Goal: Task Accomplishment & Management: Complete application form

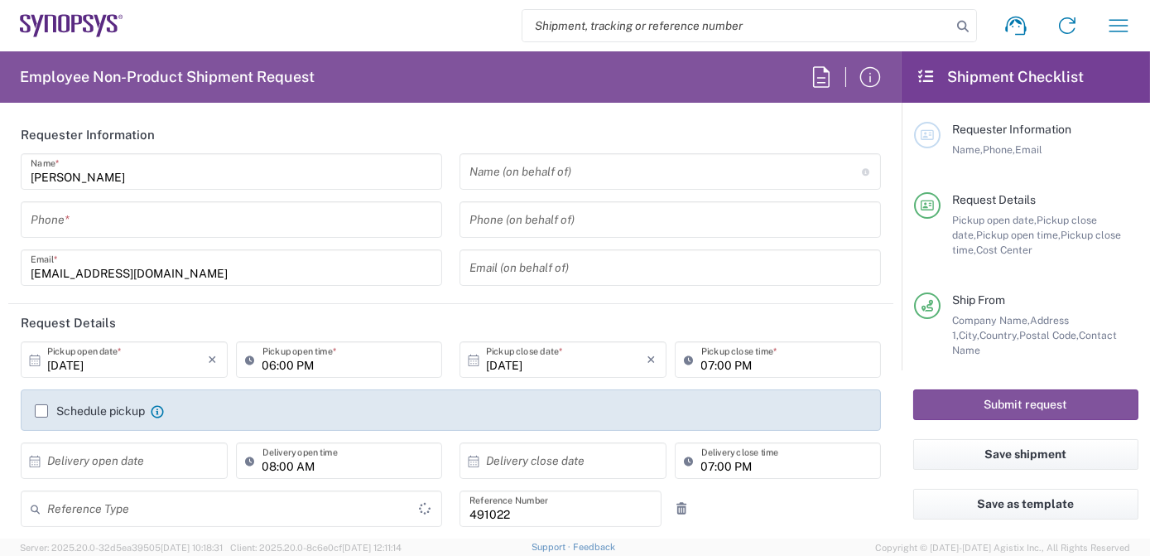
type input "Department"
type input "Delivered at Place"
type input "IN51, SDG, M, ZebuOp 491022"
type input "[GEOGRAPHIC_DATA]"
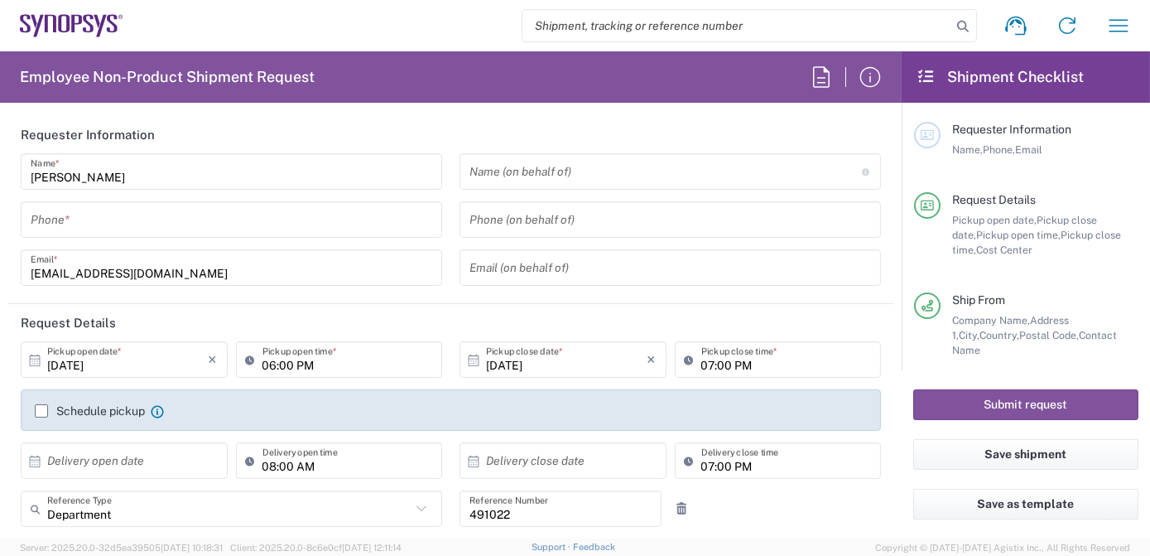
type input "Telangana"
click at [558, 23] on input "search" at bounding box center [736, 25] width 429 height 31
paste input "56934981"
type input "56934981"
click at [961, 23] on icon at bounding box center [962, 26] width 23 height 23
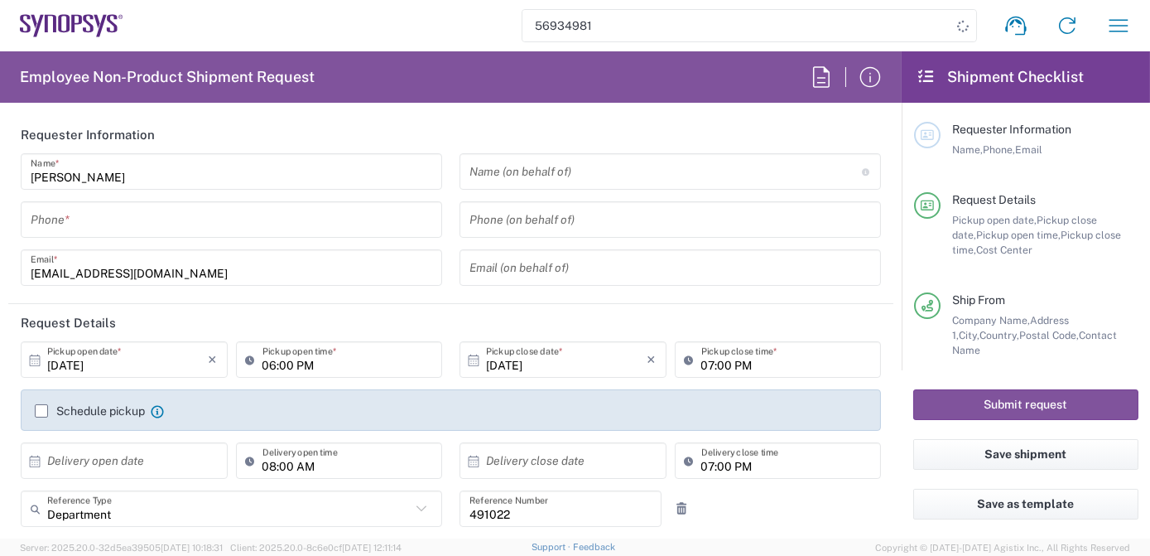
type input "[GEOGRAPHIC_DATA] IN09"
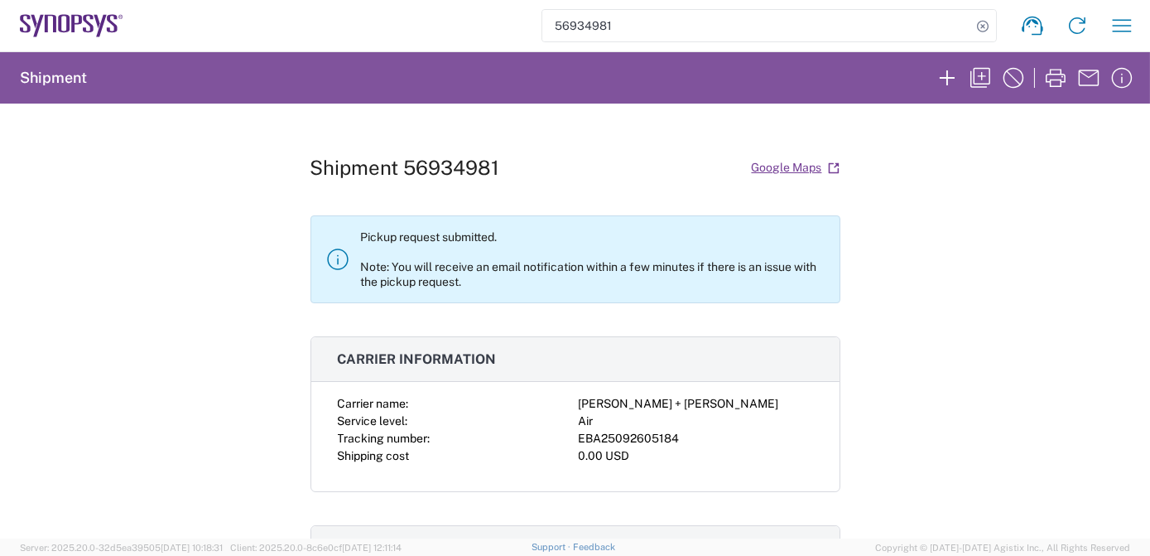
click at [601, 434] on div "EBA25092605184" at bounding box center [696, 438] width 234 height 17
copy div "EBA25092605184"
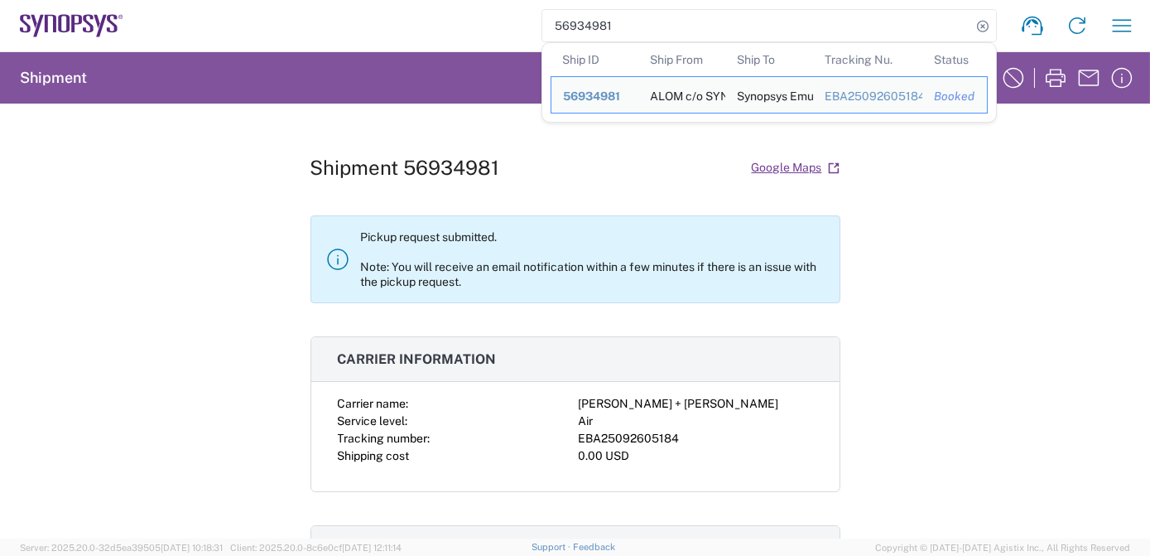
drag, startPoint x: 791, startPoint y: 27, endPoint x: 289, endPoint y: 0, distance: 502.5
click at [291, 0] on agx-form-navbar "56934981 Ship ID Ship From Ship To Tracking Nu. Status Ship ID 56934981 Ship Fr…" at bounding box center [575, 25] width 1150 height 51
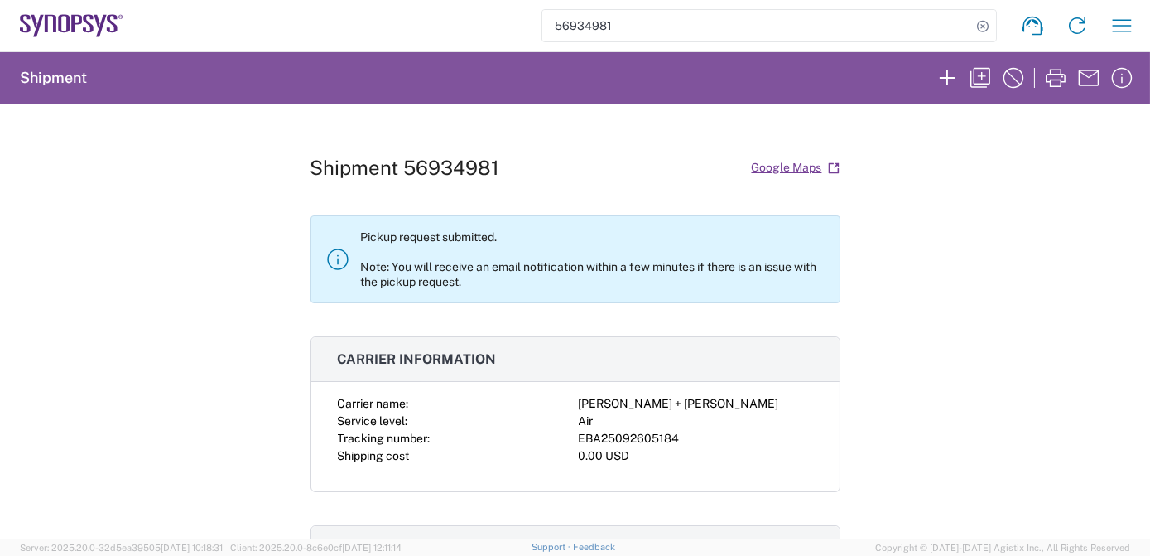
paste input "874863"
type input "56874863"
click at [984, 25] on icon at bounding box center [982, 26] width 23 height 23
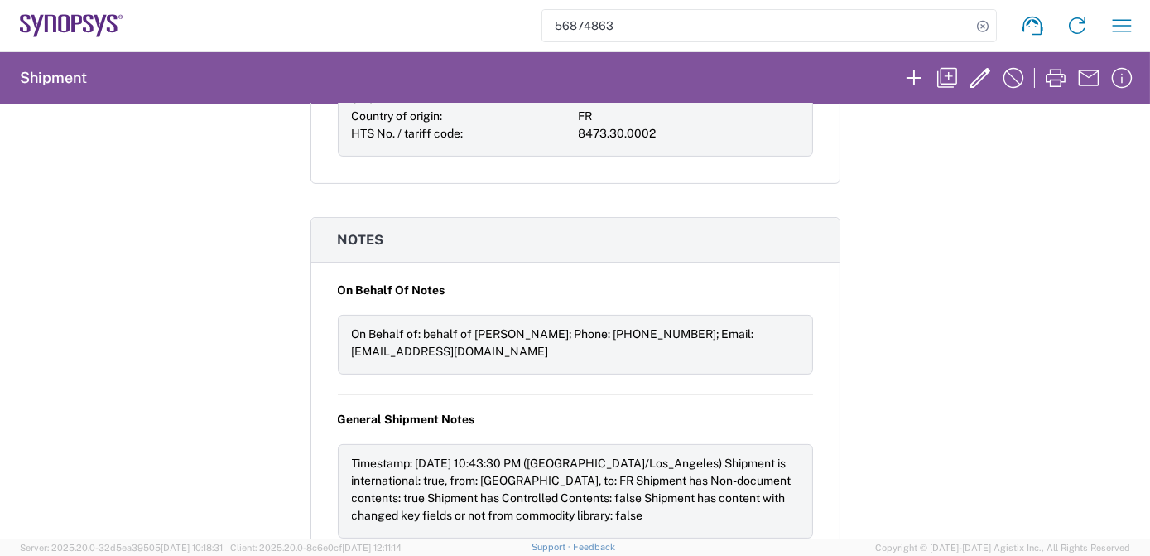
scroll to position [1304, 0]
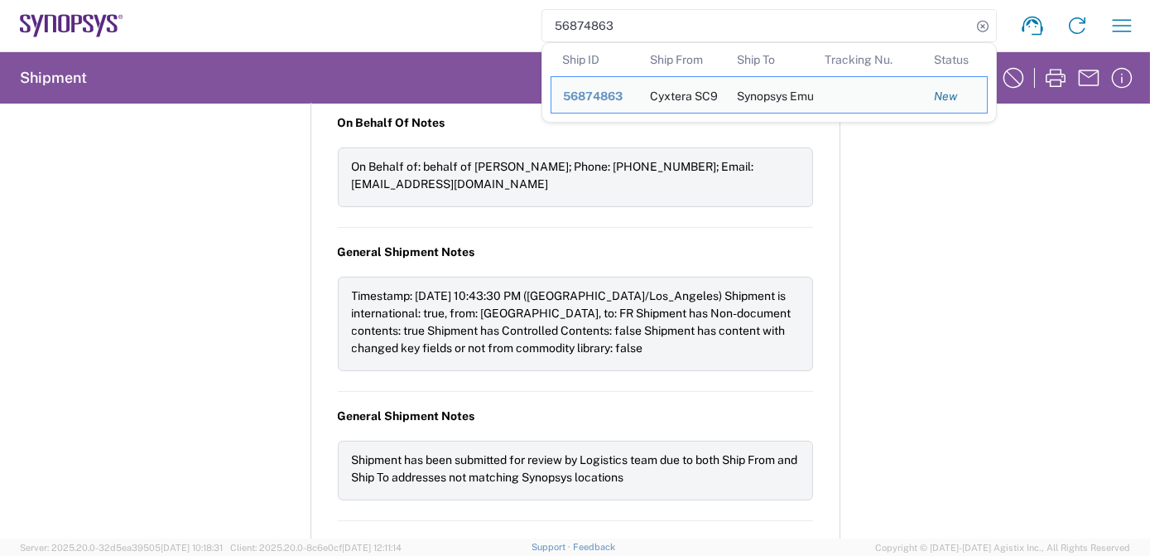
click at [973, 255] on div "Shipment 56874863 Google Maps Request details Pickup time: 2025-10-07 12:53:00 …" at bounding box center [575, 321] width 1150 height 435
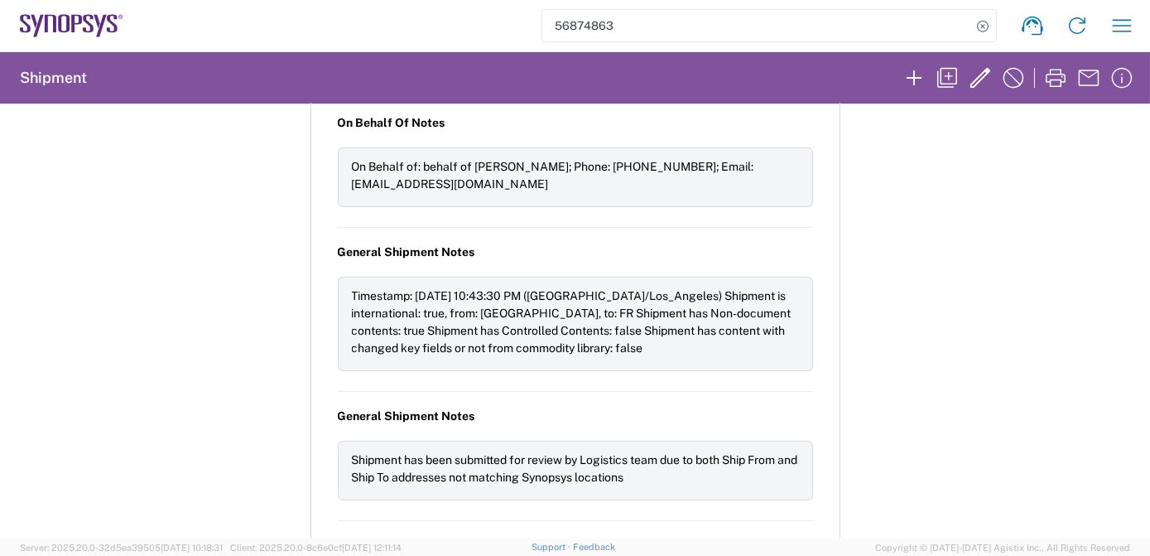
scroll to position [0, 0]
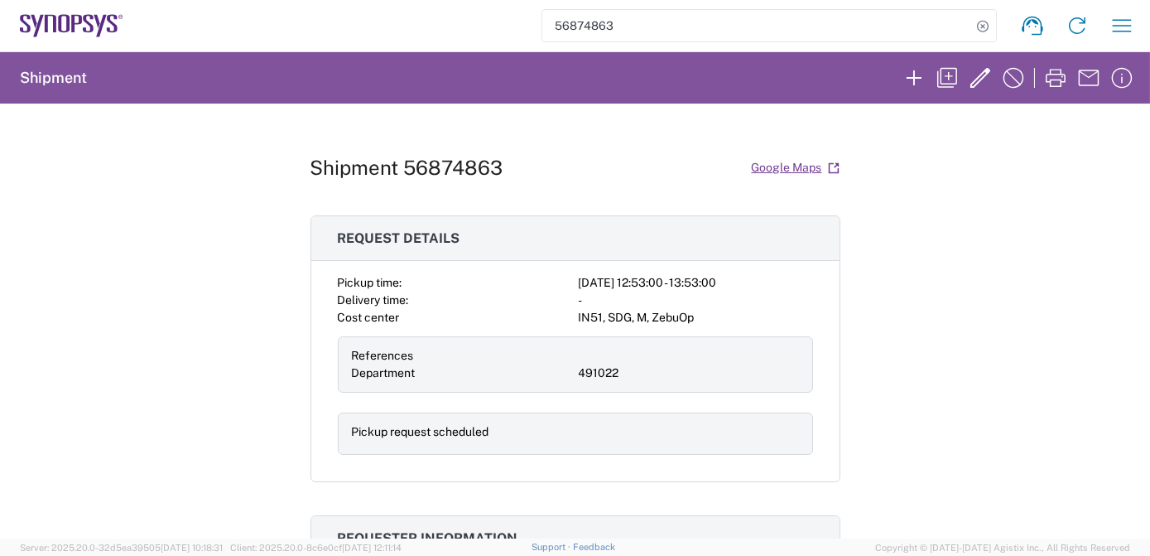
click at [635, 143] on div "Shipment 56874863 Google Maps Request details Pickup time: 2025-10-07 12:53:00 …" at bounding box center [576, 321] width 530 height 435
drag, startPoint x: 309, startPoint y: 167, endPoint x: 518, endPoint y: 167, distance: 209.5
click at [518, 167] on div "Shipment 56874863 Google Maps" at bounding box center [576, 167] width 530 height 29
copy h1 "Shipment 56874863"
drag, startPoint x: 750, startPoint y: 285, endPoint x: 568, endPoint y: 286, distance: 182.2
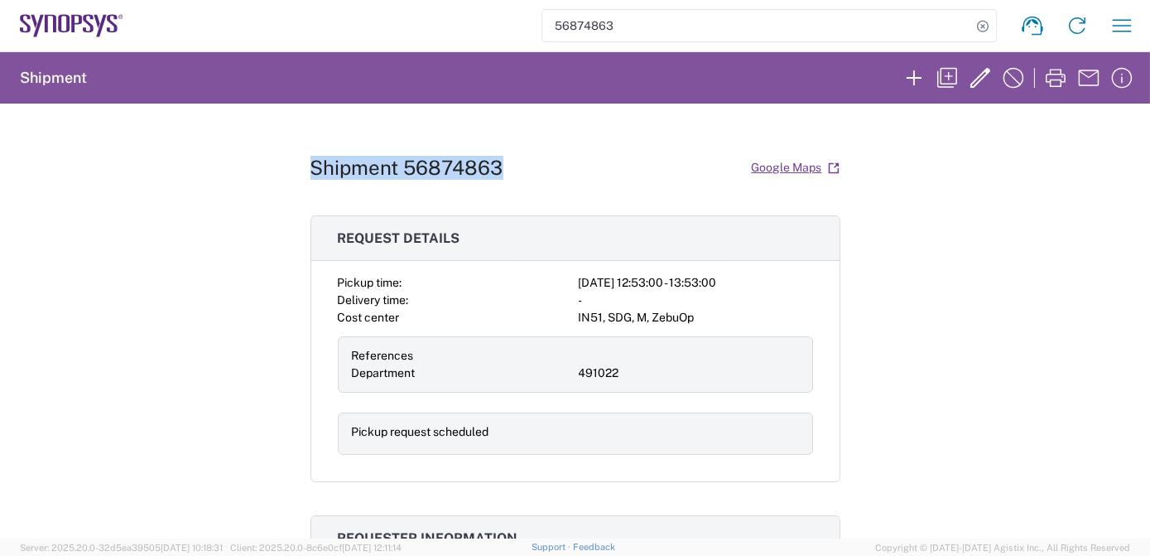
click at [568, 286] on div "Pickup time: 2025-10-07 12:53:00 - 13:53:00 Delivery time: - Cost center IN51, …" at bounding box center [575, 364] width 475 height 181
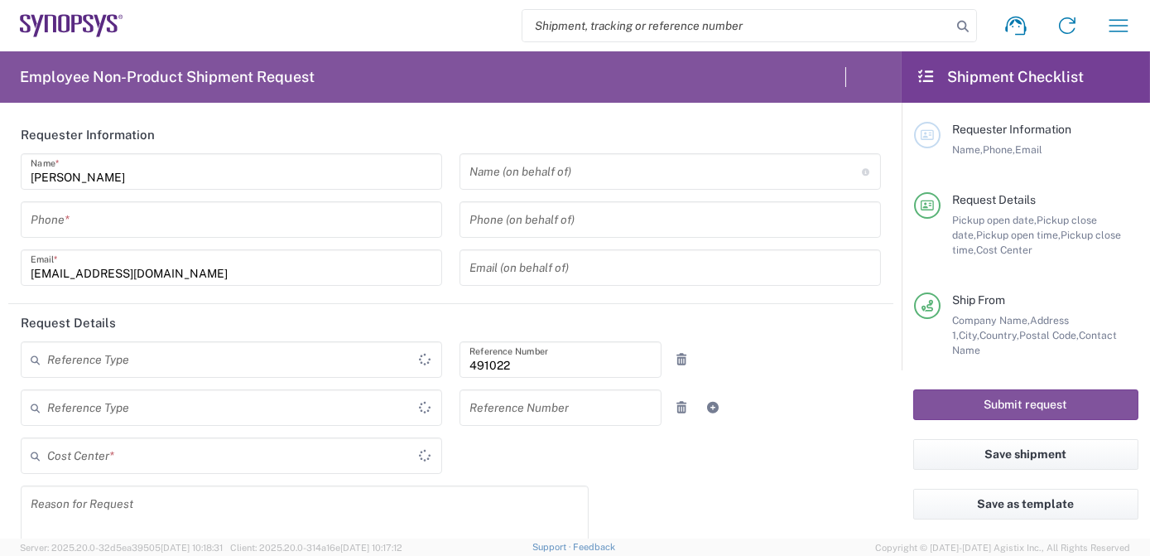
type input "Department"
type input "IN51, SDG, M, ZebuOp 491022"
type input "Delivered at Place"
type input "[GEOGRAPHIC_DATA]"
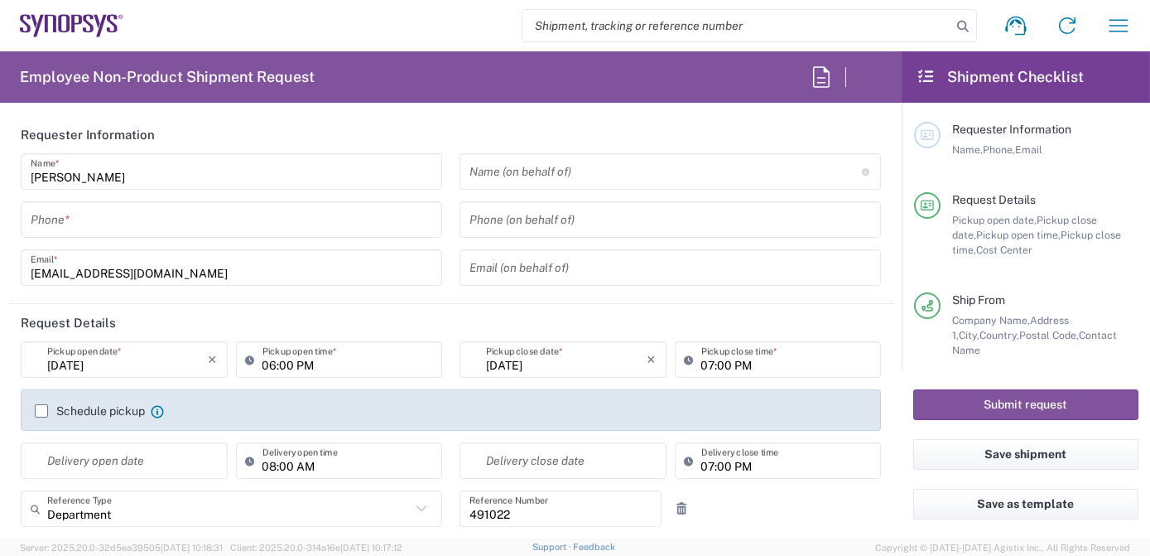
type input "Telangana"
type input "[GEOGRAPHIC_DATA]"
type input "[GEOGRAPHIC_DATA] IN09"
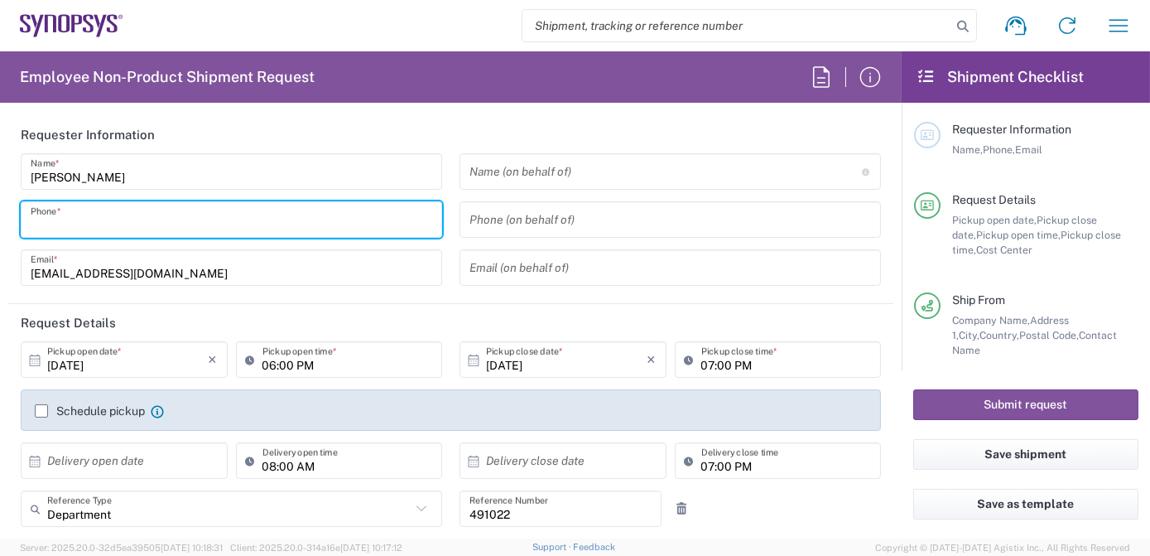
click at [102, 220] on input "tel" at bounding box center [232, 219] width 402 height 29
type input "7337556583"
type input "[EMAIL_ADDRESS][DOMAIN_NAME]"
type input "[PHONE_NUMBER]"
type input "Synopsys Emulation and Verification"
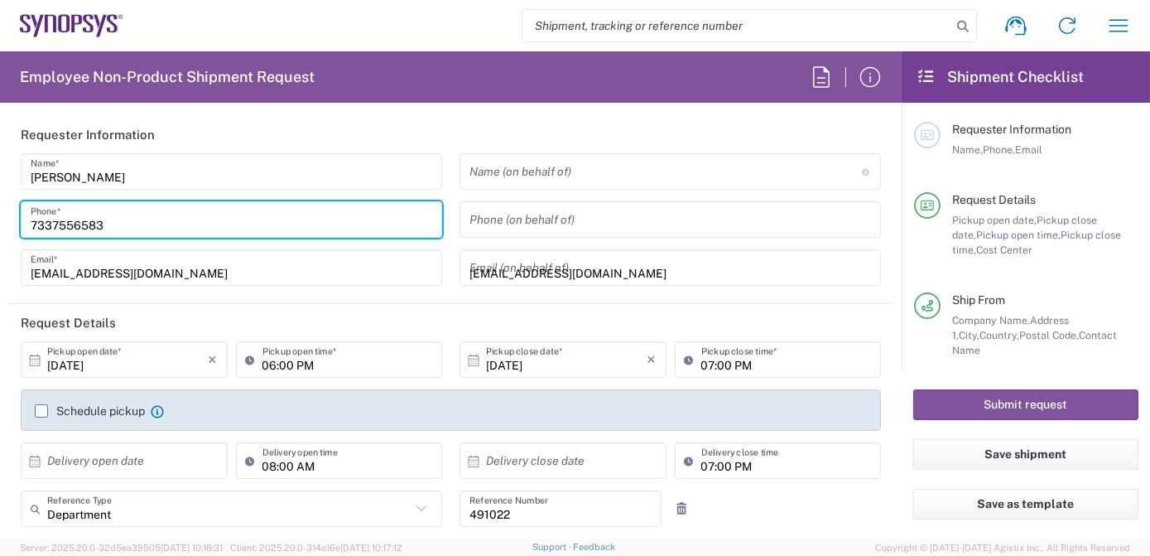
type input "[STREET_ADDRESS]"
type input "Rungis"
type input "94150"
type input "33189961070"
type input "[EMAIL_ADDRESS][DOMAIN_NAME]"
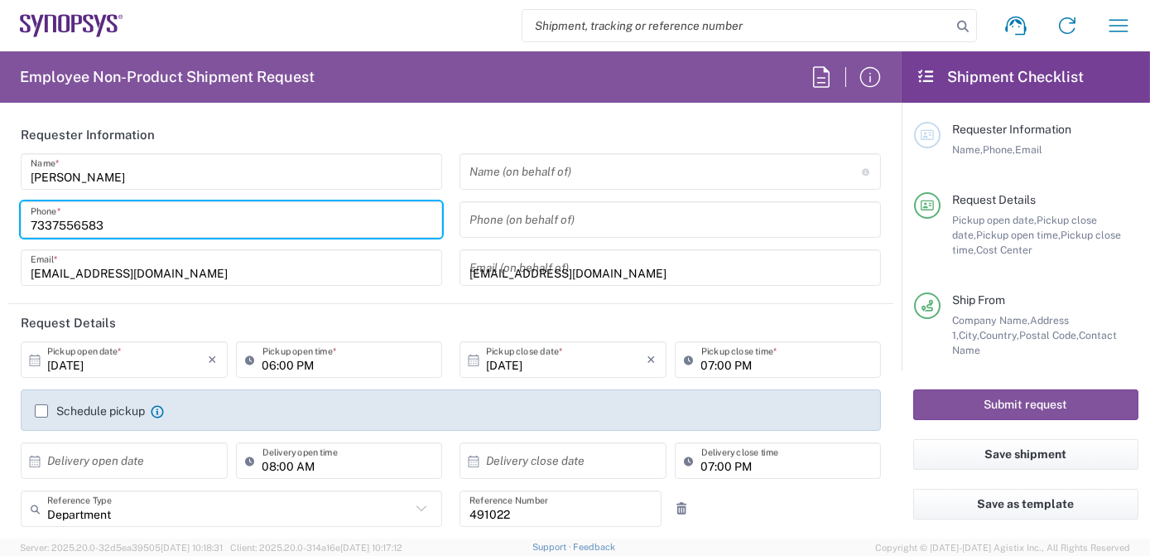
click at [583, 170] on input "text" at bounding box center [665, 171] width 392 height 29
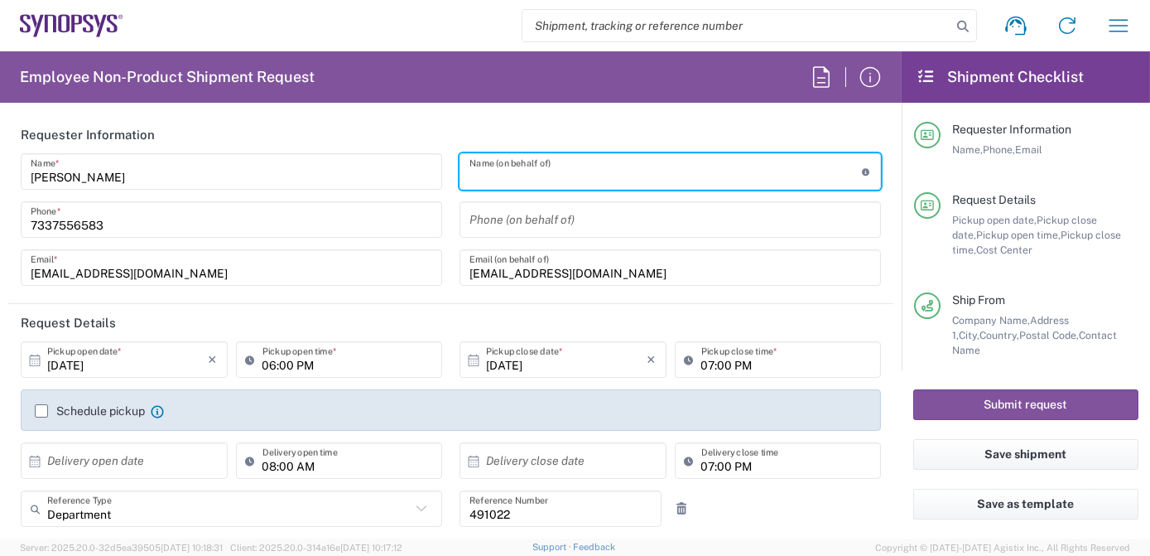
click at [519, 175] on input "text" at bounding box center [665, 171] width 392 height 29
paste input "[PERSON_NAME]"
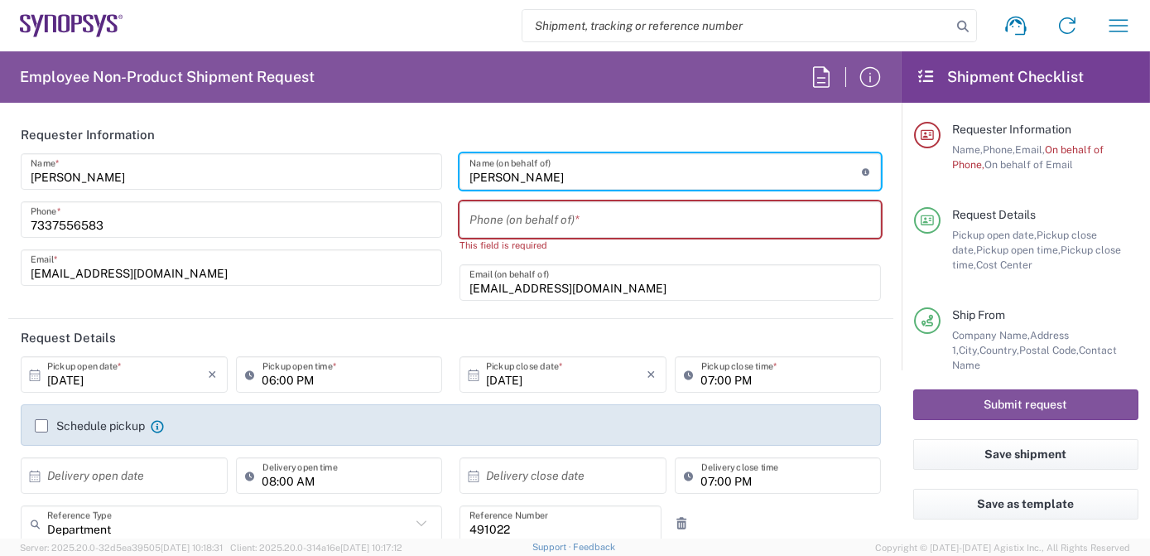
type input "[PERSON_NAME]"
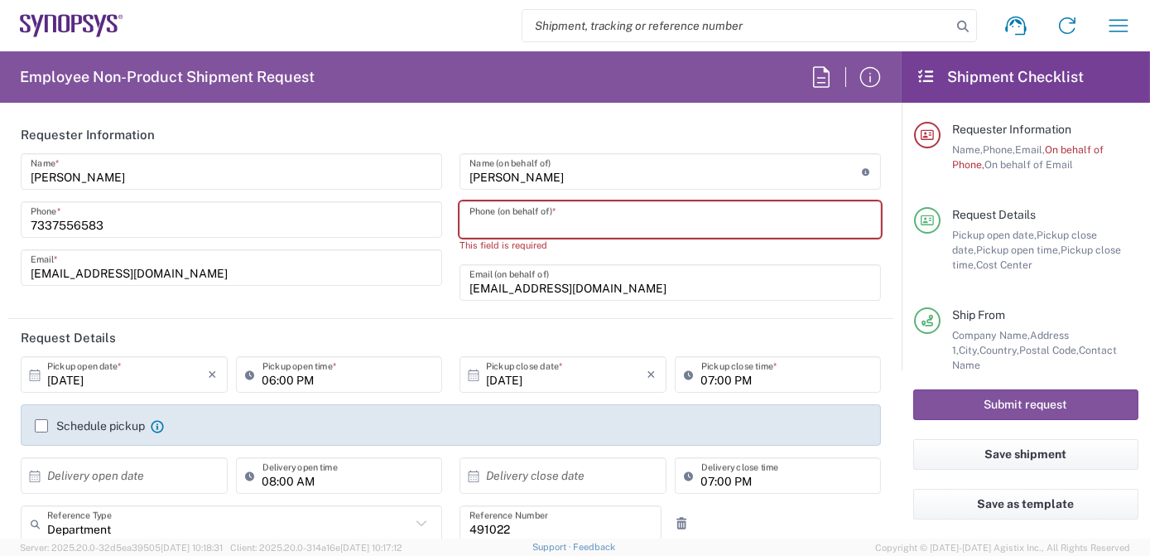
click at [542, 213] on input "tel" at bounding box center [670, 219] width 402 height 29
paste input "[PHONE_NUMBER]"
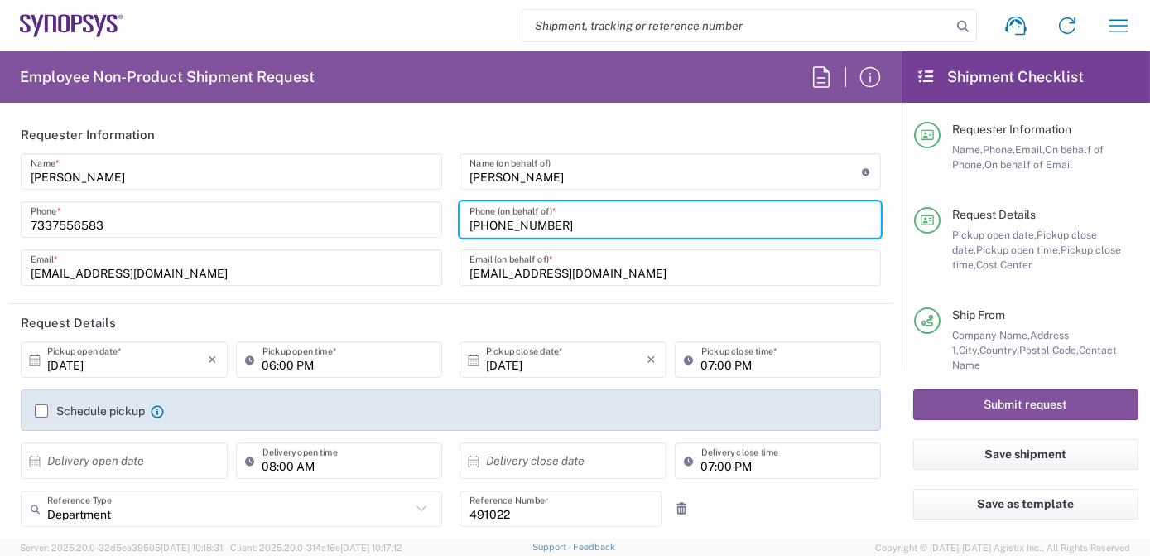
drag, startPoint x: 468, startPoint y: 222, endPoint x: 316, endPoint y: 199, distance: 153.3
click at [369, 209] on div "[PERSON_NAME] Name * [PHONE_NUMBER] Phone * [EMAIL_ADDRESS][DOMAIN_NAME] Email …" at bounding box center [451, 225] width 878 height 144
type input "33616354911"
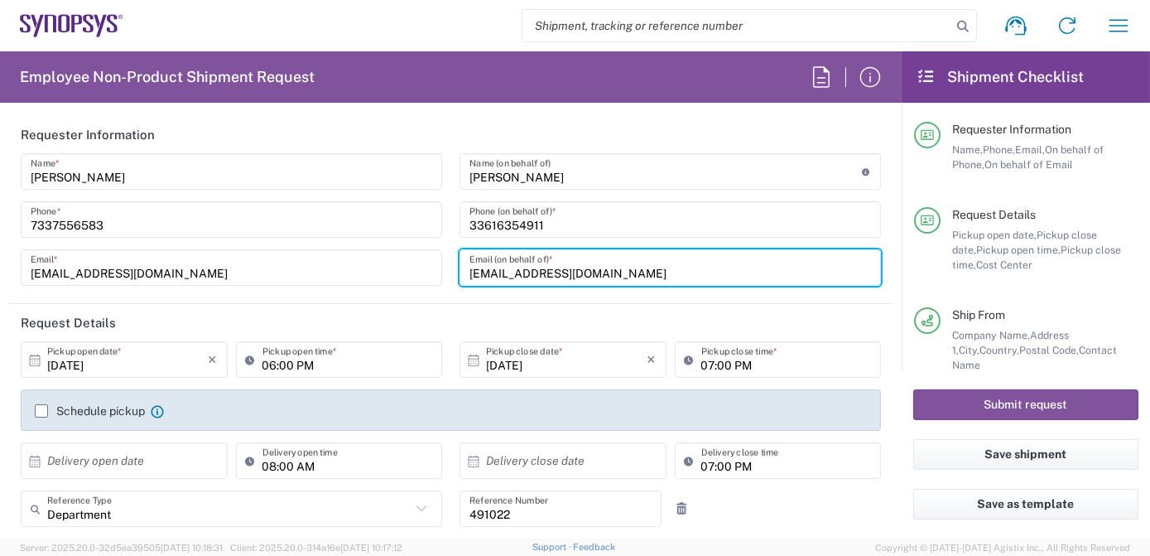
drag, startPoint x: 608, startPoint y: 272, endPoint x: 221, endPoint y: 253, distance: 387.1
click at [249, 256] on div "[PERSON_NAME] Name * [PHONE_NUMBER] Phone * [EMAIL_ADDRESS][DOMAIN_NAME] Email …" at bounding box center [451, 225] width 878 height 144
paste input "xmathes"
type input "[EMAIL_ADDRESS][DOMAIN_NAME]"
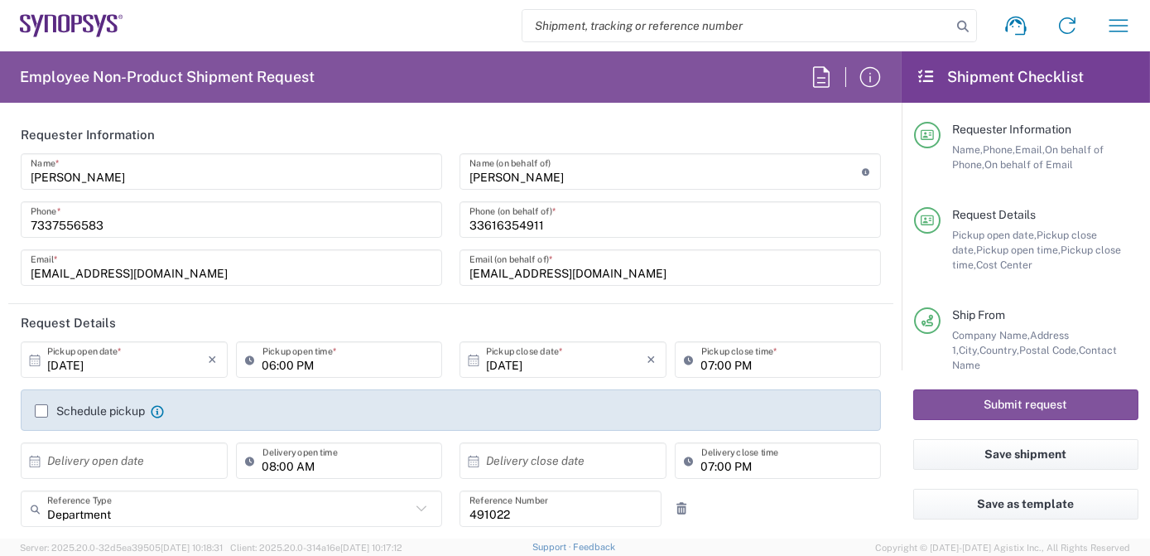
click at [37, 407] on label "Schedule pickup" at bounding box center [90, 410] width 110 height 13
click at [41, 411] on input "Schedule pickup" at bounding box center [41, 411] width 0 height 0
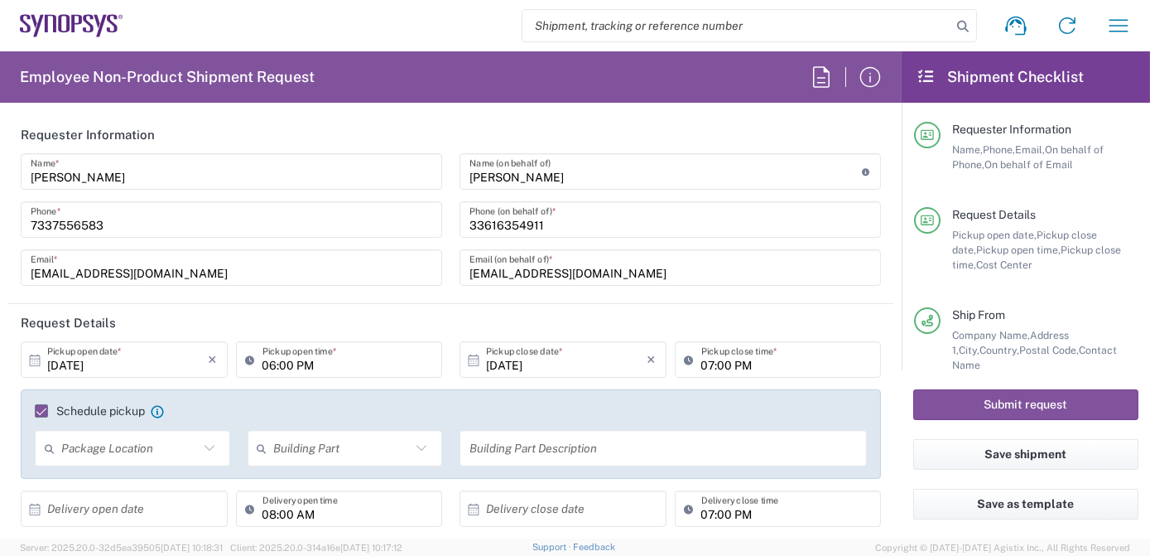
click at [130, 368] on input "[DATE]" at bounding box center [127, 359] width 161 height 29
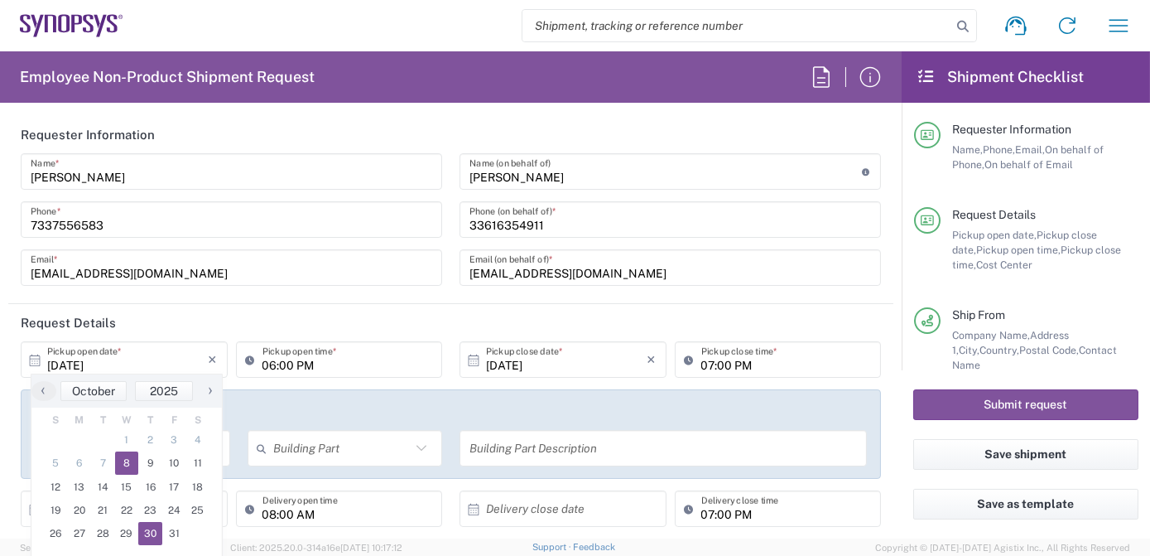
click at [153, 541] on span "30" at bounding box center [150, 533] width 24 height 23
type input "[DATE]"
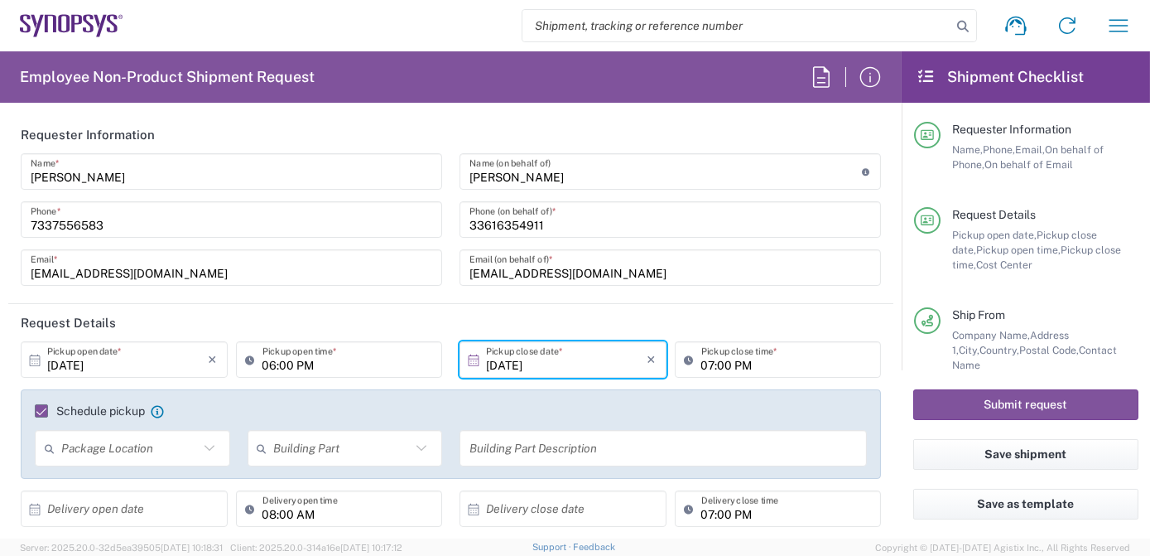
click at [305, 363] on input "06:00 PM" at bounding box center [347, 359] width 171 height 29
click at [293, 356] on input "06:00 PM" at bounding box center [347, 359] width 171 height 29
click at [308, 366] on input "06:00 PM" at bounding box center [347, 359] width 171 height 29
type input "06:00 AM"
click at [767, 368] on input "07:00 PM" at bounding box center [786, 359] width 171 height 29
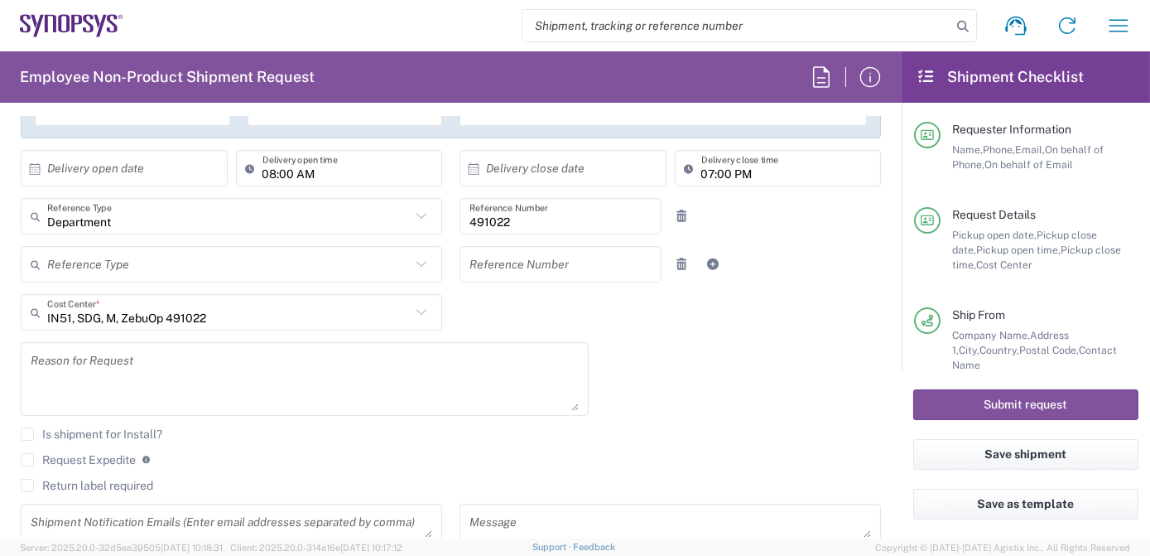
scroll to position [344, 0]
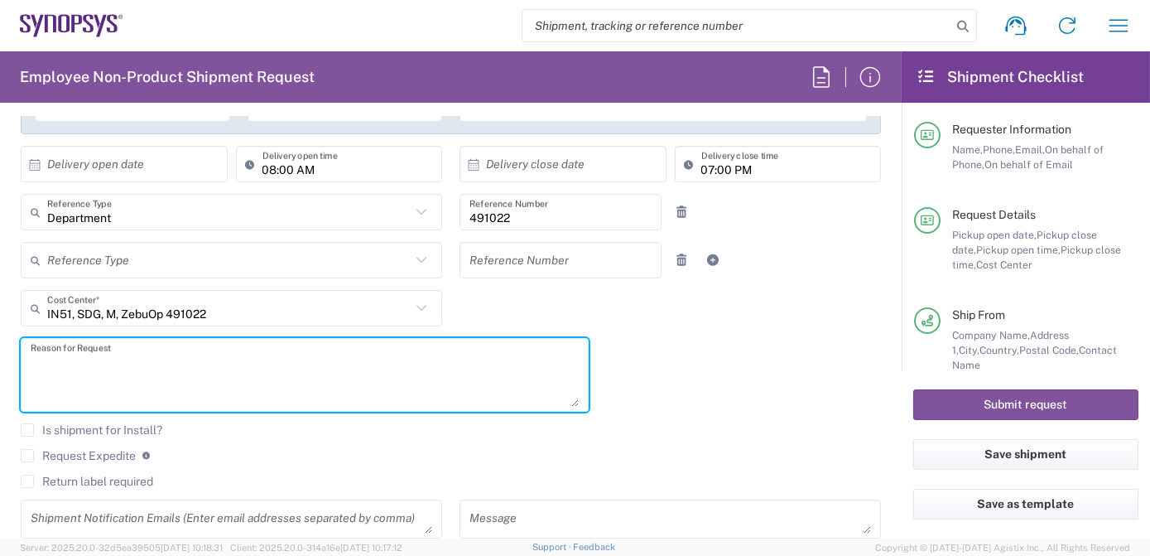
click at [221, 368] on textarea at bounding box center [305, 375] width 548 height 64
paste textarea "Case: 01863319 - Open - SNPS: old HAPS 80 + HAPS 70 systems - Synopsys S.A.R.L.…"
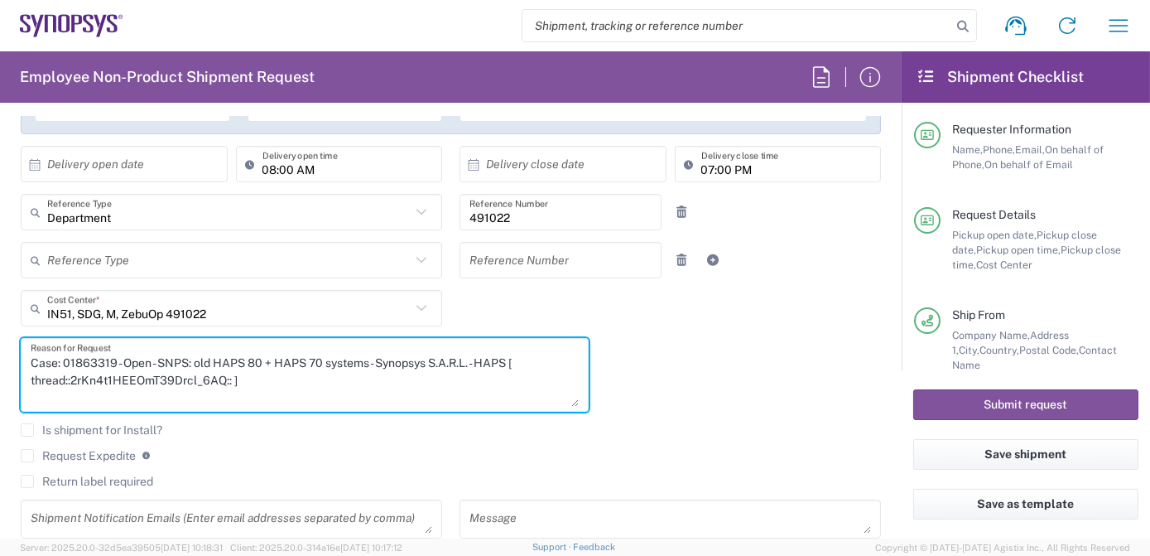
drag, startPoint x: 516, startPoint y: 359, endPoint x: 521, endPoint y: 394, distance: 35.9
click at [521, 394] on textarea "Case: 01863319 - Open - SNPS: old HAPS 80 + HAPS 70 systems - Synopsys S.A.R.L.…" at bounding box center [305, 375] width 548 height 64
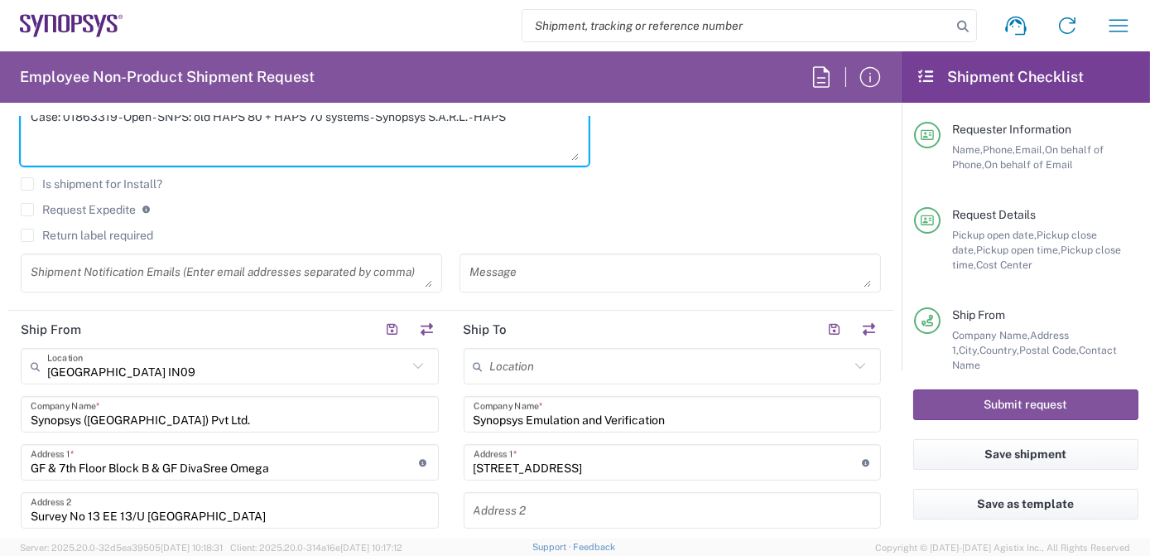
scroll to position [603, 0]
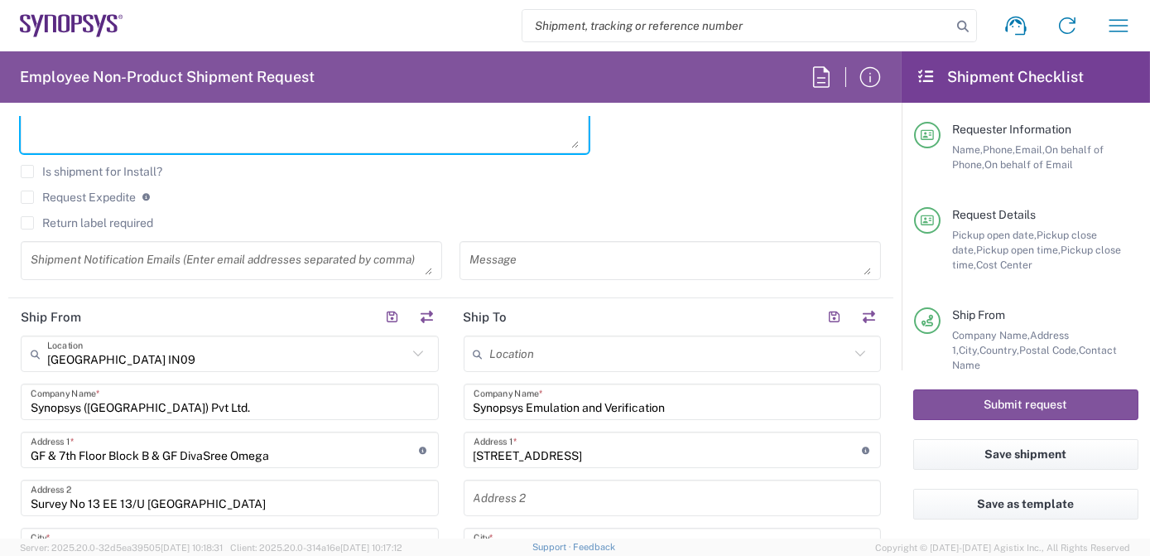
type textarea "Case: 01863319 - Open - SNPS: old HAPS 80 + HAPS 70 systems - Synopsys S.A.R.L.…"
click at [154, 266] on textarea at bounding box center [232, 260] width 402 height 29
click at [525, 354] on input "text" at bounding box center [670, 353] width 360 height 29
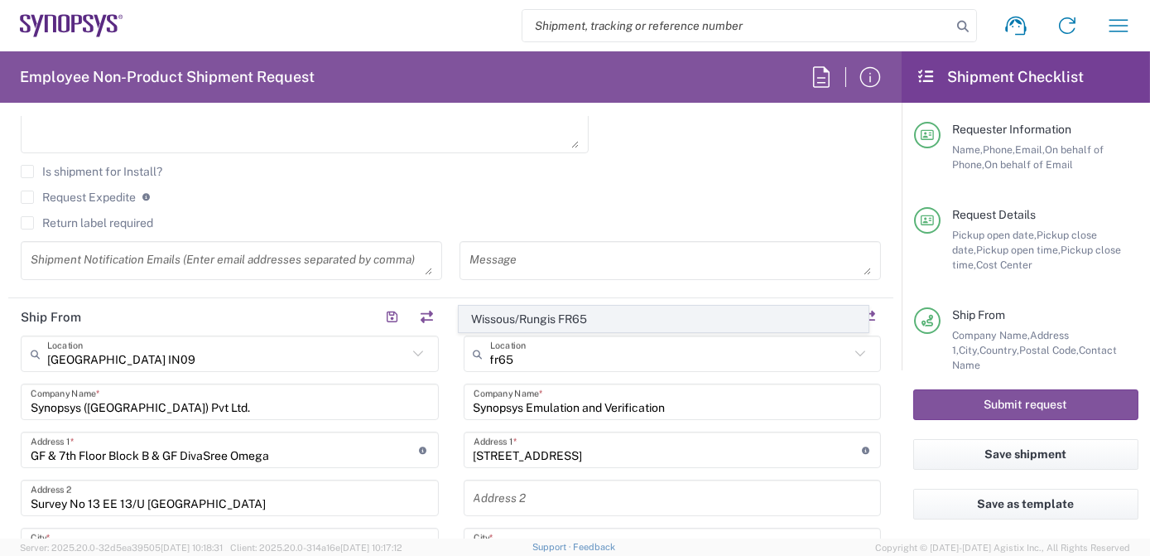
click at [540, 325] on span "Wissous/Rungis FR65" at bounding box center [664, 319] width 409 height 26
type input "Wissous/Rungis FR65"
type input "SYNOPSYS EMULATION AND VERIFICATION"
type input "[STREET_ADDRESS]"
type input "[GEOGRAPHIC_DATA]"
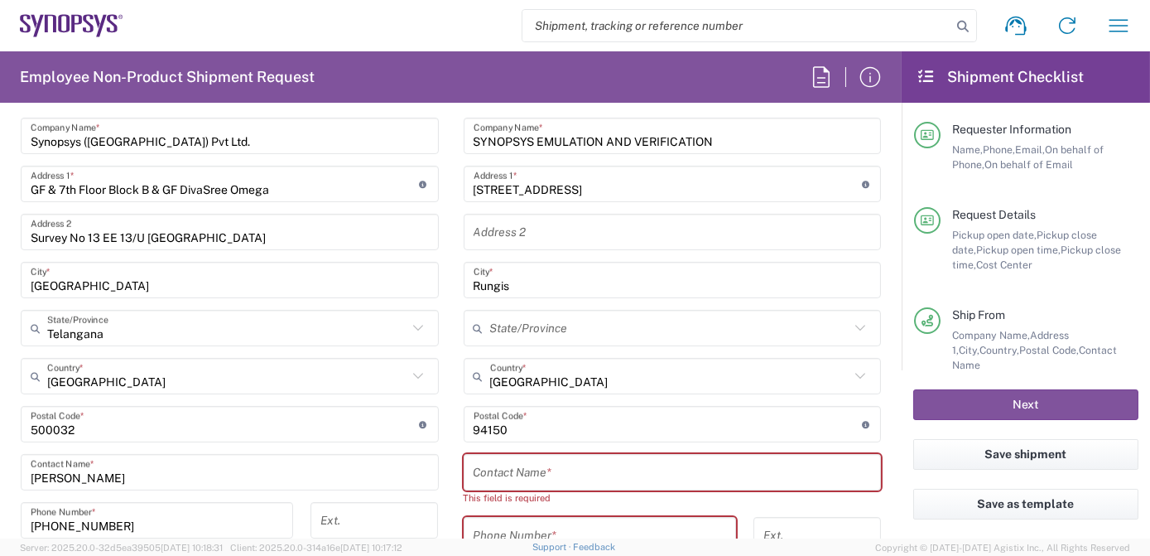
scroll to position [933, 0]
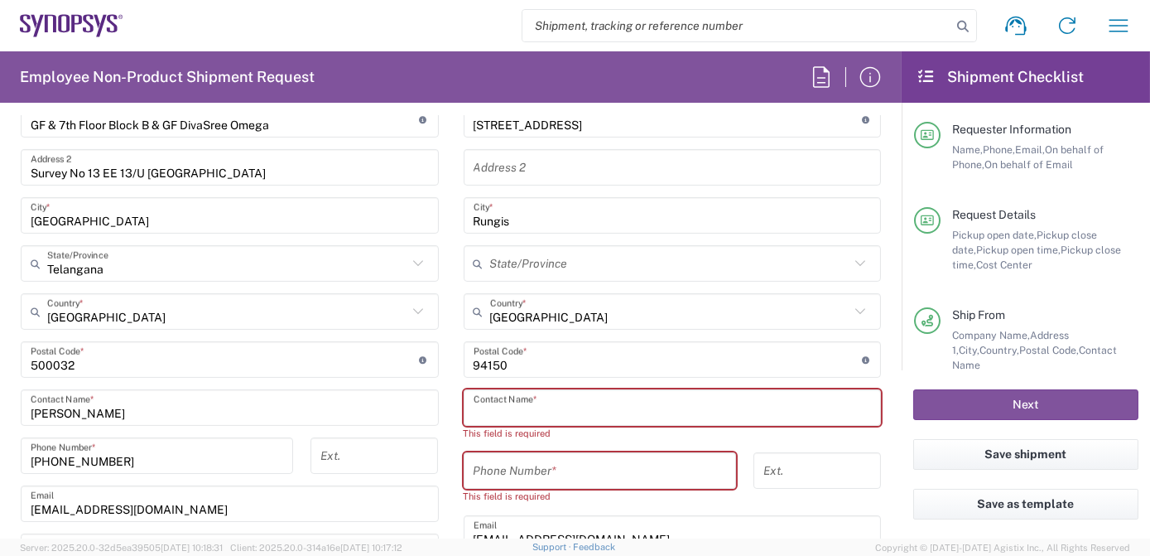
click at [561, 407] on input "text" at bounding box center [673, 407] width 398 height 29
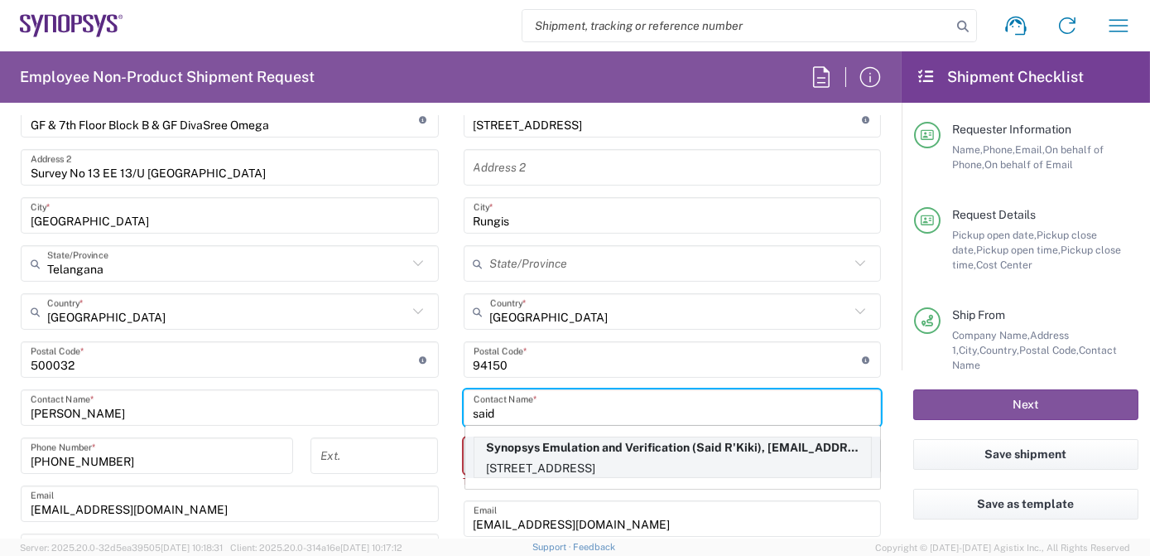
type input "said"
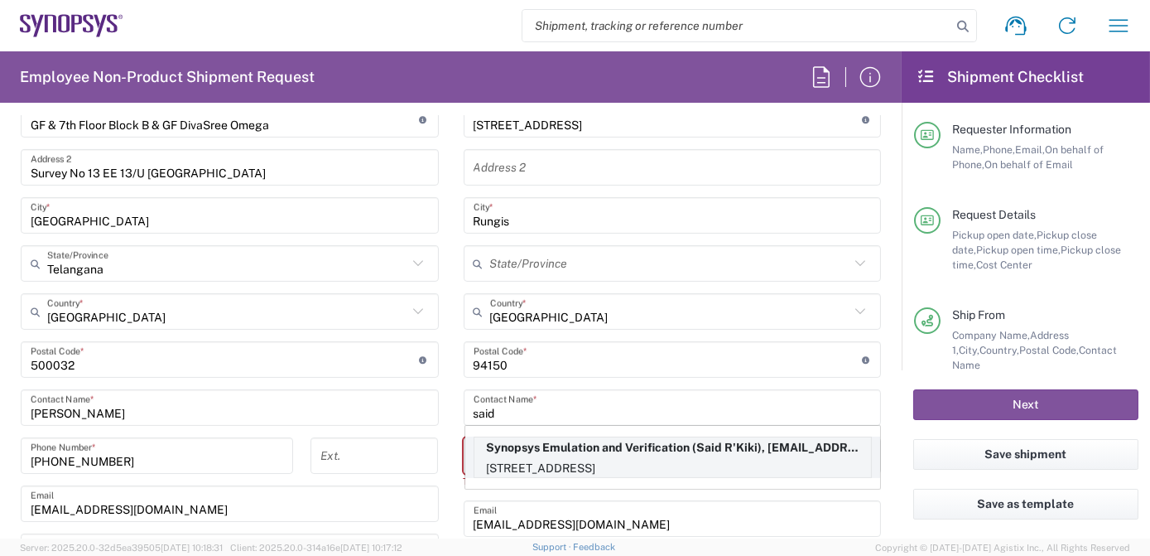
click at [560, 450] on p "Synopsys Emulation and Verification (Said R'Kiki), [EMAIL_ADDRESS][DOMAIN_NAME]" at bounding box center [672, 447] width 397 height 21
type input "Synopsys Emulation and Verification"
type input "[STREET_ADDRESS]"
type input "Said R'Kiki"
type input "33189961070"
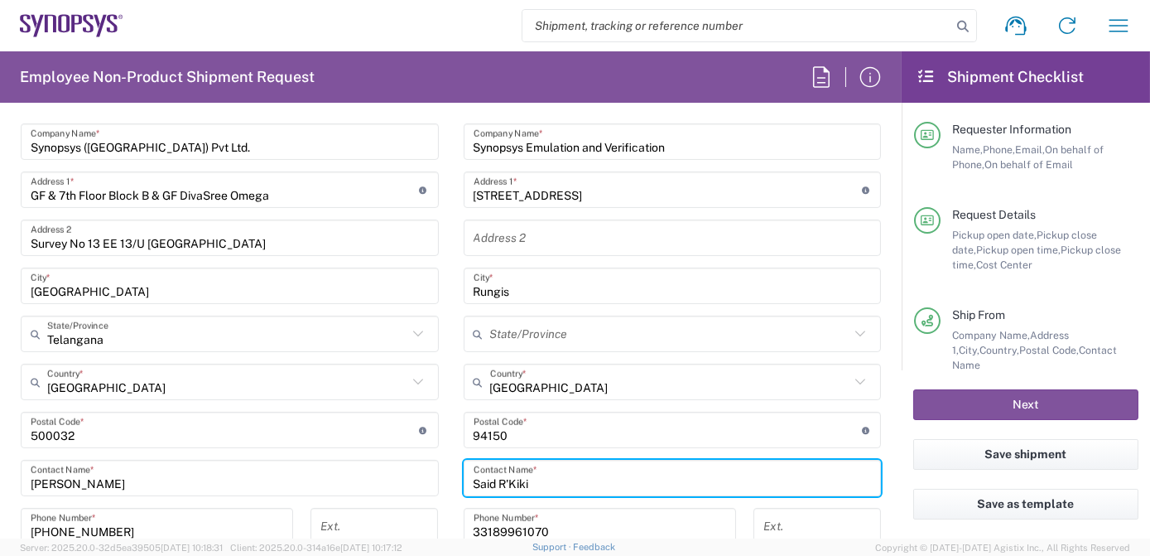
scroll to position [440, 0]
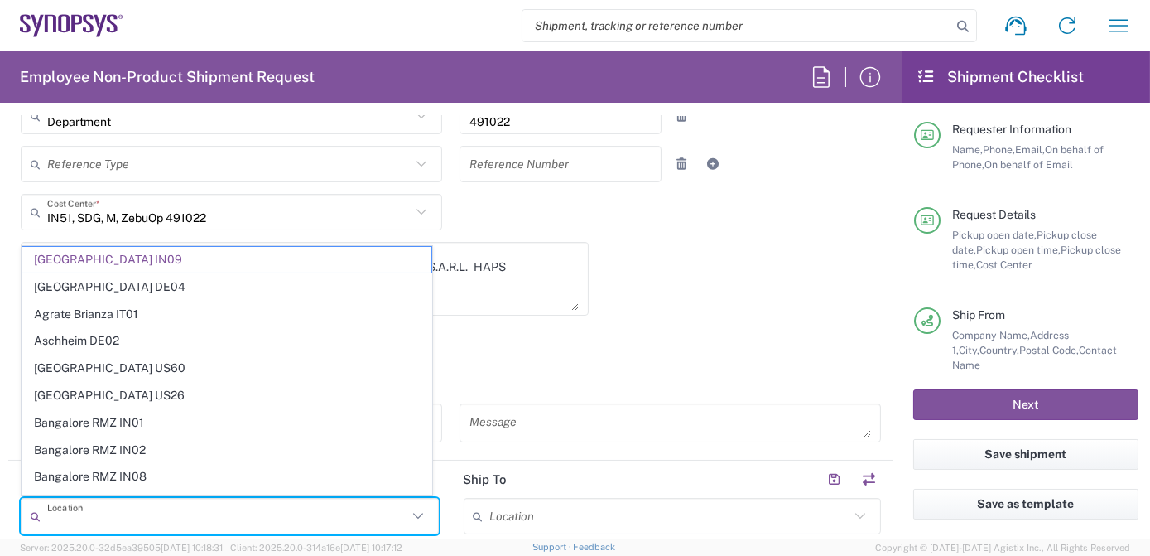
drag, startPoint x: 172, startPoint y: 518, endPoint x: -3, endPoint y: 500, distance: 176.4
click at [0, 500] on html "Shipment request Shipment tracking Employee non-product shipment request My shi…" at bounding box center [575, 278] width 1150 height 556
type input "[GEOGRAPHIC_DATA] IN09"
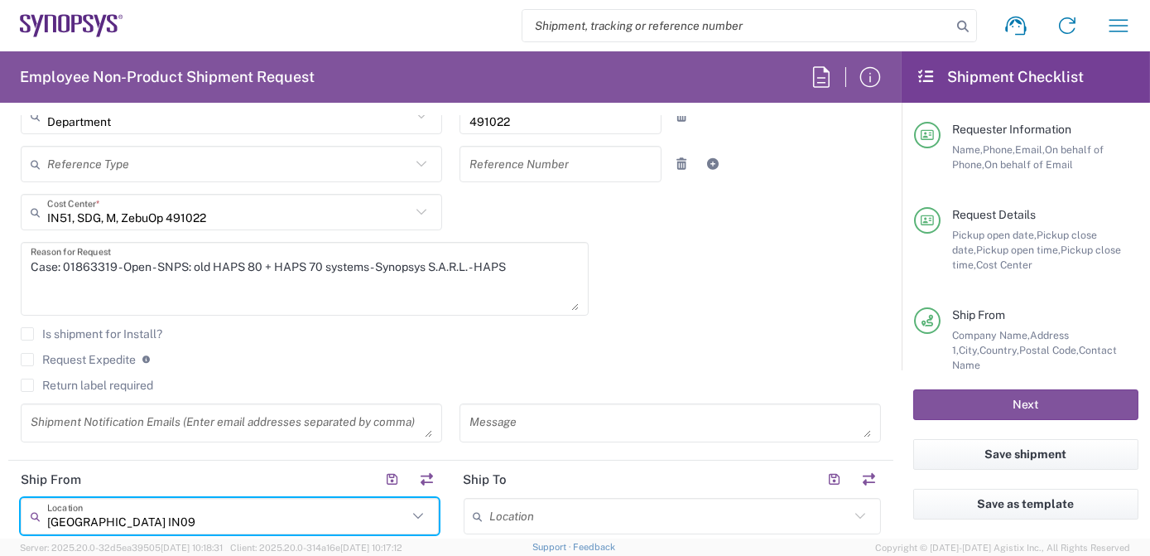
drag, startPoint x: 167, startPoint y: 514, endPoint x: 15, endPoint y: 513, distance: 152.4
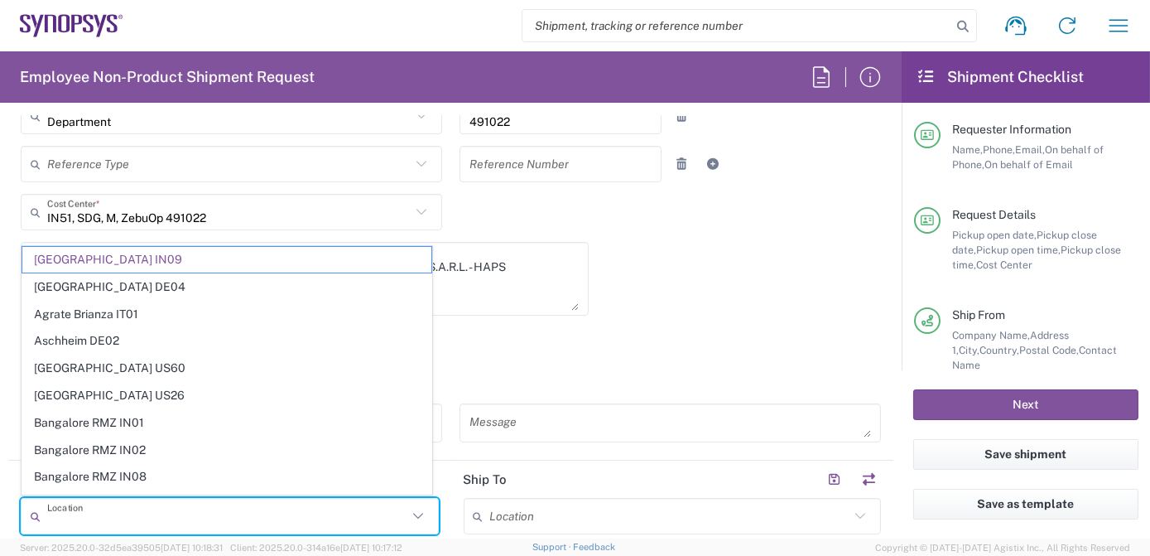
type input "[GEOGRAPHIC_DATA] IN09"
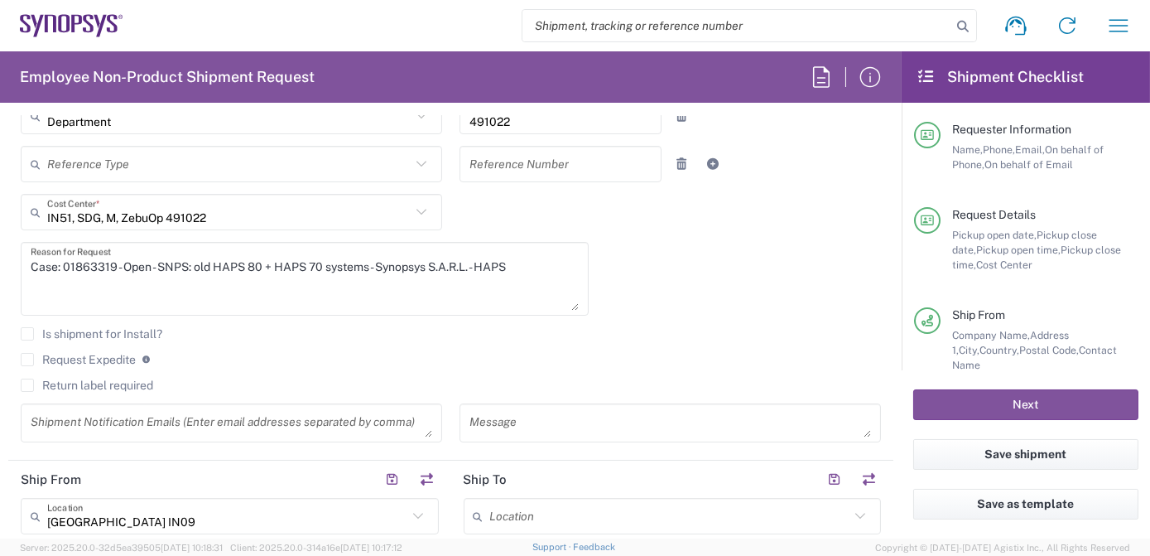
scroll to position [675, 0]
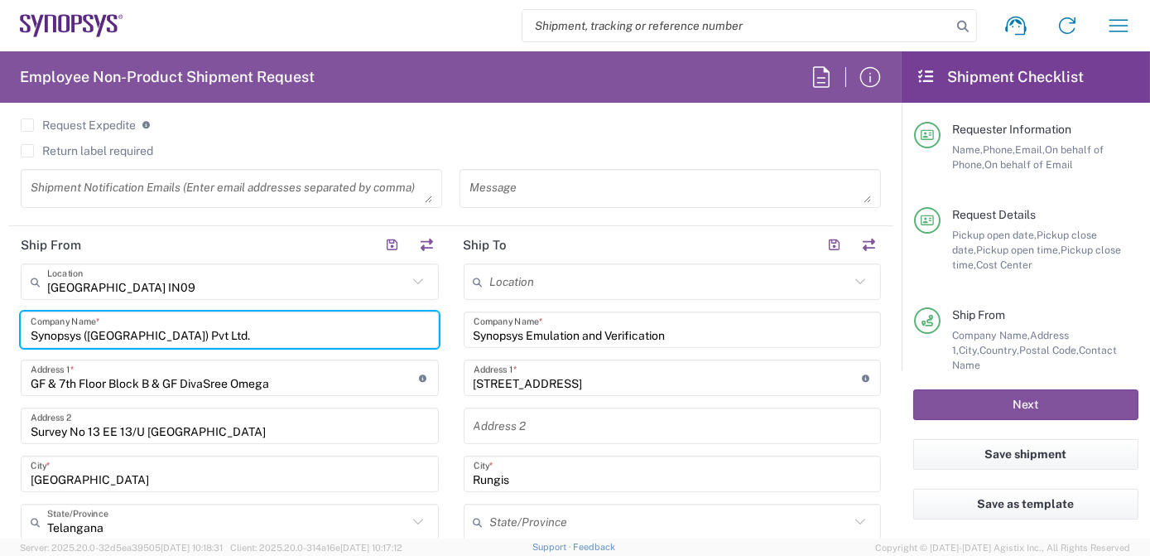
paste input "[PERSON_NAME]"
type input "[PERSON_NAME]"
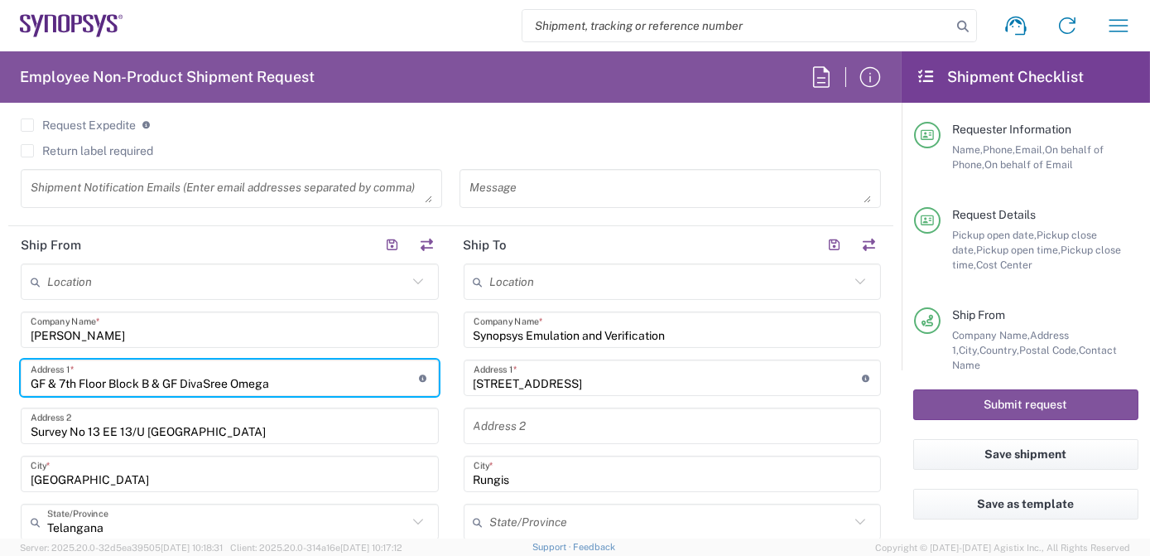
drag, startPoint x: 335, startPoint y: 376, endPoint x: 64, endPoint y: 374, distance: 271.6
click at [64, 374] on input "GF & 7th Floor Block B & GF DivaSree Omega" at bounding box center [225, 377] width 388 height 29
click at [329, 387] on input "GF & 7th Floor Block B & GF DivaSree Omega" at bounding box center [225, 377] width 388 height 29
drag, startPoint x: 362, startPoint y: 378, endPoint x: -3, endPoint y: 376, distance: 365.2
click at [0, 376] on html "Shipment request Shipment tracking Employee non-product shipment request My shi…" at bounding box center [575, 278] width 1150 height 556
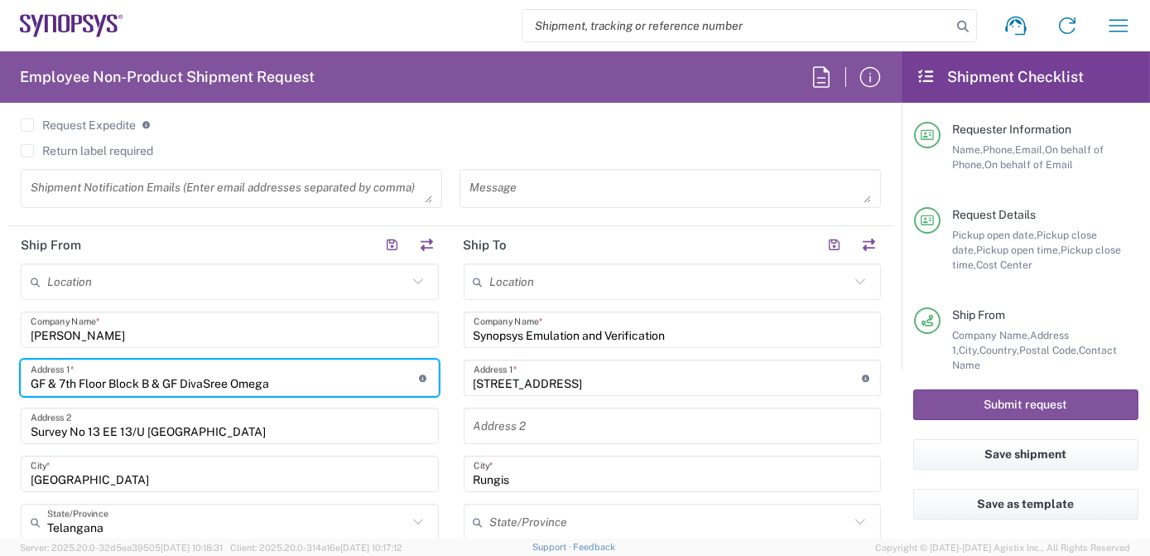
paste input "11 impassze Carlamuso"
type input "11 impassze Carlamuso"
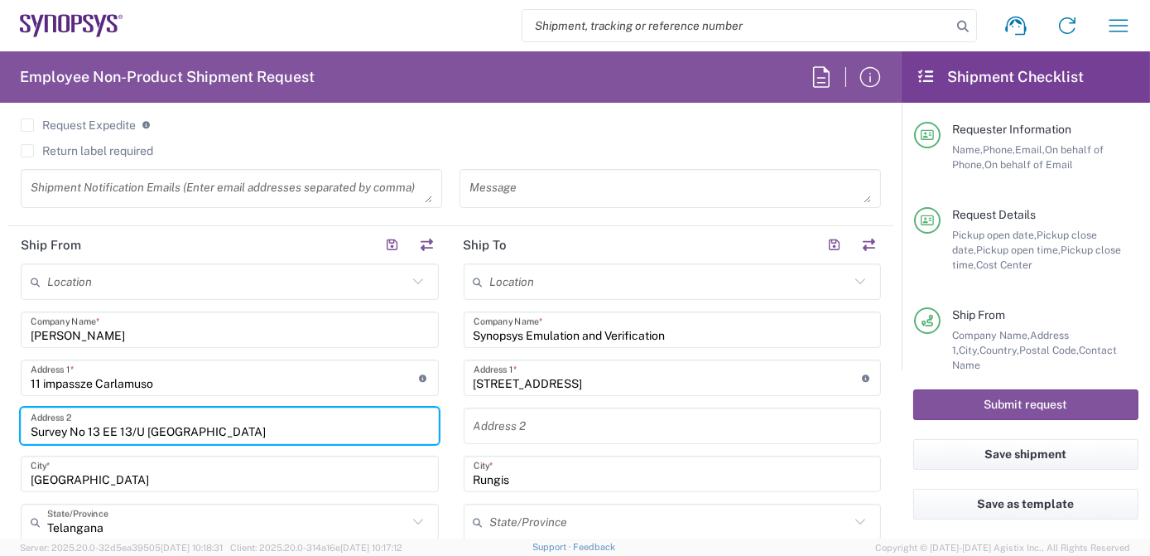
drag, startPoint x: 238, startPoint y: 434, endPoint x: 0, endPoint y: 426, distance: 238.6
click at [0, 427] on html "Shipment request Shipment tracking Employee non-product shipment request My shi…" at bounding box center [575, 278] width 1150 height 556
paste input "[GEOGRAPHIC_DATA]"
type input "[GEOGRAPHIC_DATA]"
click at [132, 474] on input "[GEOGRAPHIC_DATA]" at bounding box center [230, 474] width 398 height 29
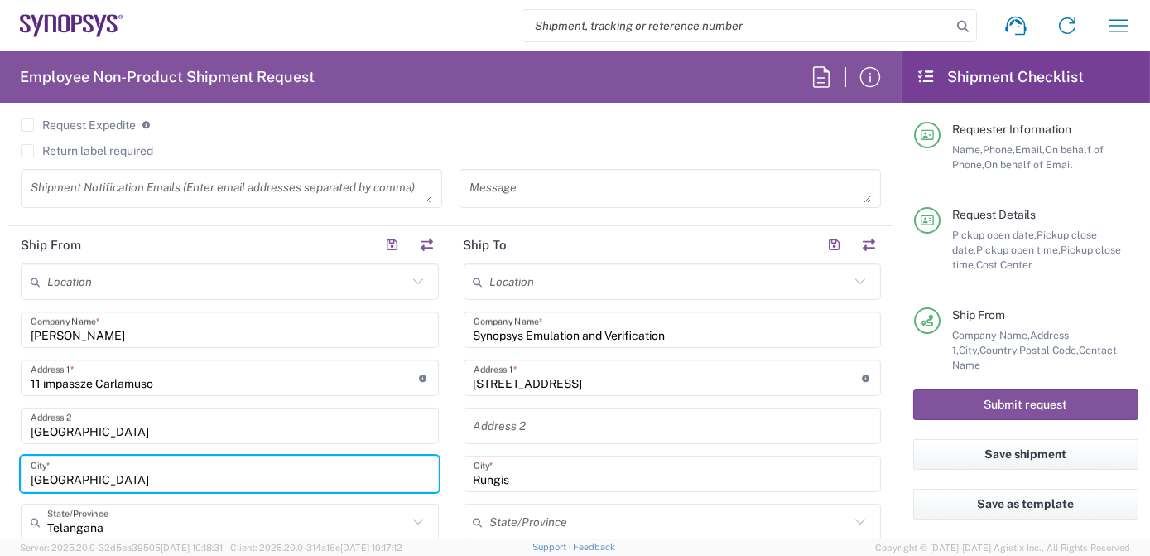
drag, startPoint x: 132, startPoint y: 474, endPoint x: -3, endPoint y: 465, distance: 136.1
click at [0, 465] on html "Shipment request Shipment tracking Employee non-product shipment request My shi…" at bounding box center [575, 278] width 1150 height 556
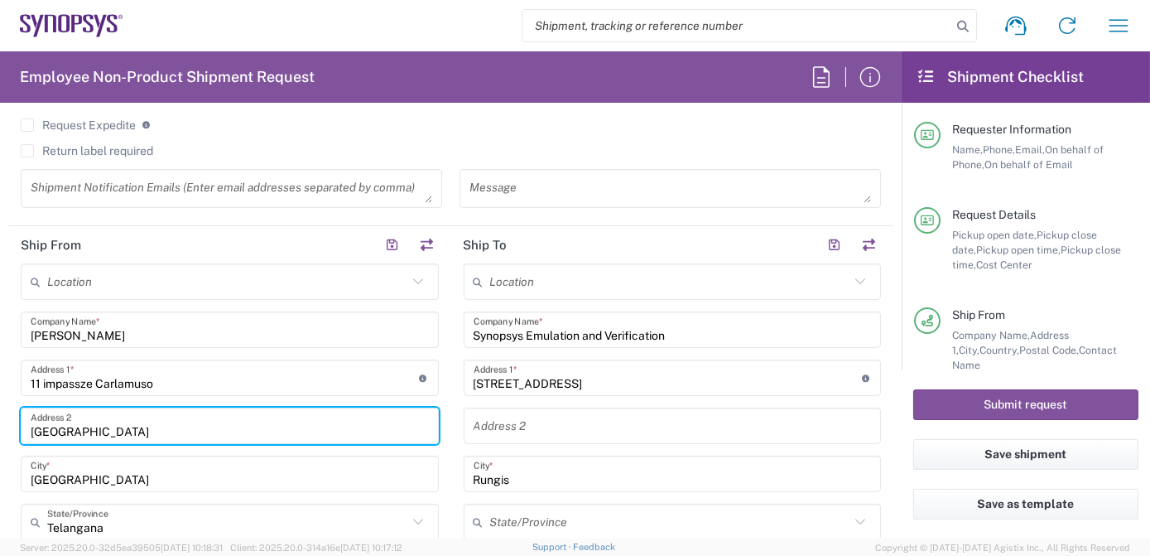
drag, startPoint x: 66, startPoint y: 429, endPoint x: 219, endPoint y: 427, distance: 152.4
click at [219, 427] on input "[GEOGRAPHIC_DATA]" at bounding box center [230, 426] width 398 height 29
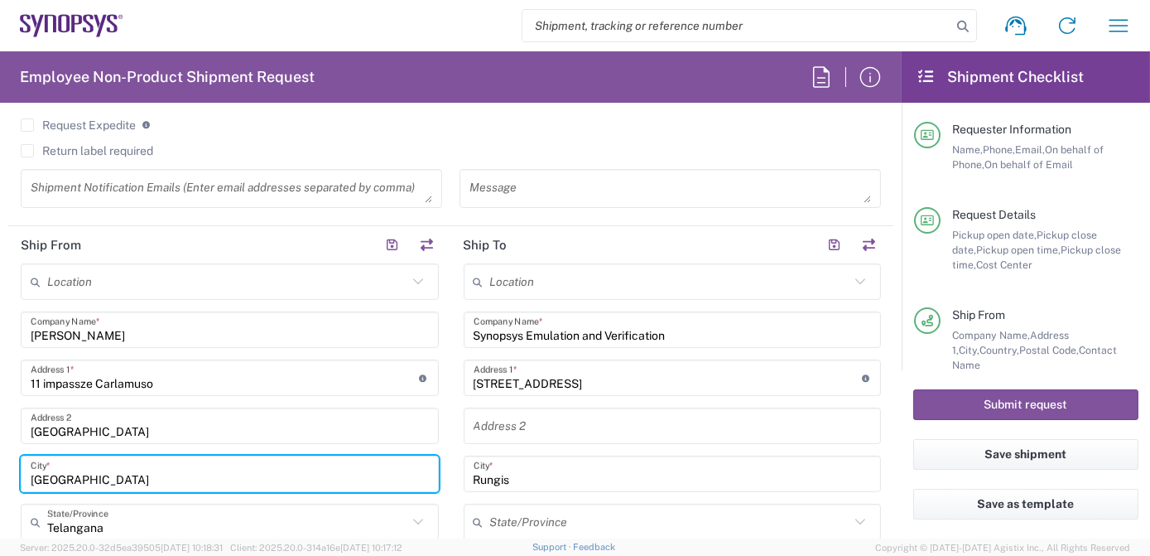
drag, startPoint x: 110, startPoint y: 475, endPoint x: -3, endPoint y: 469, distance: 113.6
click at [0, 469] on html "Shipment request Shipment tracking Employee non-product shipment request My shi…" at bounding box center [575, 278] width 1150 height 556
paste input "Chateauneuf [GEOGRAPHIC_DATA]"
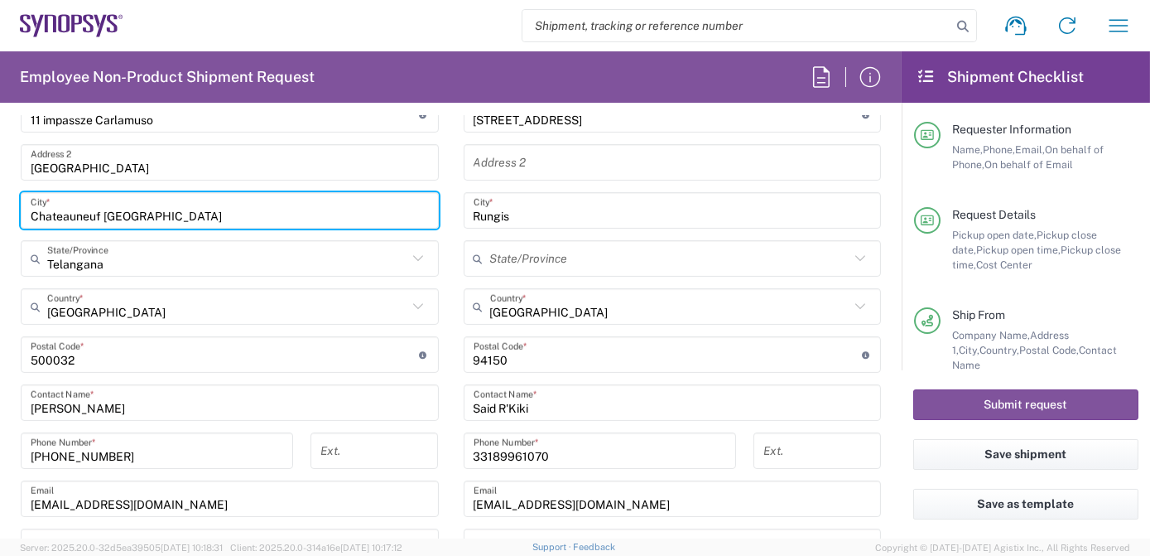
scroll to position [947, 0]
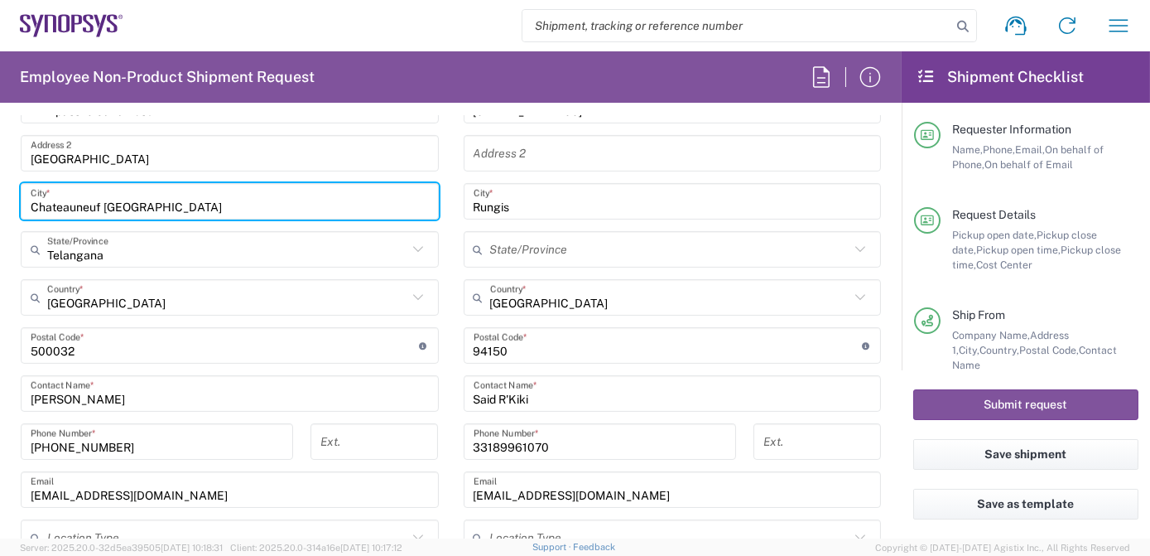
type input "Chateauneuf [GEOGRAPHIC_DATA]"
click at [99, 296] on input "[GEOGRAPHIC_DATA]" at bounding box center [227, 297] width 360 height 29
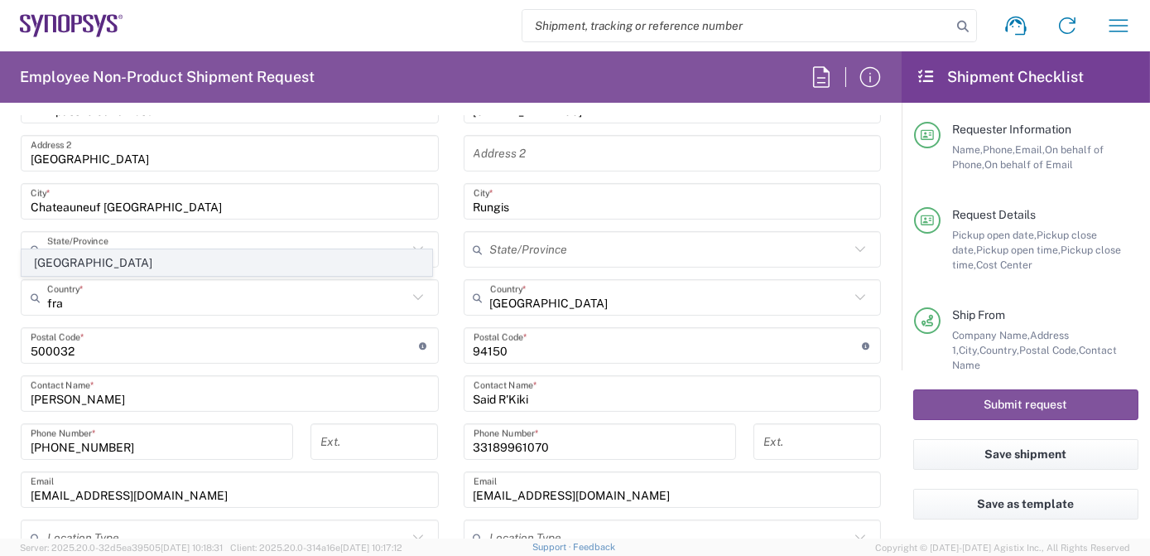
click at [60, 262] on span "[GEOGRAPHIC_DATA]" at bounding box center [226, 263] width 409 height 26
type input "[GEOGRAPHIC_DATA]"
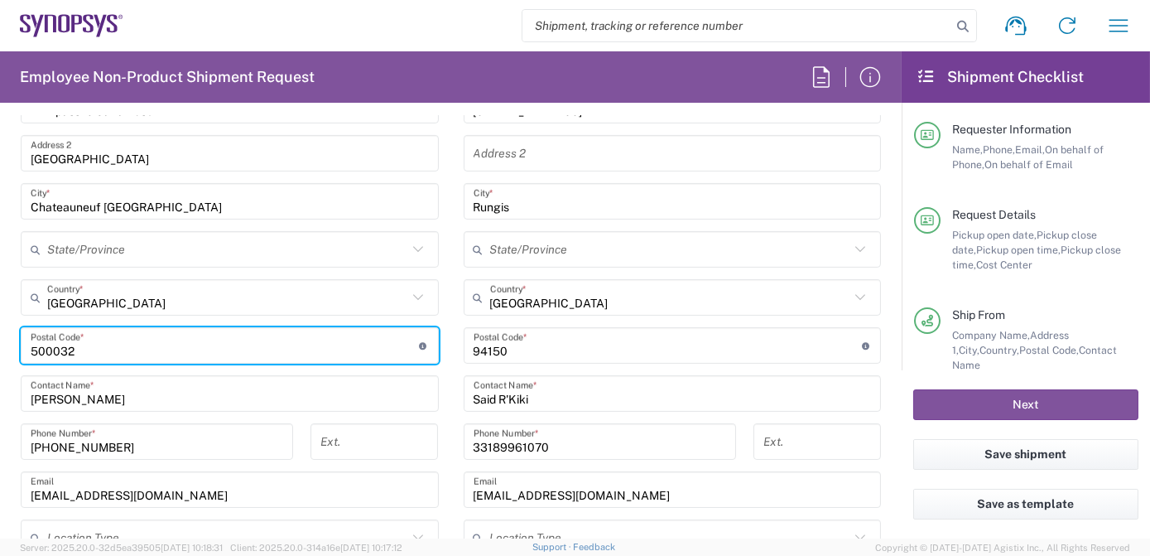
drag, startPoint x: 119, startPoint y: 349, endPoint x: 0, endPoint y: 336, distance: 120.0
click at [0, 335] on html "Shipment request Shipment tracking Employee non-product shipment request My shi…" at bounding box center [575, 278] width 1150 height 556
click at [419, 344] on icon at bounding box center [423, 345] width 9 height 7
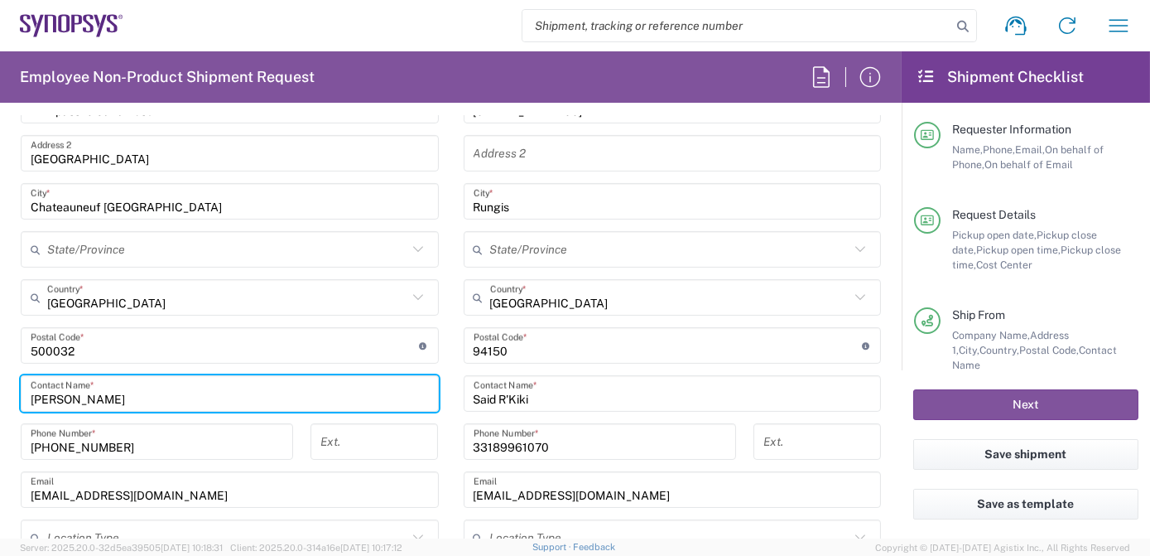
drag, startPoint x: 107, startPoint y: 397, endPoint x: 13, endPoint y: 365, distance: 98.7
click at [0, 365] on html "Shipment request Shipment tracking Employee non-product shipment request My shi…" at bounding box center [575, 278] width 1150 height 556
paste input "[PERSON_NAME]"
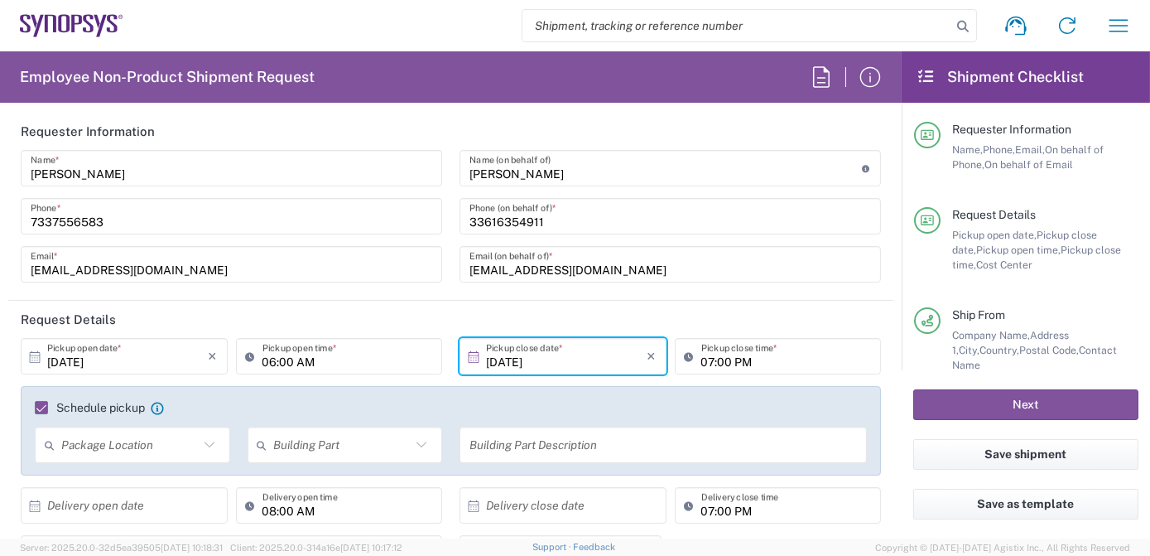
scroll to position [0, 0]
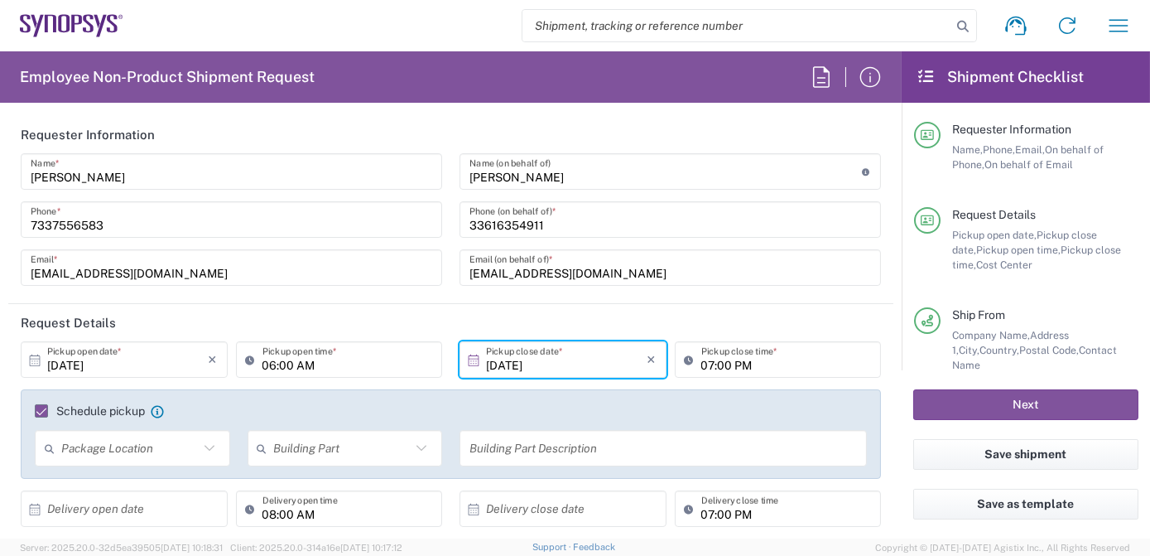
type input "[PERSON_NAME]"
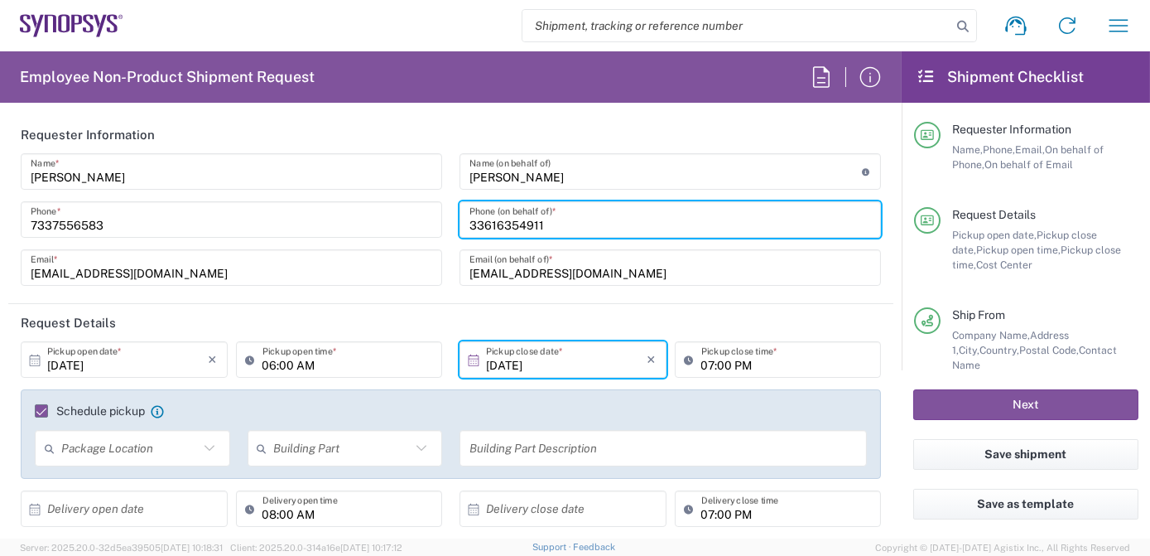
drag, startPoint x: 527, startPoint y: 224, endPoint x: 287, endPoint y: 209, distance: 239.8
click at [287, 209] on div "[PERSON_NAME] Name * [PHONE_NUMBER] Phone * [EMAIL_ADDRESS][DOMAIN_NAME] Email …" at bounding box center [451, 225] width 878 height 144
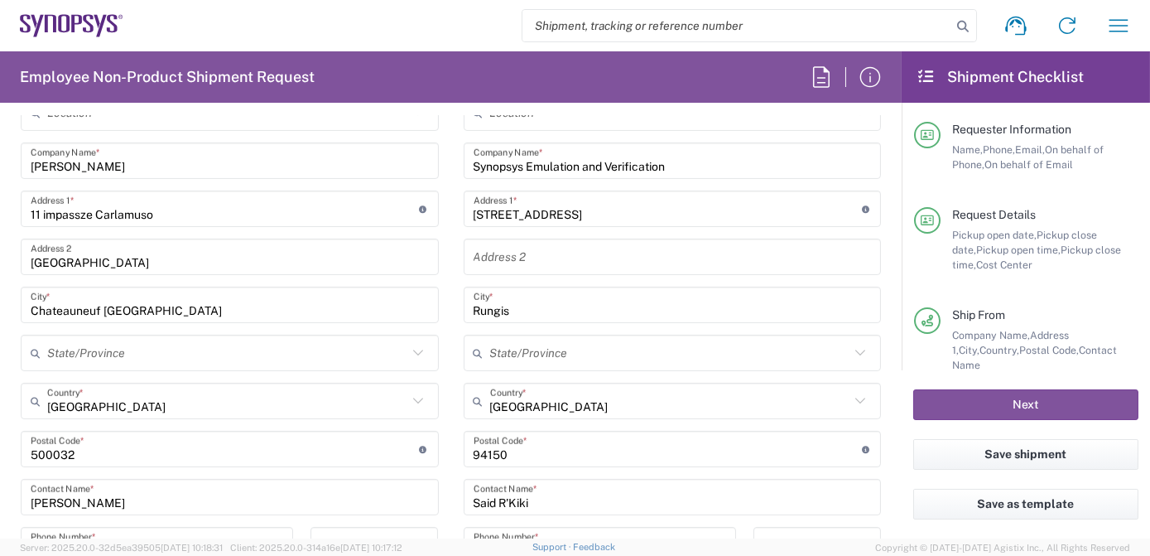
scroll to position [1266, 0]
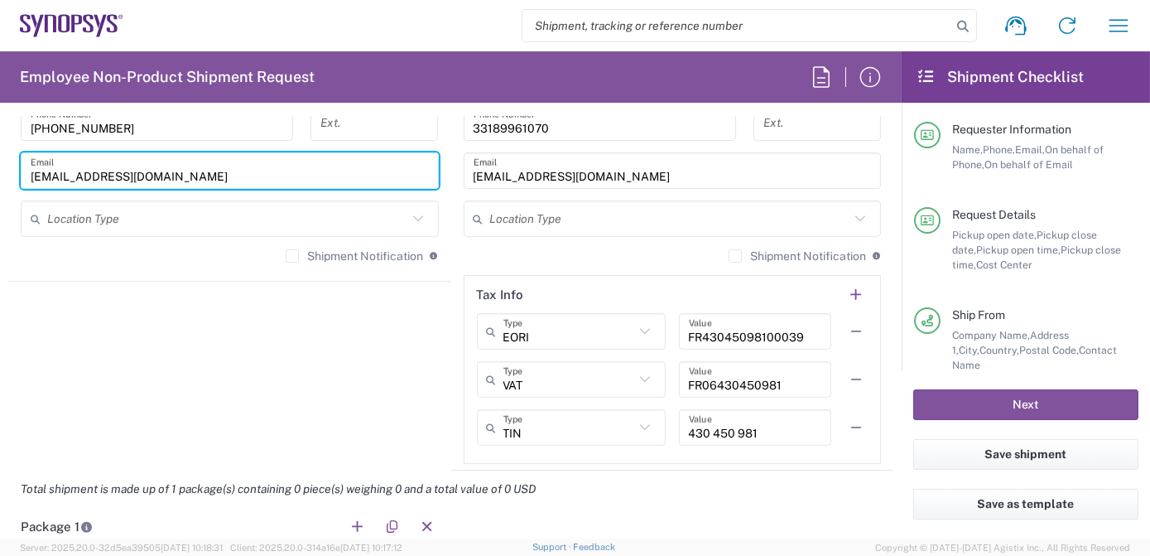
drag, startPoint x: 190, startPoint y: 171, endPoint x: -3, endPoint y: 156, distance: 193.4
click at [0, 156] on html "Shipment request Shipment tracking Employee non-product shipment request My shi…" at bounding box center [575, 278] width 1150 height 556
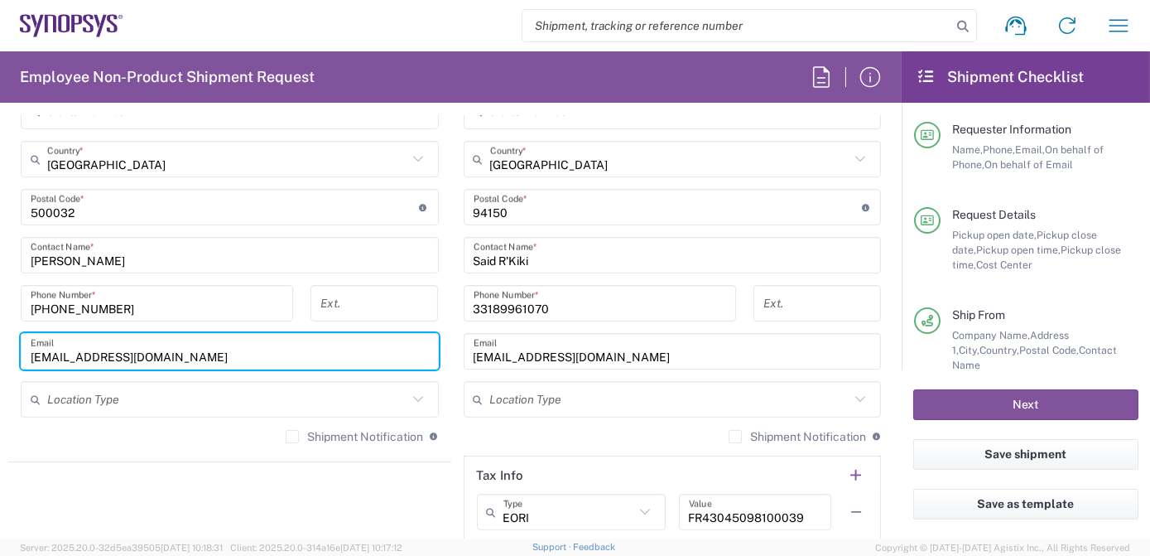
scroll to position [1081, 0]
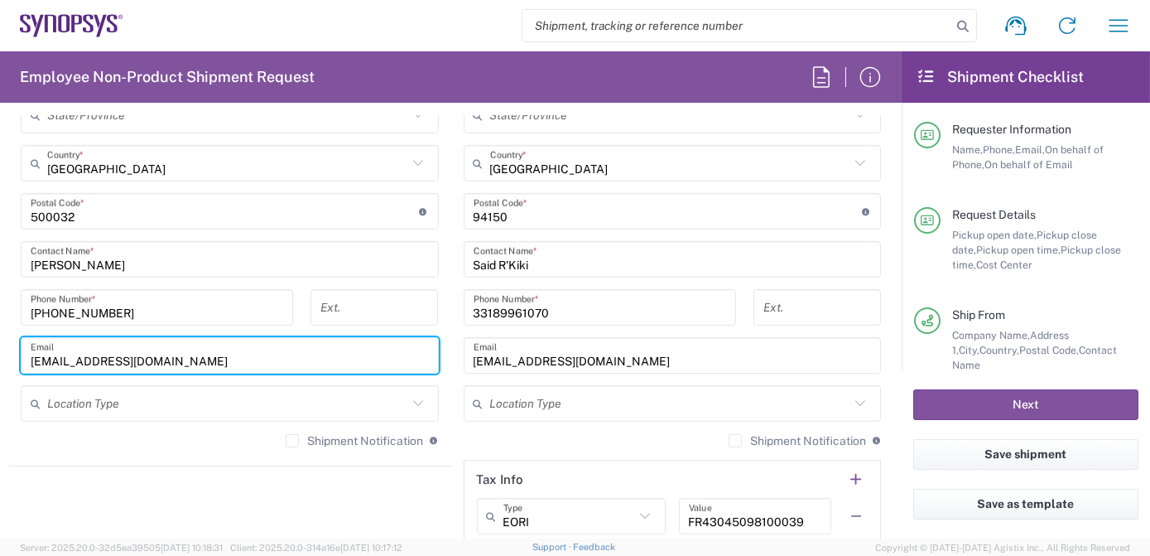
click at [46, 312] on input "[PHONE_NUMBER]" at bounding box center [157, 307] width 253 height 29
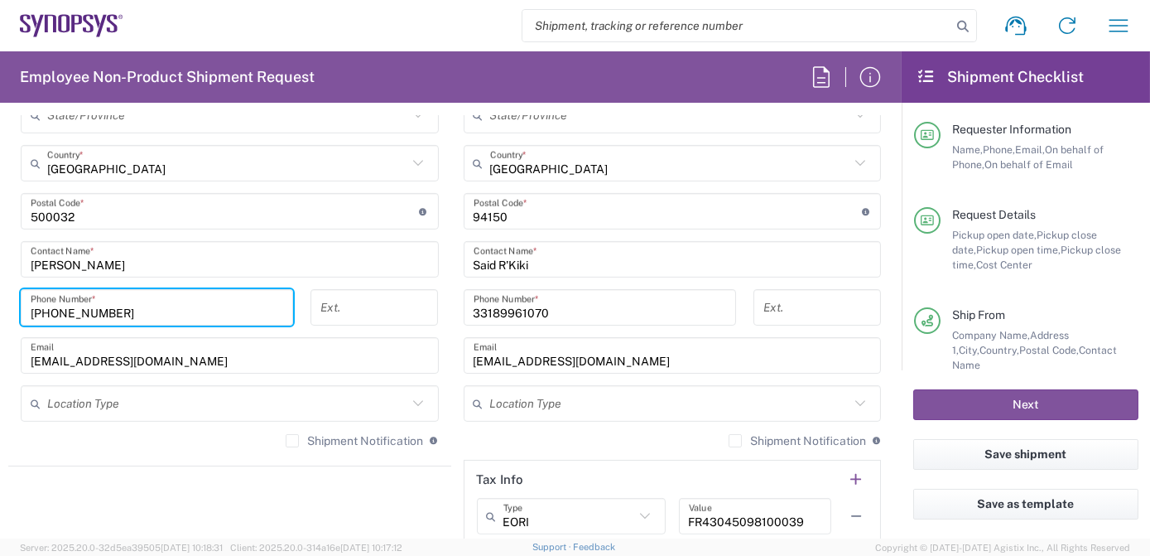
drag, startPoint x: 147, startPoint y: 308, endPoint x: 0, endPoint y: 315, distance: 147.5
click at [0, 315] on html "Shipment request Shipment tracking Employee non-product shipment request My shi…" at bounding box center [575, 278] width 1150 height 556
paste input "33616354911"
type input "33616354911"
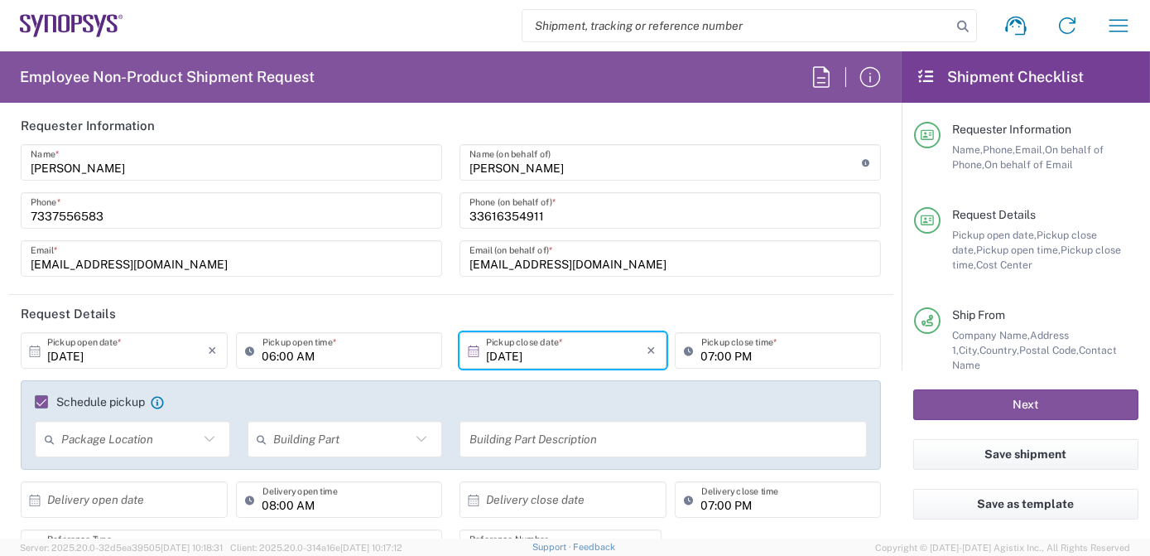
scroll to position [0, 0]
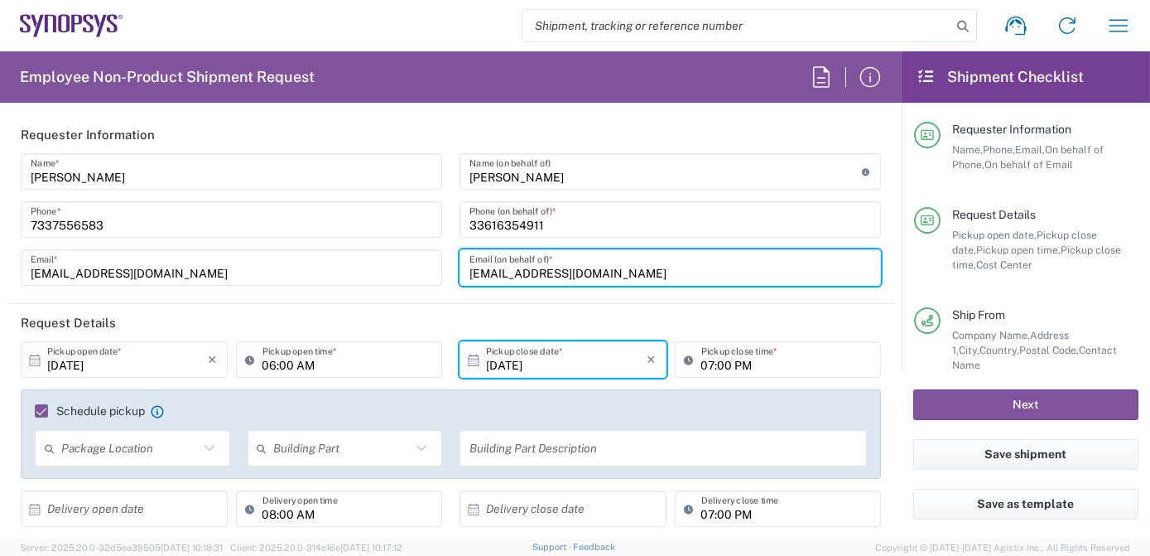
drag, startPoint x: 618, startPoint y: 272, endPoint x: 382, endPoint y: 258, distance: 236.5
click at [382, 258] on div "[PERSON_NAME] Name * [PHONE_NUMBER] Phone * [EMAIL_ADDRESS][DOMAIN_NAME] Email …" at bounding box center [451, 225] width 878 height 144
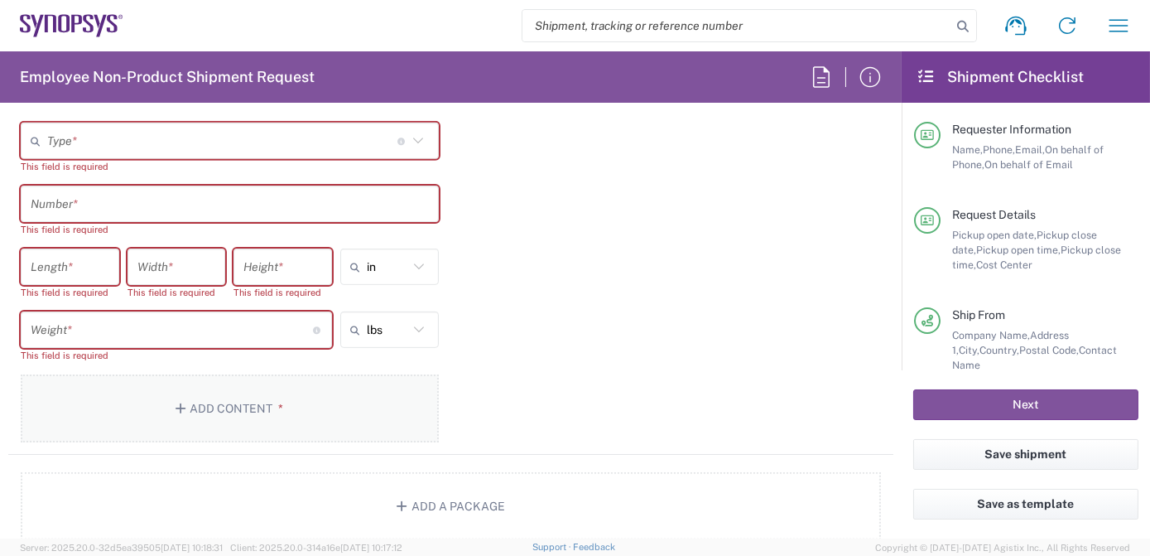
scroll to position [1266, 0]
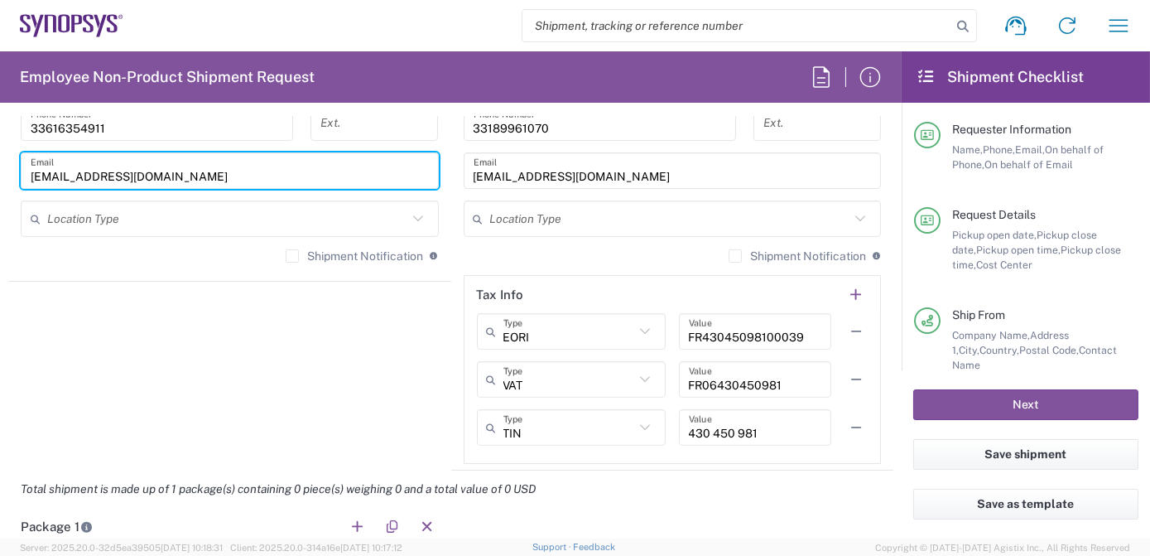
drag, startPoint x: 194, startPoint y: 167, endPoint x: 0, endPoint y: 171, distance: 193.8
click at [0, 171] on html "Shipment request Shipment tracking Employee non-product shipment request My shi…" at bounding box center [575, 278] width 1150 height 556
paste input "xmathes"
type input "[EMAIL_ADDRESS][DOMAIN_NAME]"
click at [73, 221] on input "text" at bounding box center [227, 219] width 360 height 29
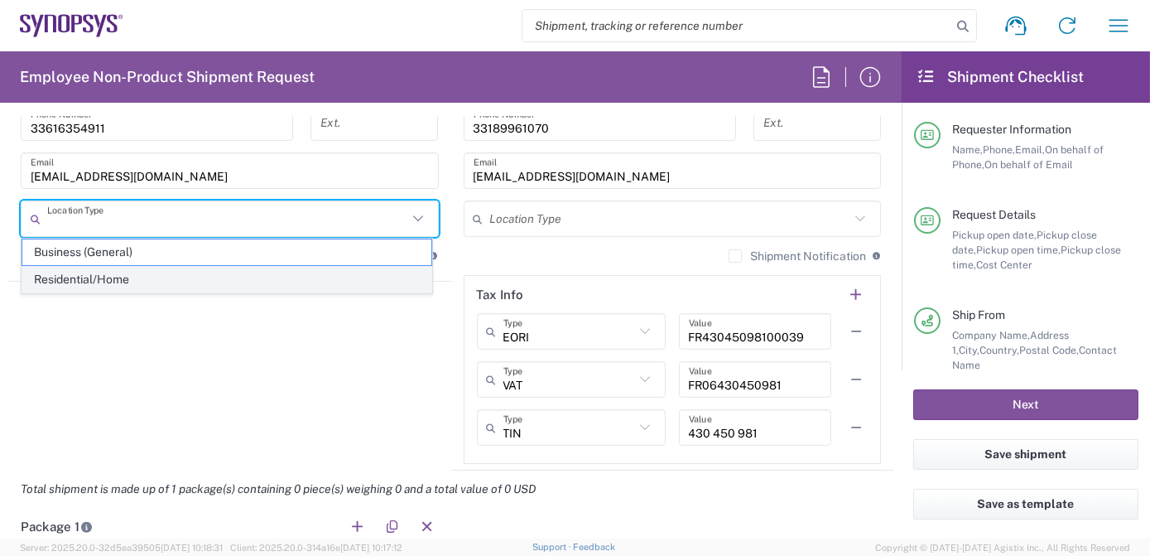
click at [89, 278] on span "Residential/Home" at bounding box center [226, 280] width 409 height 26
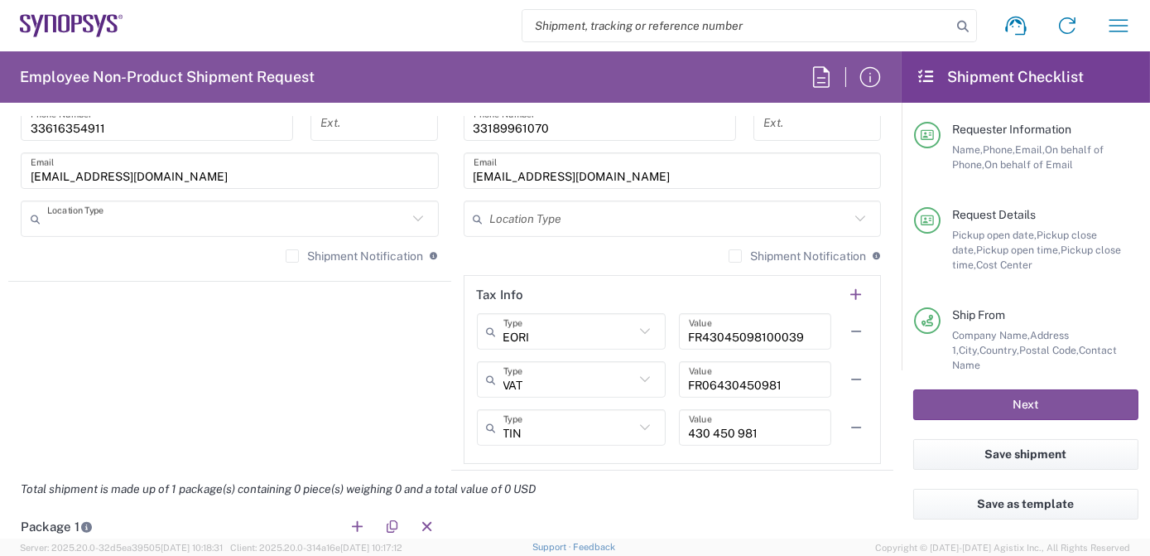
type input "Residential/Home"
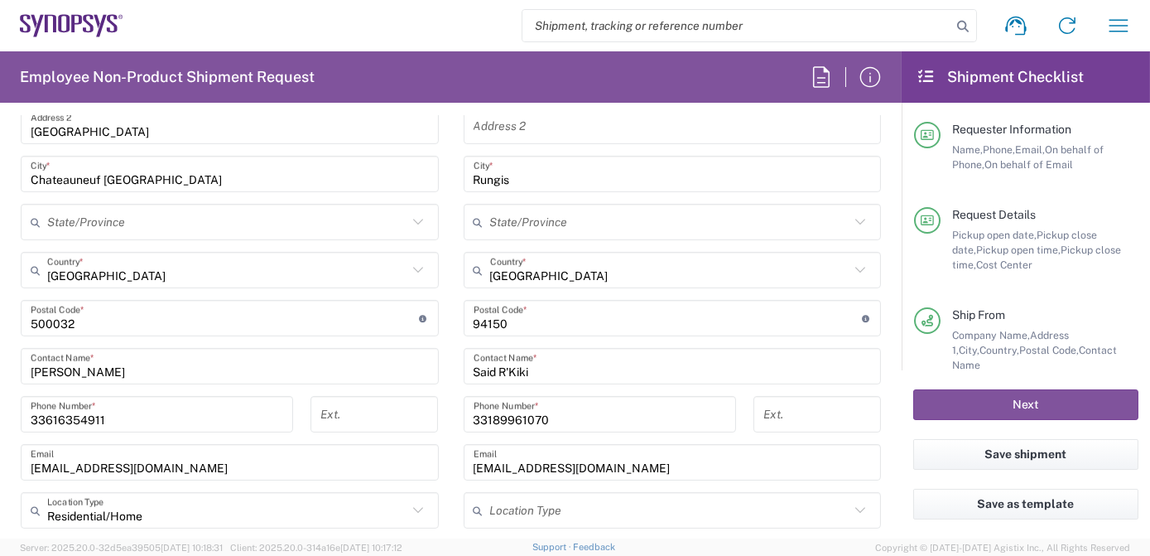
scroll to position [941, 0]
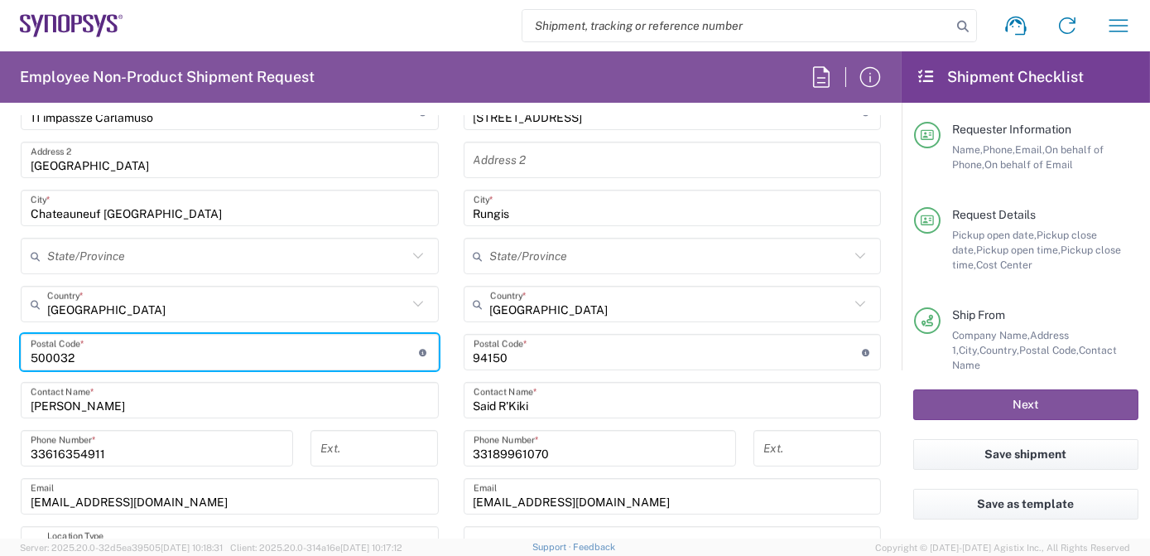
drag, startPoint x: 94, startPoint y: 349, endPoint x: 0, endPoint y: 330, distance: 95.5
click at [0, 332] on html "Shipment request Shipment tracking Employee non-product shipment request My shi…" at bounding box center [575, 278] width 1150 height 556
paste input "13790"
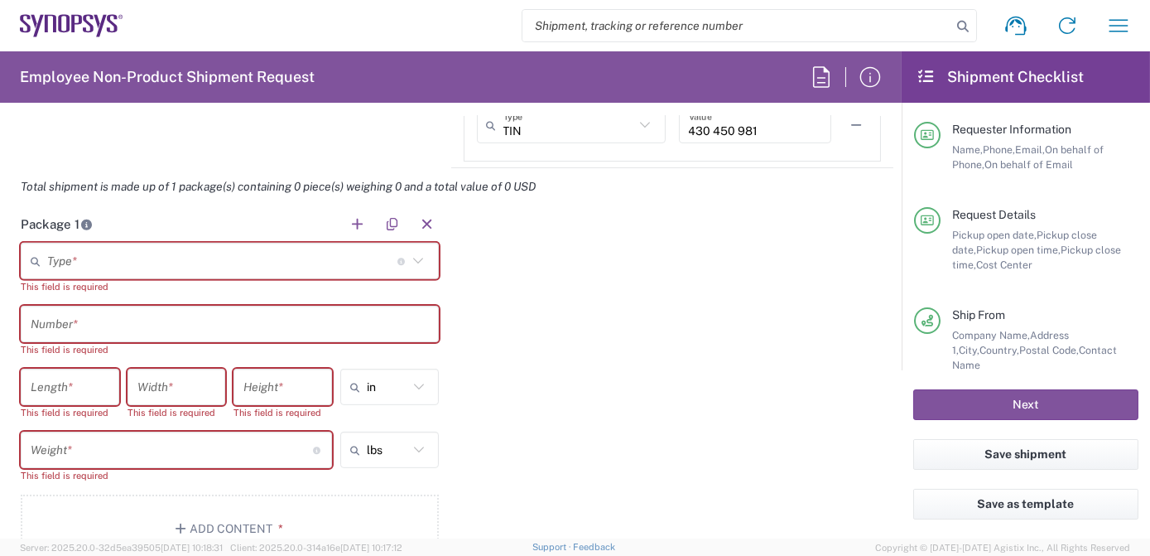
scroll to position [1577, 0]
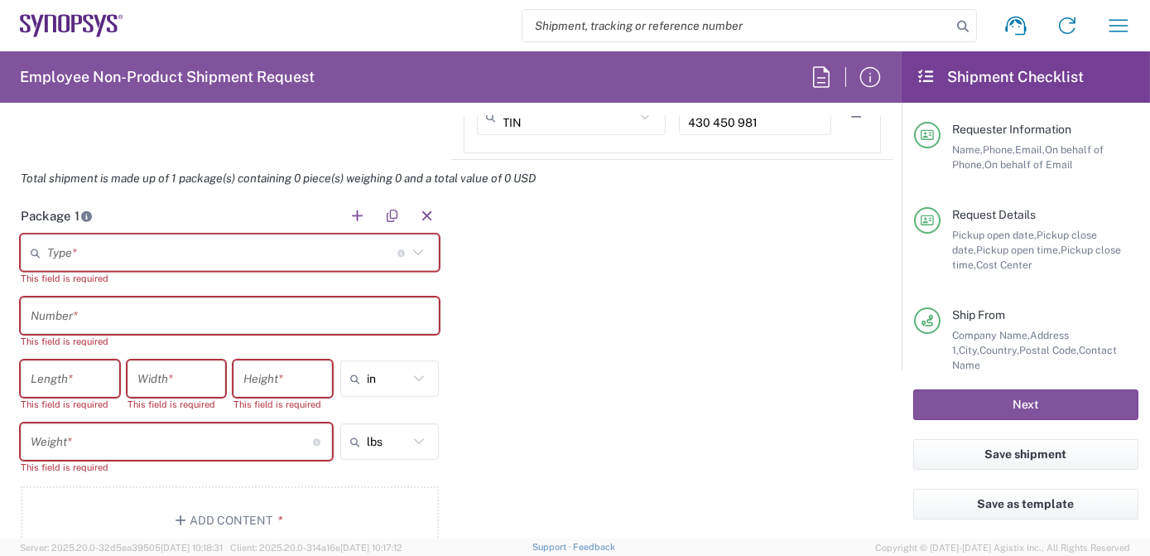
type input "13790"
click at [221, 248] on input "text" at bounding box center [222, 252] width 350 height 29
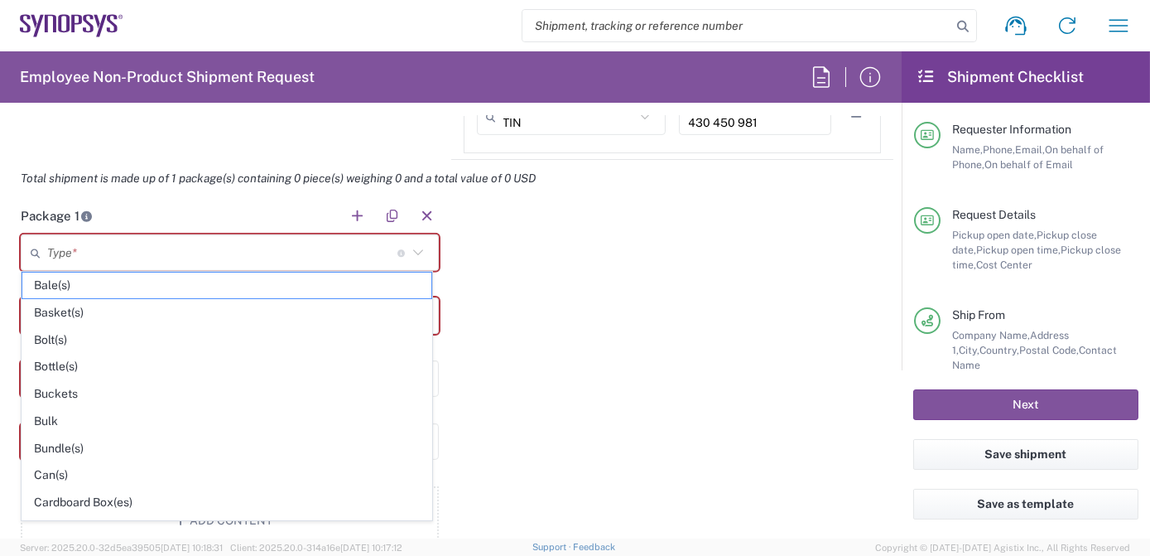
click at [624, 330] on div "Package 1 Type * Material used to package goods Bale(s) Basket(s) Bolt(s) Bottl…" at bounding box center [450, 381] width 885 height 369
click at [143, 248] on input "text" at bounding box center [222, 252] width 350 height 29
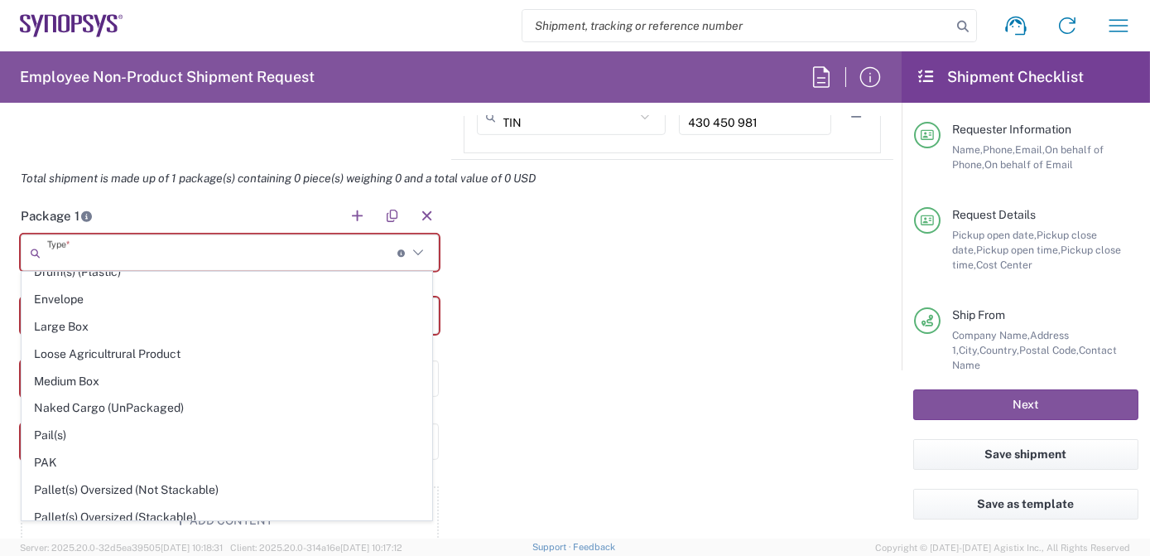
scroll to position [478, 0]
click at [87, 312] on span "Large Box" at bounding box center [226, 324] width 409 height 26
type input "Large Box"
type input "17.5"
type input "12.5"
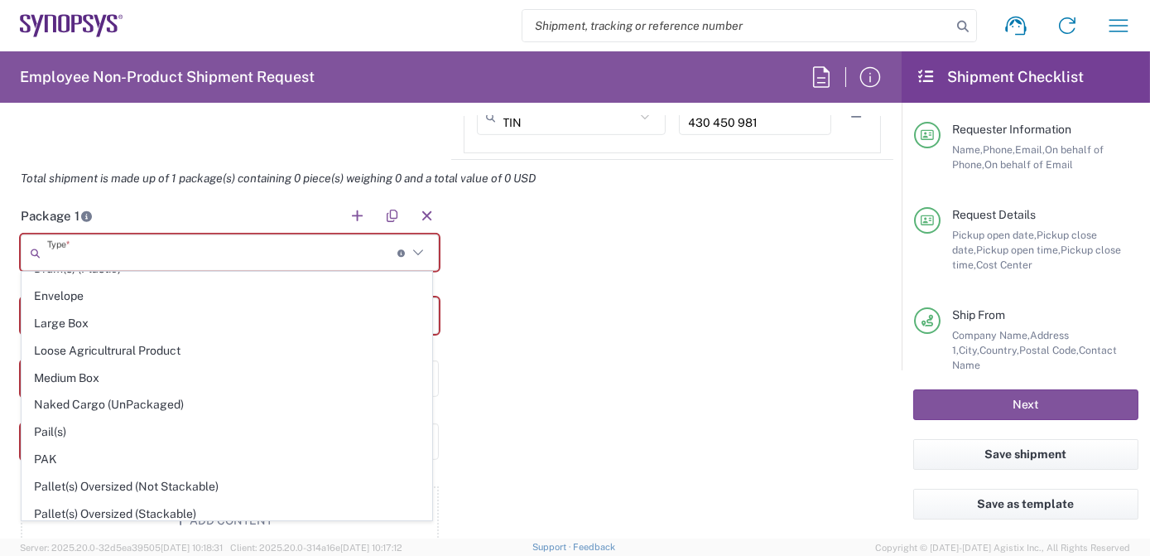
type input "3"
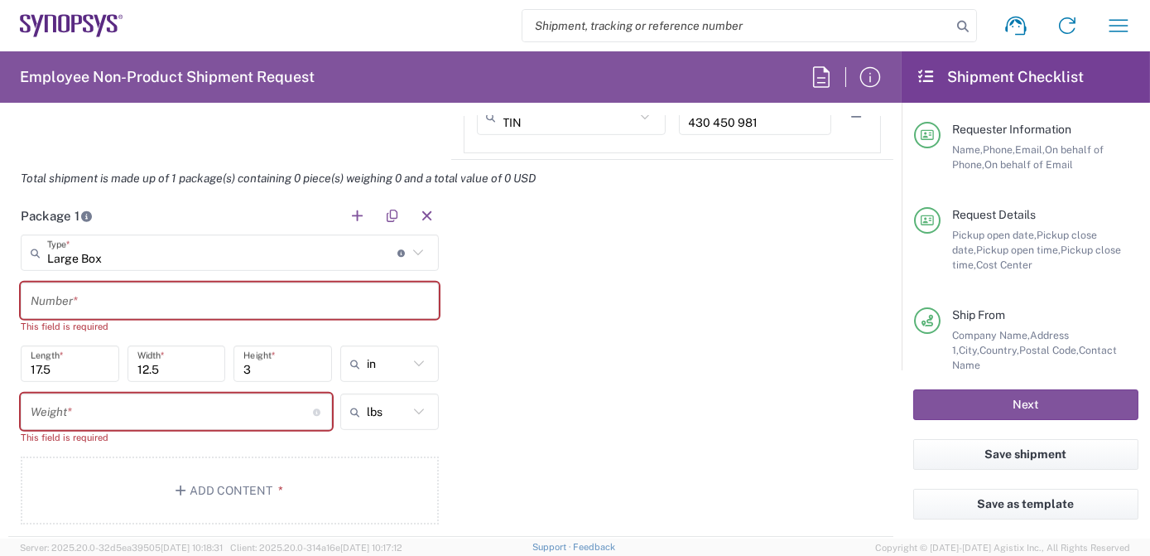
click at [93, 297] on input "text" at bounding box center [230, 300] width 398 height 29
paste input "1 HAPS 80D Box"
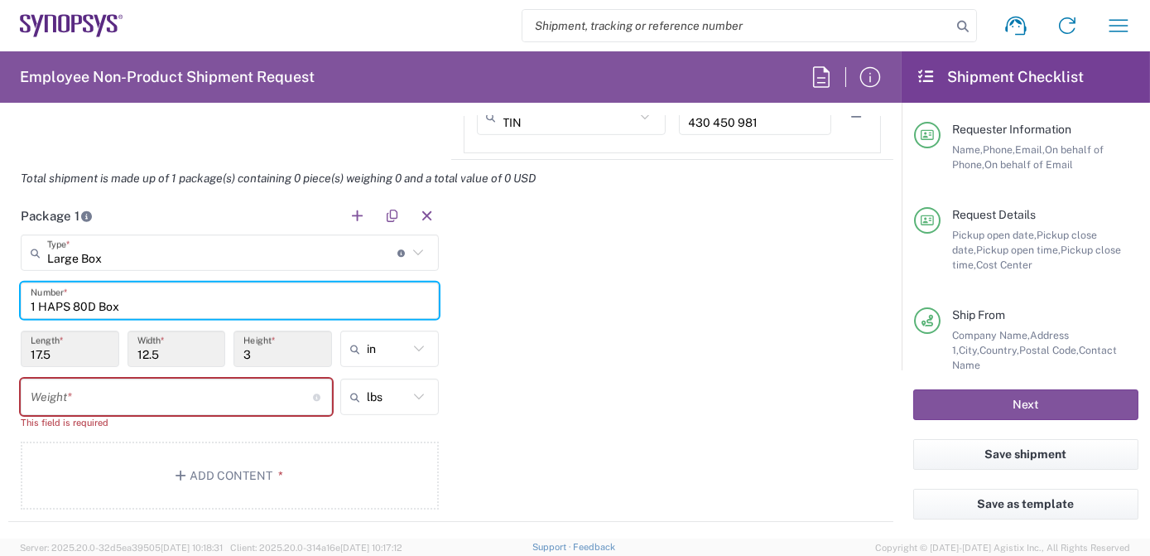
type input "1 HAPS 80D Box"
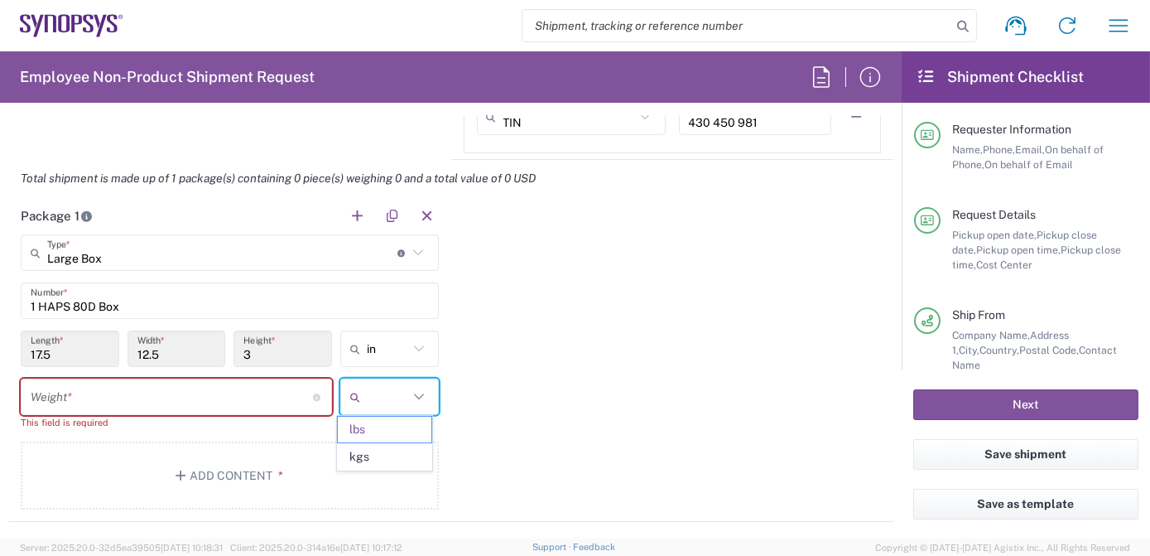
click at [386, 394] on input "text" at bounding box center [387, 396] width 41 height 26
click at [381, 455] on span "kgs" at bounding box center [385, 457] width 94 height 26
type input "kgs"
click at [134, 402] on input "number" at bounding box center [172, 397] width 282 height 29
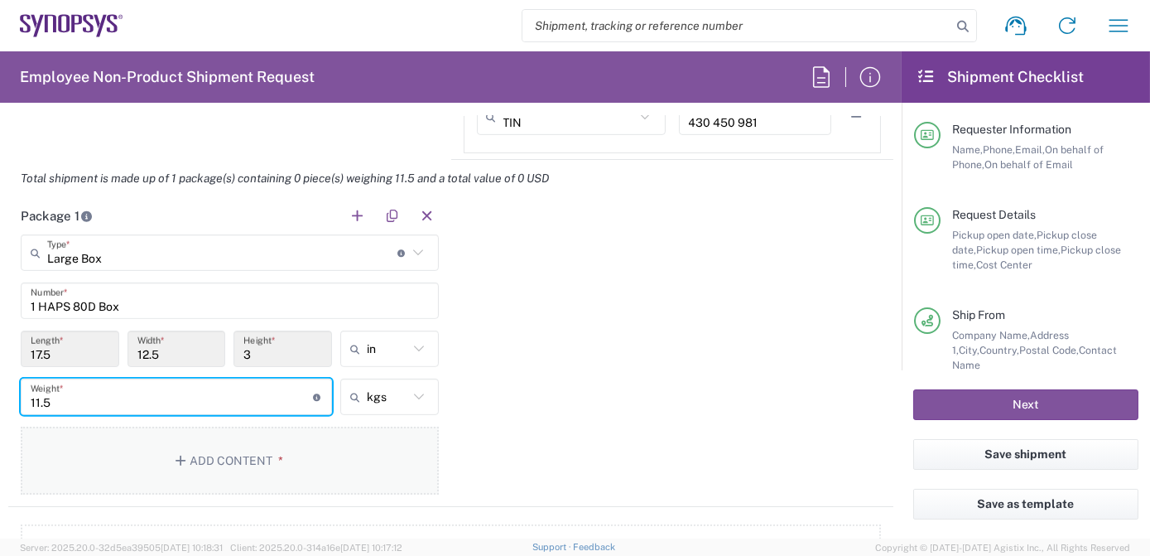
type input "11.5"
click at [262, 454] on button "Add Content *" at bounding box center [230, 460] width 418 height 68
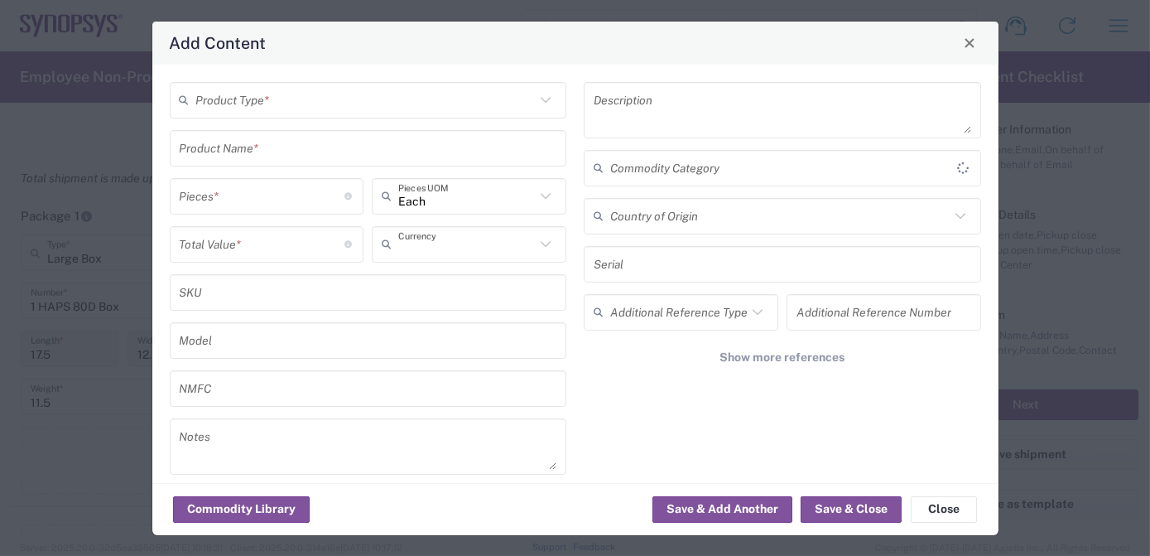
type input "US Dollar"
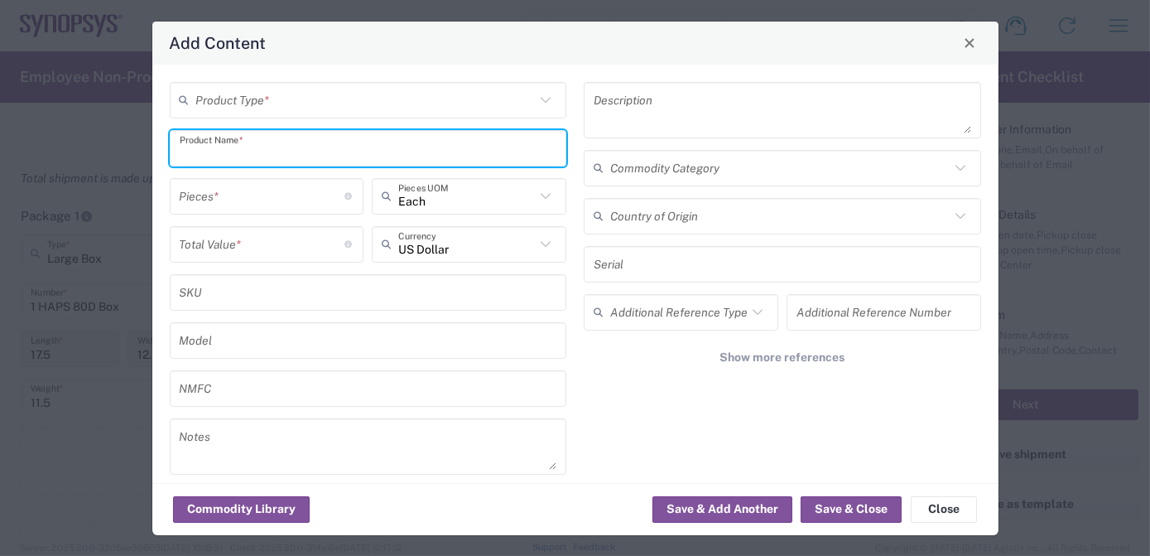
click at [283, 149] on input "text" at bounding box center [369, 147] width 378 height 29
click at [272, 106] on input "text" at bounding box center [365, 99] width 339 height 29
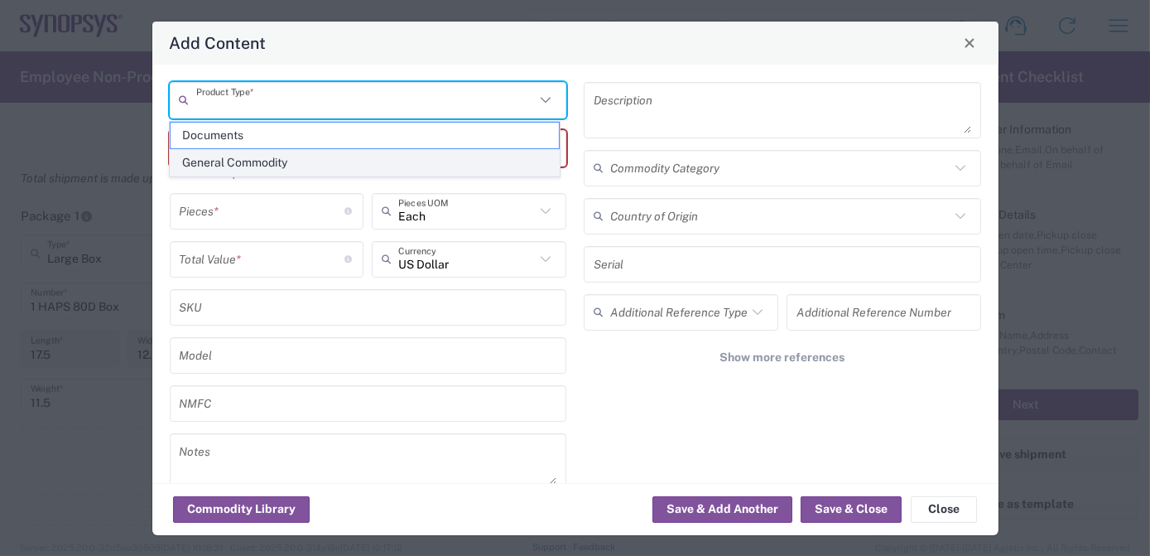
click at [267, 163] on span "General Commodity" at bounding box center [365, 163] width 388 height 26
type input "General Commodity"
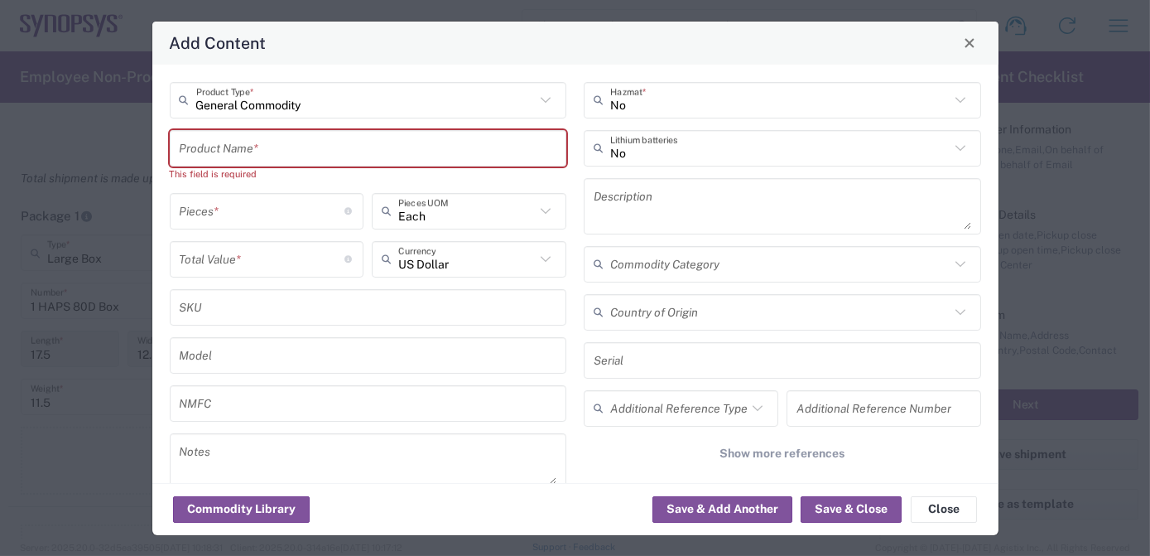
click at [258, 147] on input "text" at bounding box center [369, 147] width 378 height 29
paste input "SH100001657"
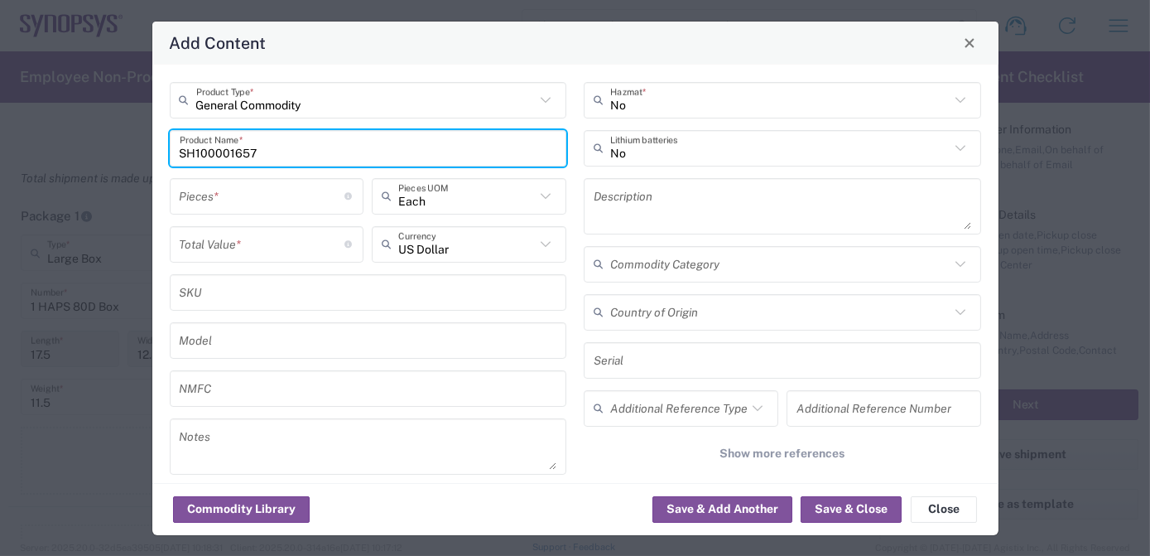
type input "SH100001657"
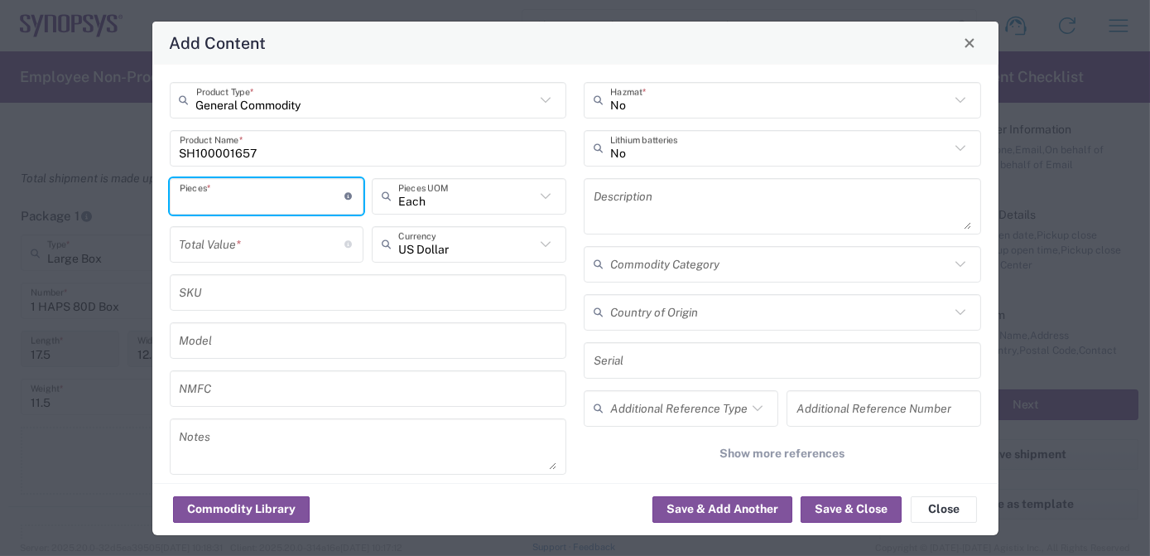
click at [249, 199] on input "number" at bounding box center [263, 195] width 166 height 29
type input "1"
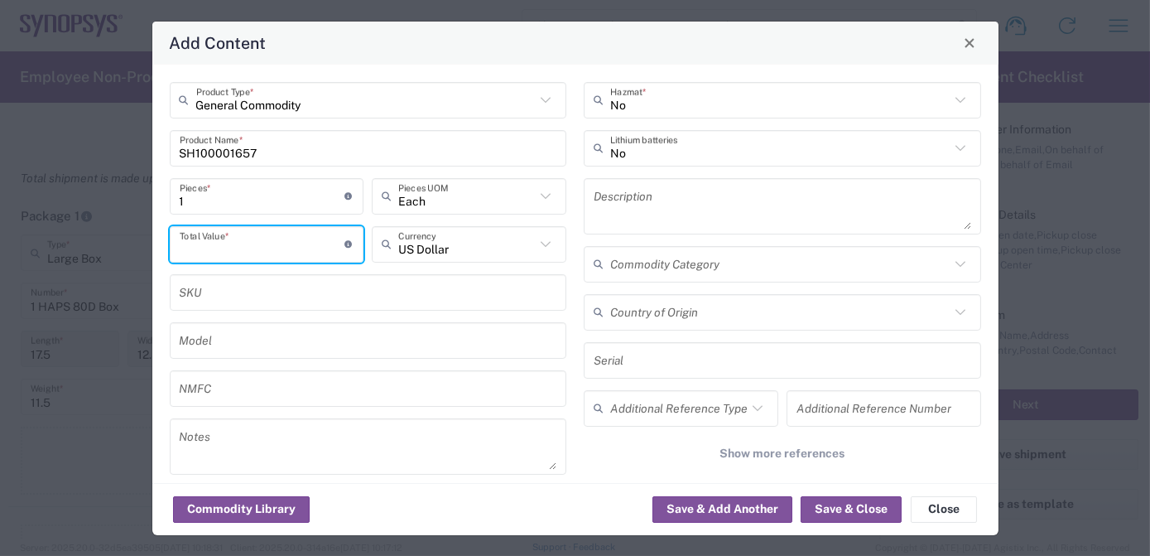
click at [248, 241] on input "number" at bounding box center [263, 243] width 166 height 29
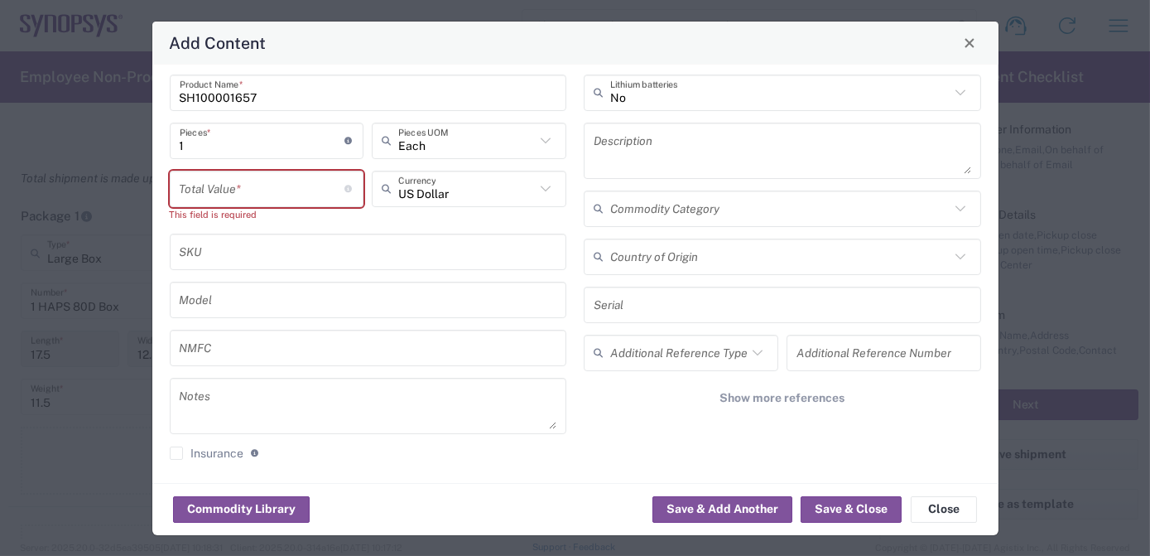
scroll to position [60, 0]
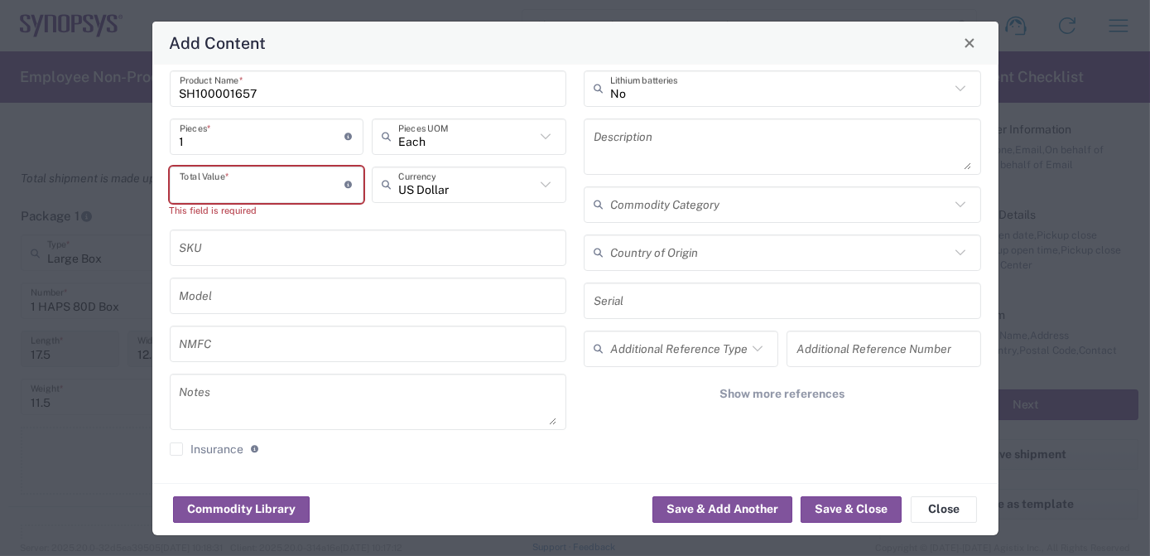
click at [205, 187] on input "number" at bounding box center [263, 184] width 166 height 29
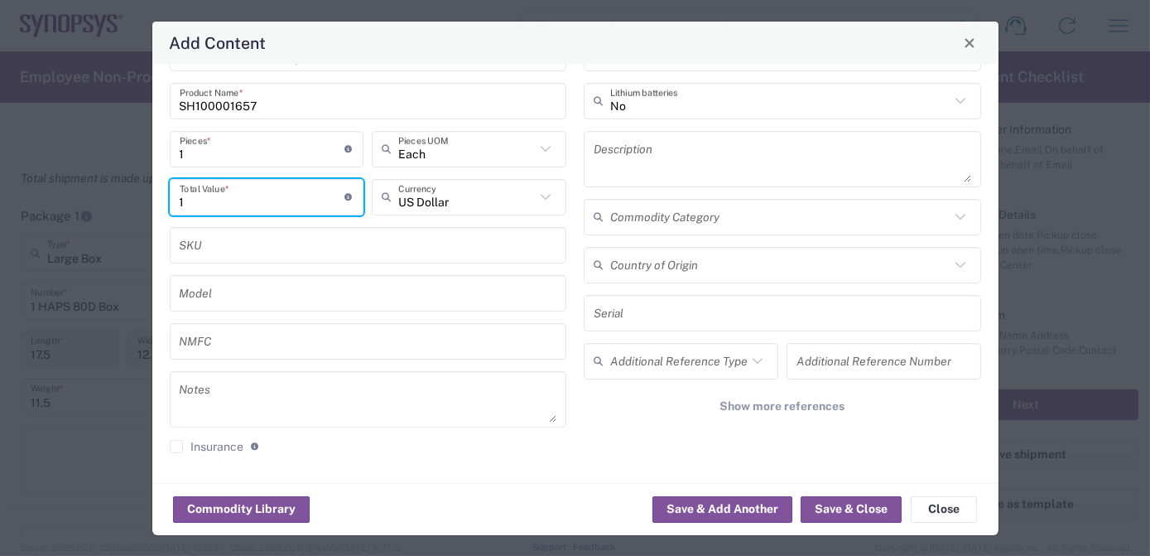
scroll to position [45, 0]
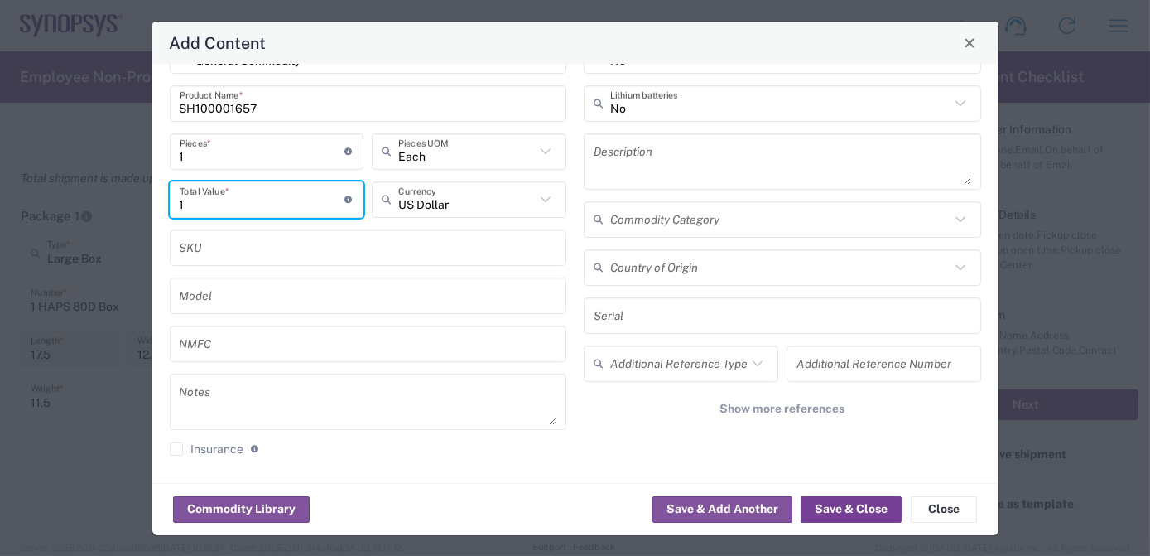
type input "1"
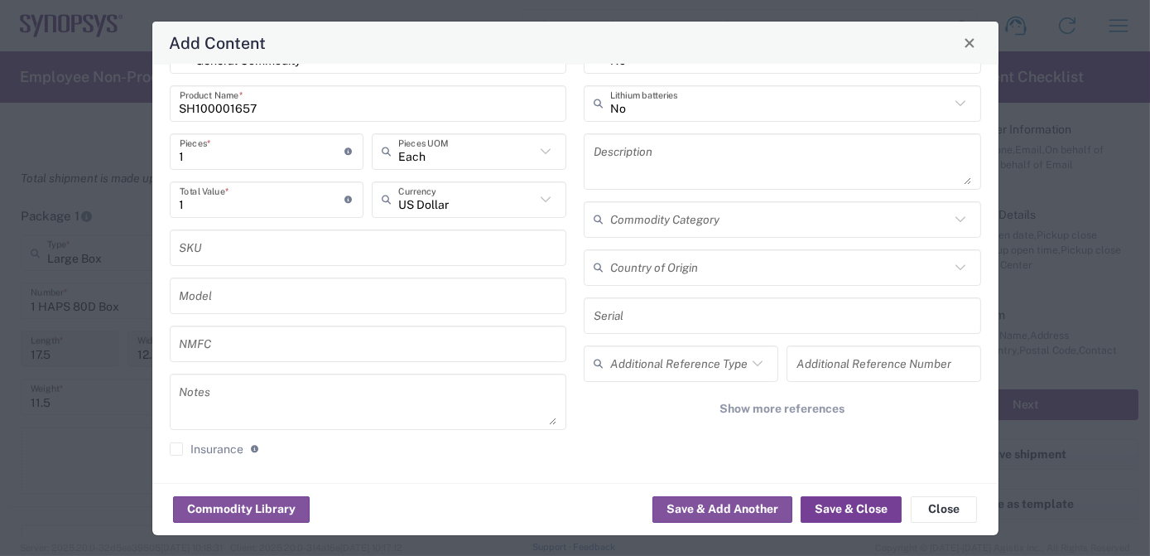
click at [846, 508] on button "Save & Close" at bounding box center [851, 509] width 101 height 26
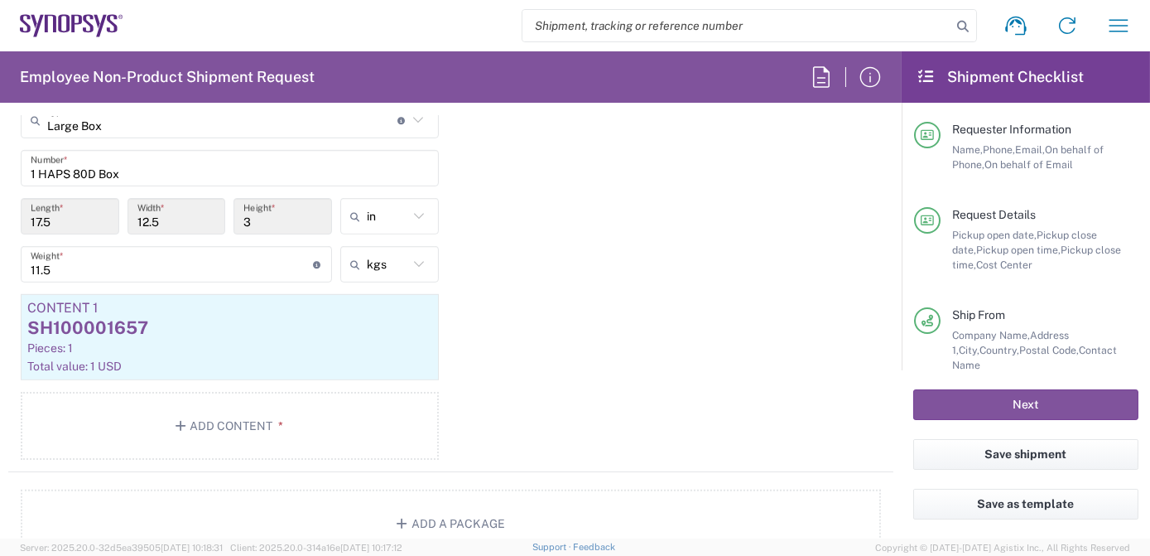
scroll to position [1773, 0]
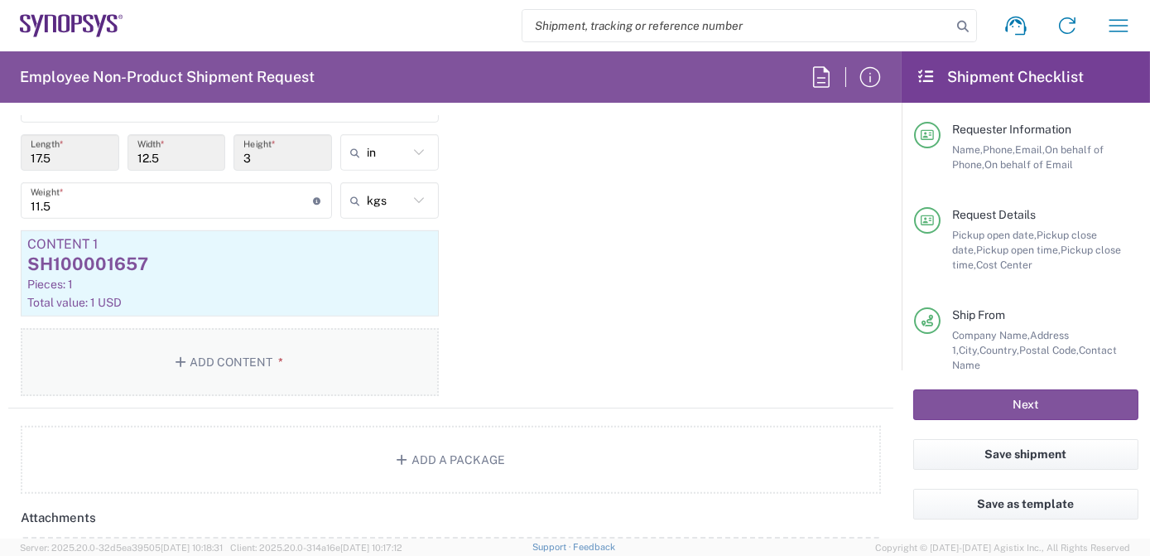
click at [258, 357] on button "Add Content *" at bounding box center [230, 362] width 418 height 68
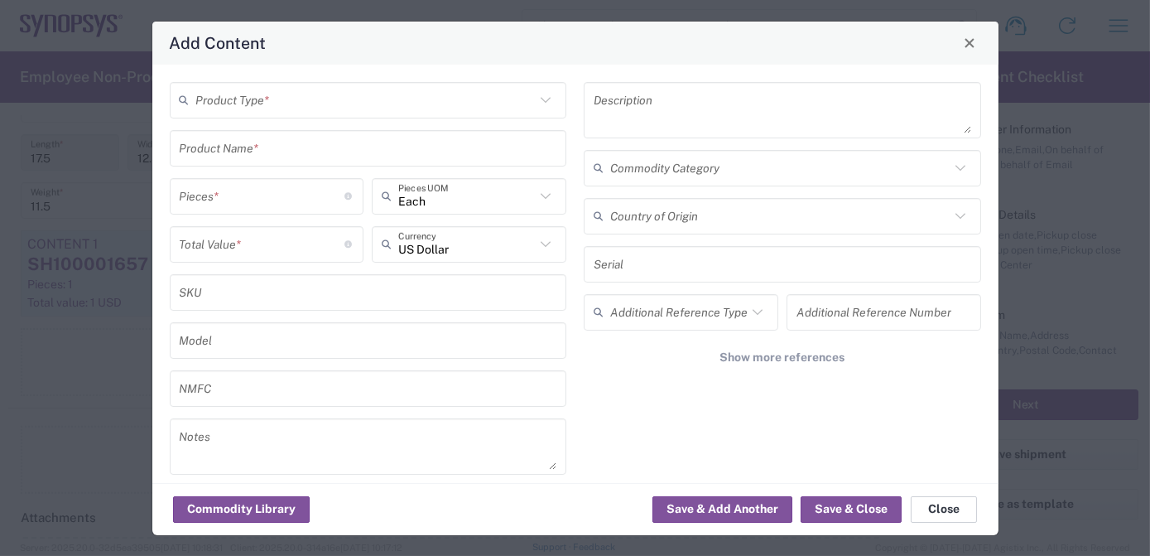
click at [951, 507] on button "Close" at bounding box center [944, 509] width 66 height 26
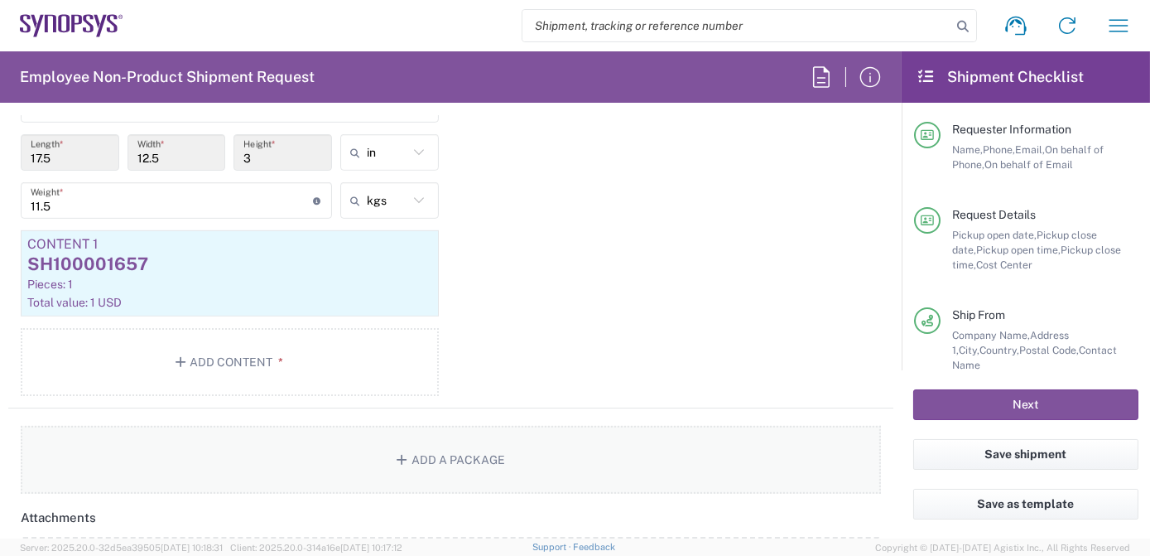
scroll to position [1351, 0]
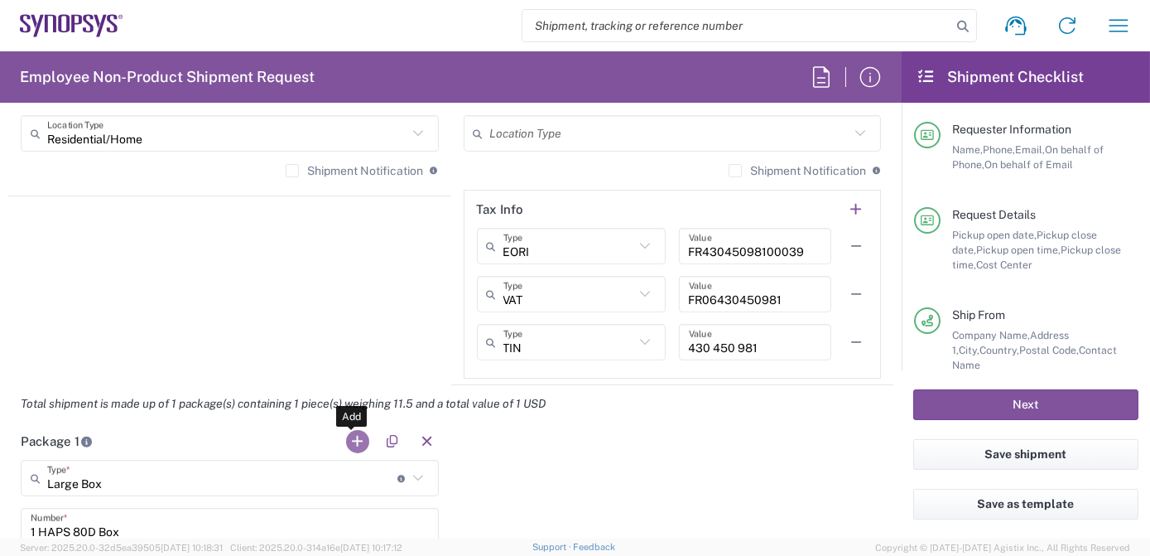
click at [350, 435] on button "button" at bounding box center [357, 441] width 23 height 23
click at [561, 474] on input "text" at bounding box center [665, 478] width 350 height 29
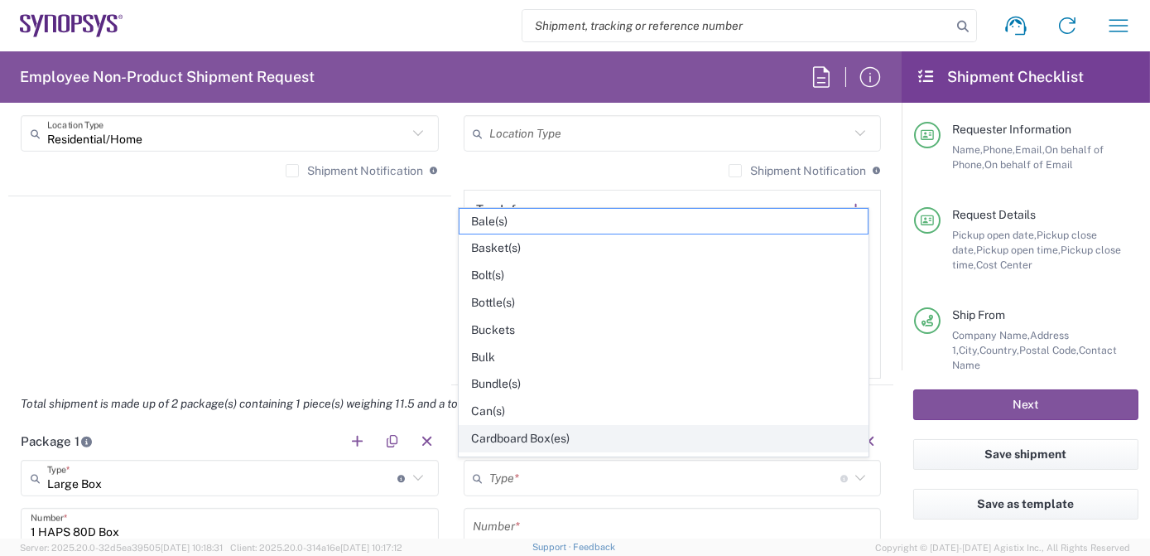
click at [540, 436] on span "Cardboard Box(es)" at bounding box center [664, 439] width 409 height 26
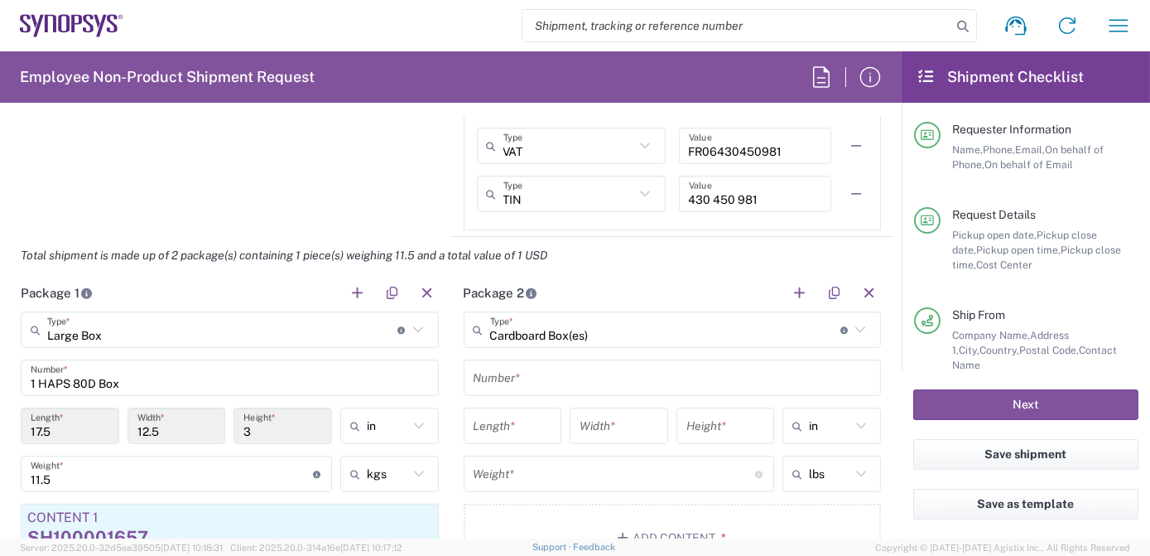
scroll to position [1557, 0]
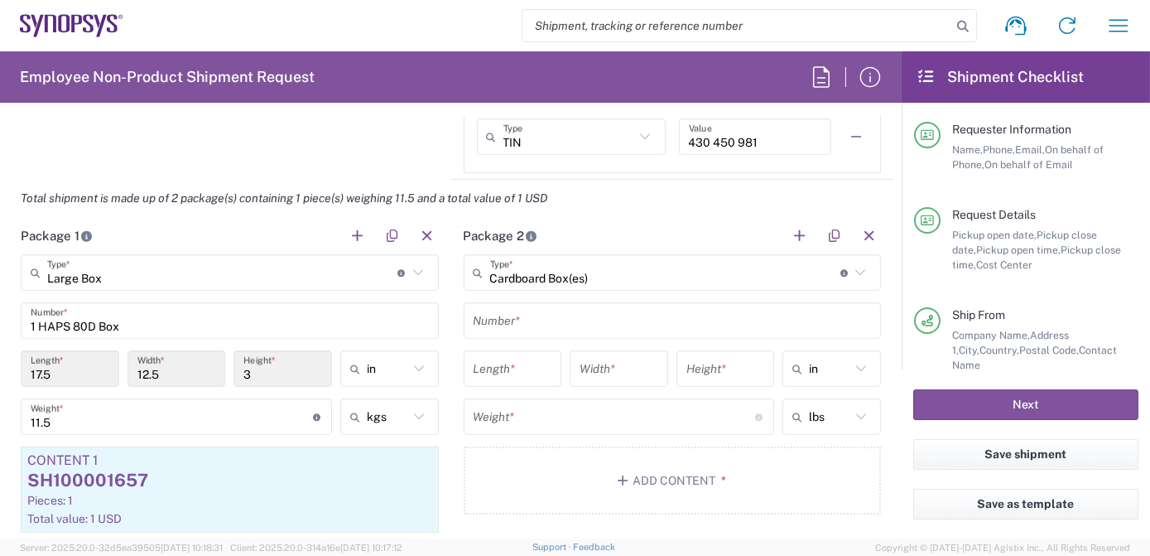
click at [636, 272] on input "Cardboard Box(es)" at bounding box center [665, 272] width 350 height 29
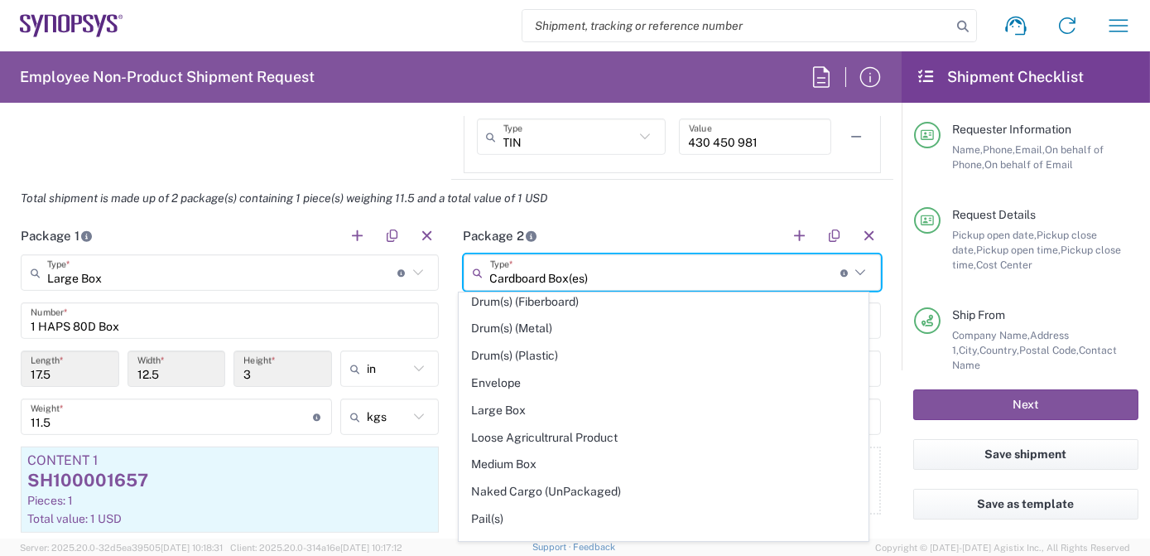
scroll to position [420, 0]
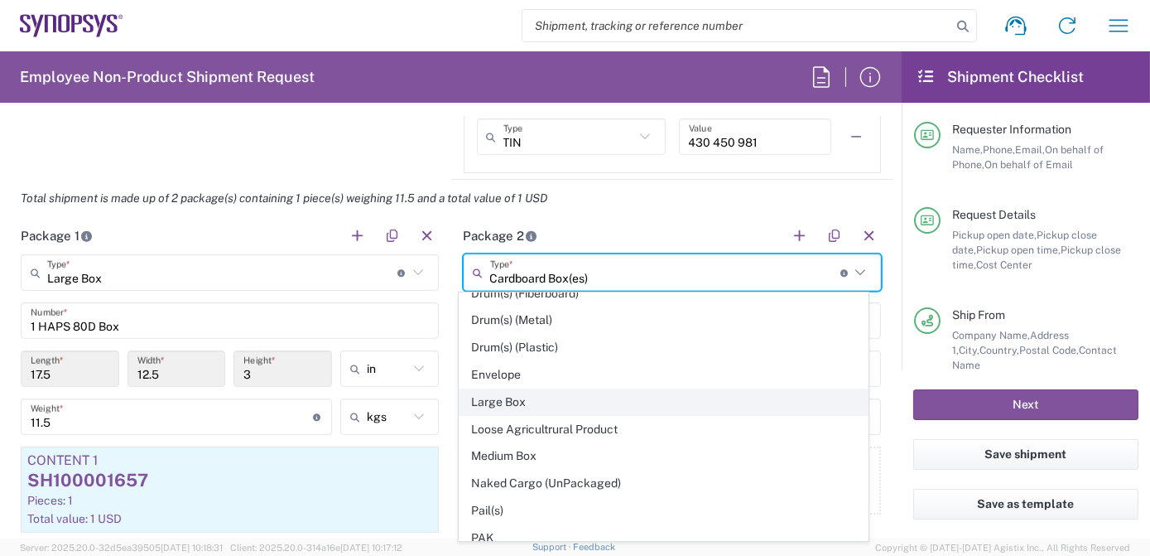
click at [542, 392] on span "Large Box" at bounding box center [664, 402] width 409 height 26
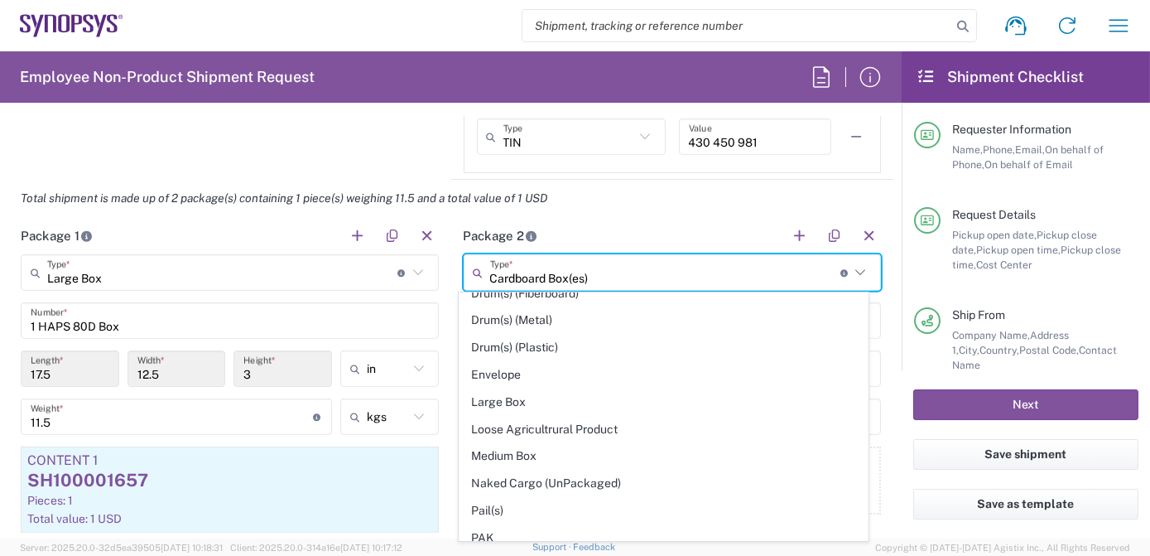
type input "Large Box"
type input "17.5"
type input "12.5"
type input "3"
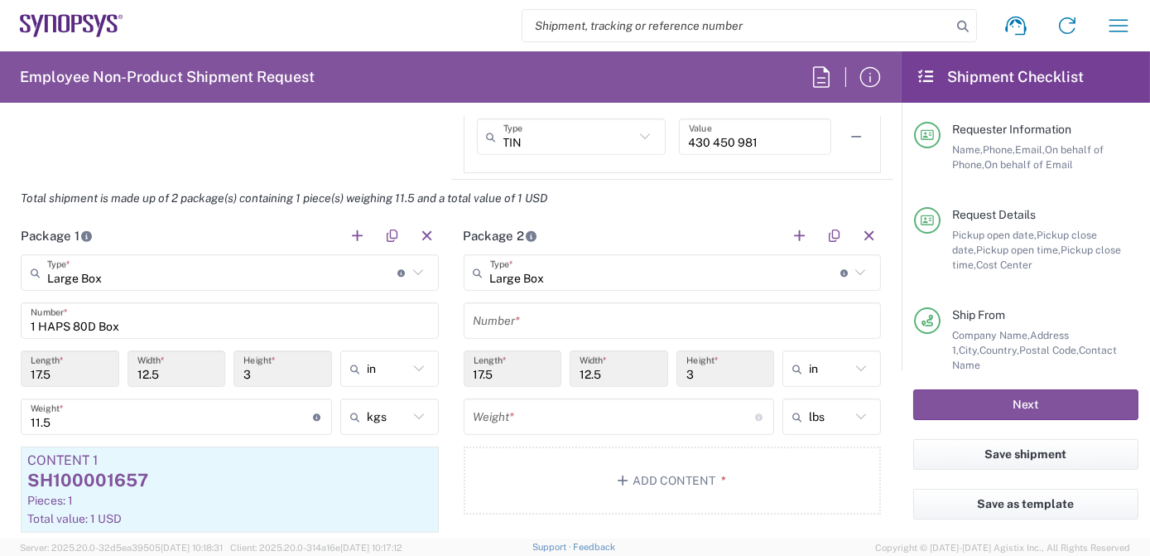
click at [550, 321] on input "text" at bounding box center [673, 320] width 398 height 29
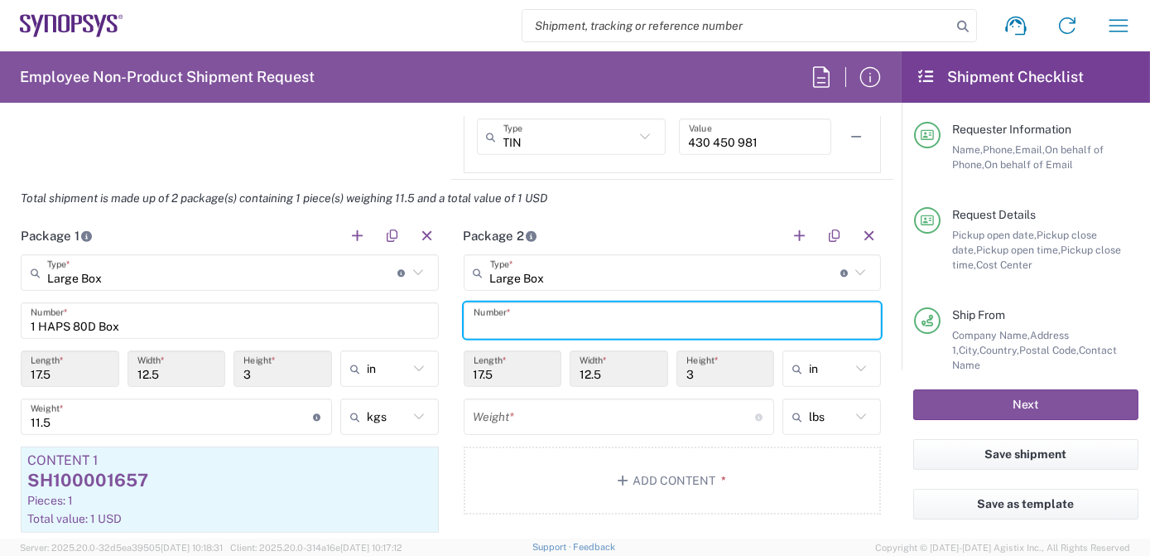
paste input "1 HAPS 72 Box"
type input "1 HAPS 72 Box"
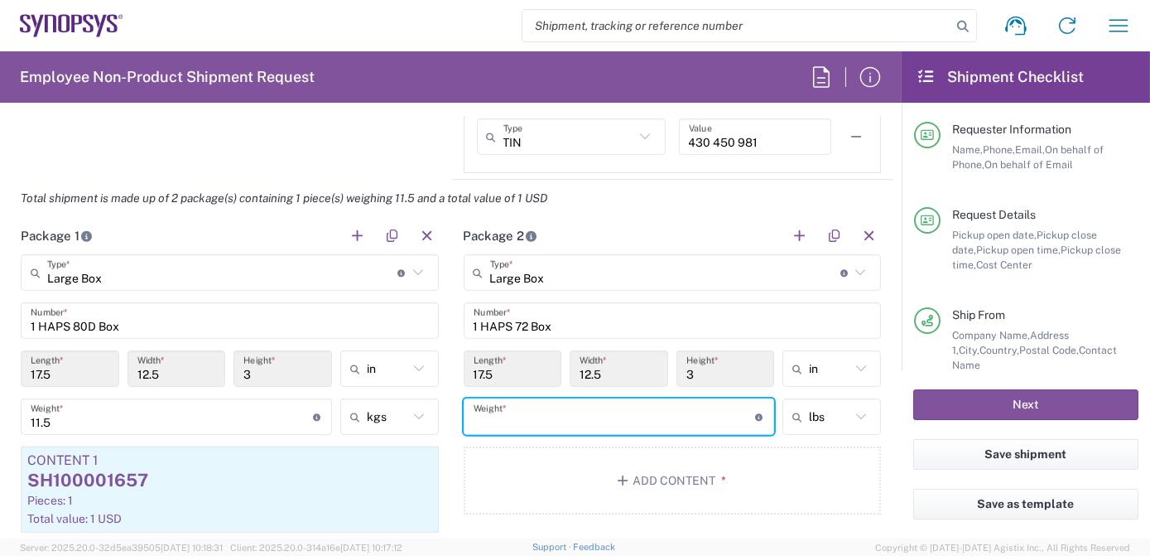
click at [594, 414] on input "number" at bounding box center [615, 416] width 282 height 29
type input "9"
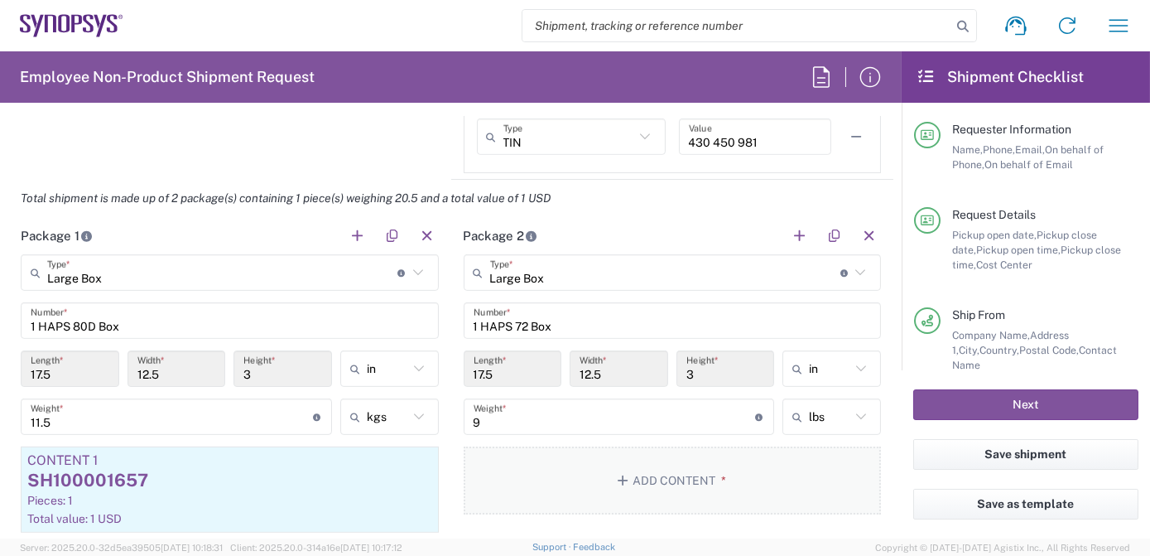
click at [627, 460] on button "Add Content *" at bounding box center [673, 480] width 418 height 68
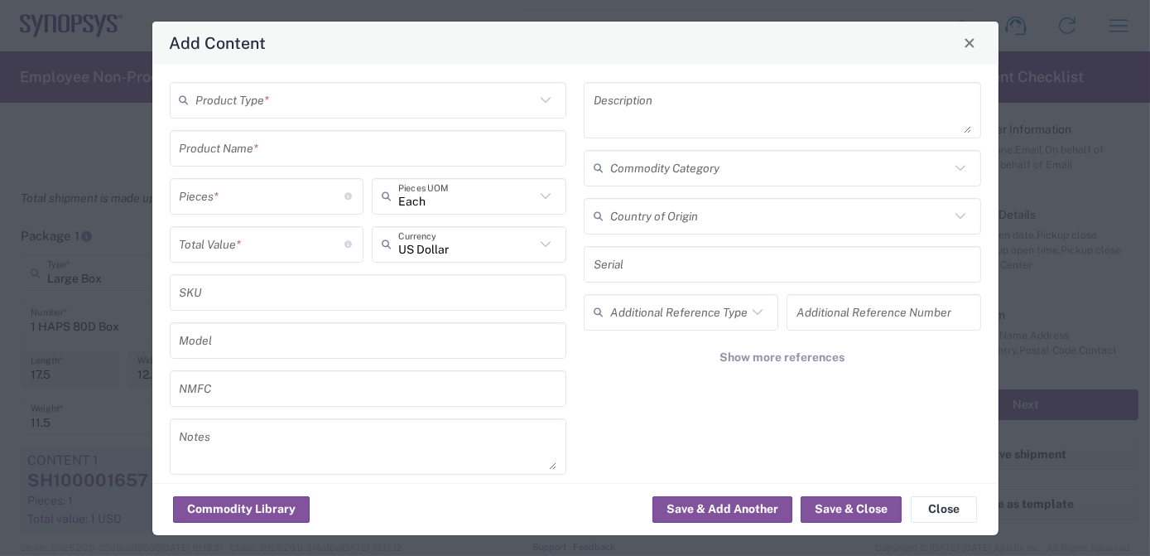
click at [316, 109] on input "text" at bounding box center [365, 99] width 339 height 29
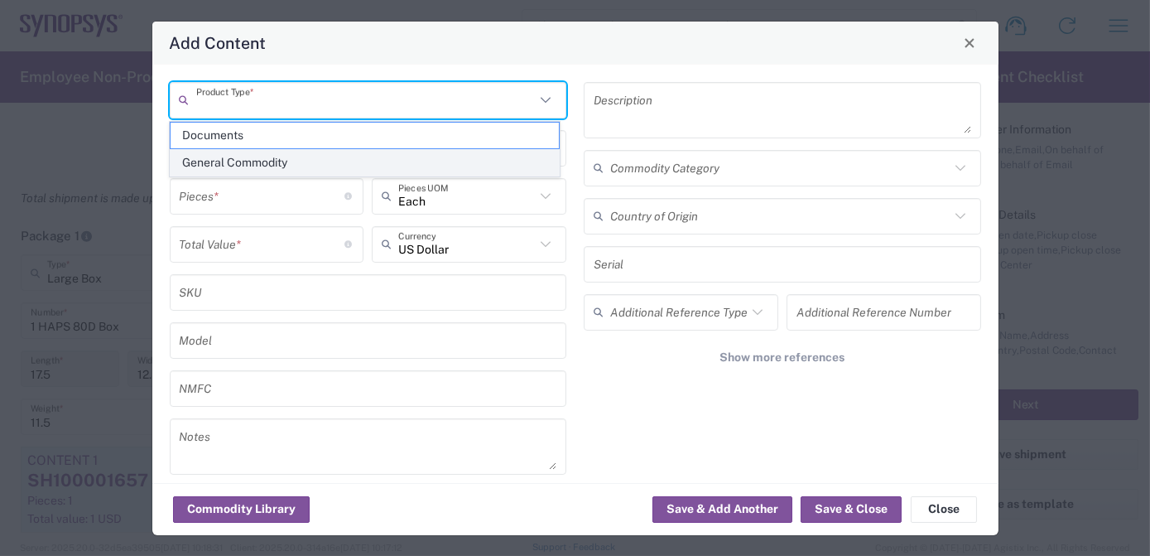
click at [307, 159] on span "General Commodity" at bounding box center [365, 163] width 388 height 26
type input "General Commodity"
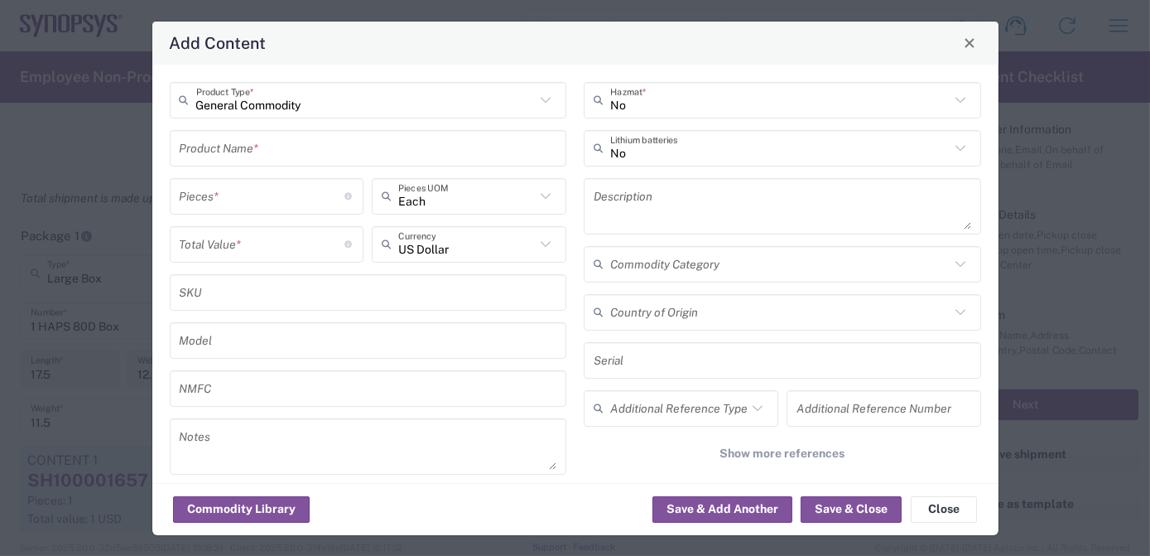
click at [301, 153] on input "text" at bounding box center [369, 147] width 378 height 29
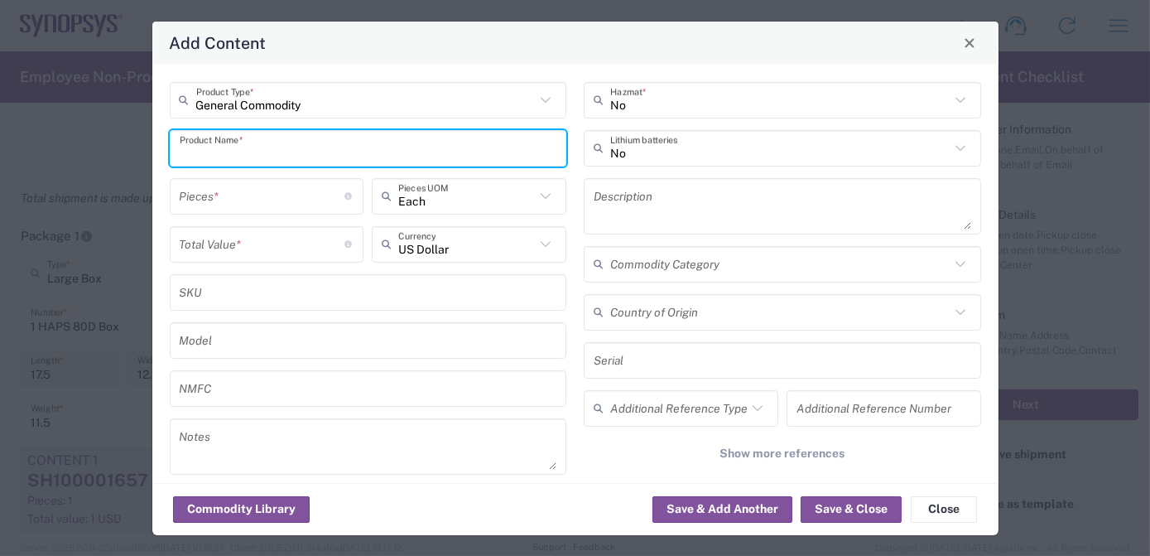
paste input "SH600132-01"
type input "SH600132-01"
click at [282, 190] on input "number" at bounding box center [263, 195] width 166 height 29
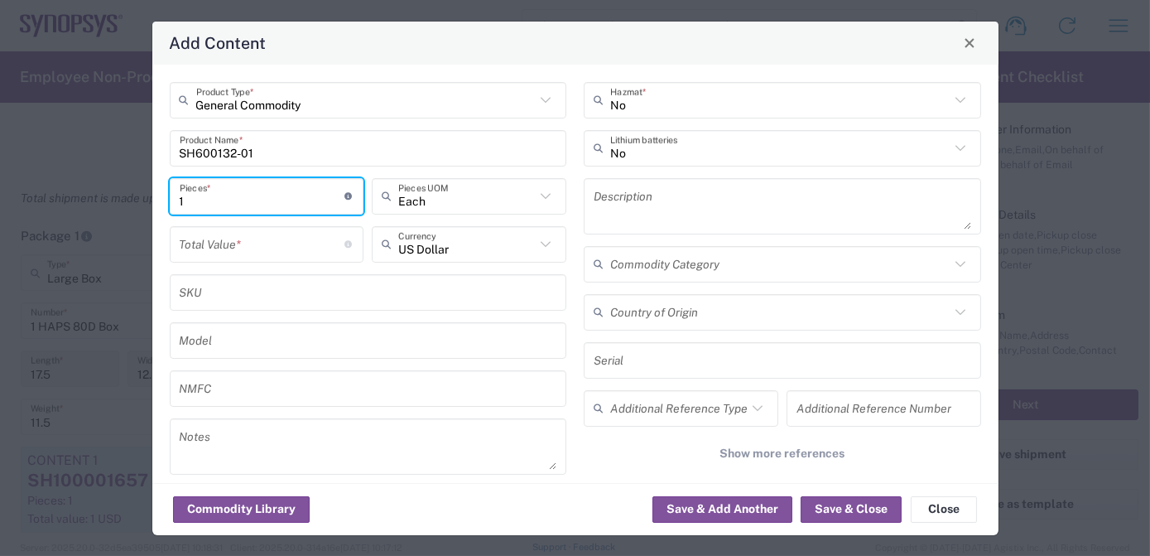
type input "1"
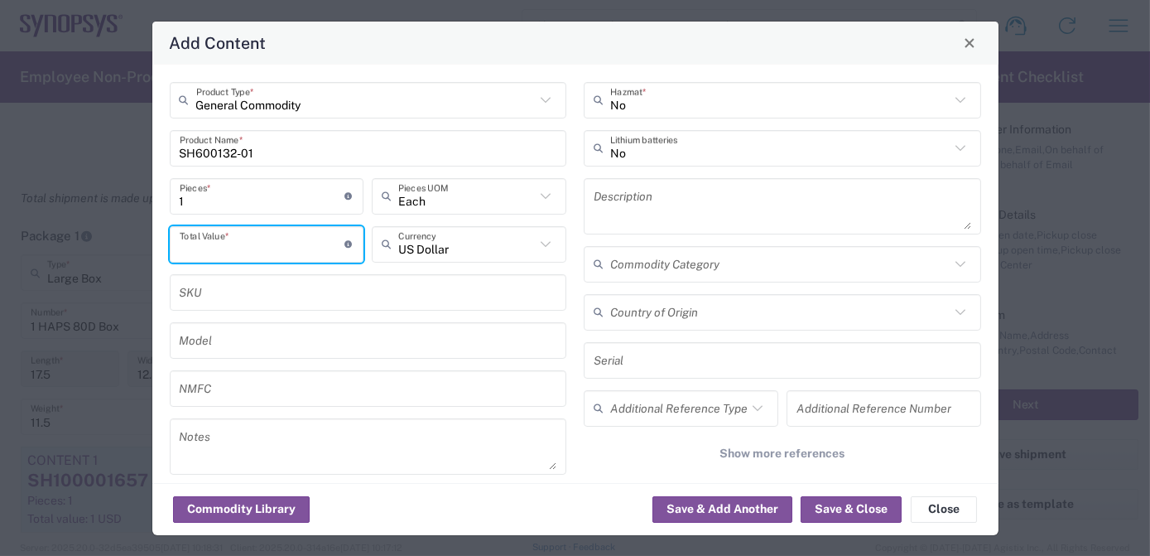
click at [264, 242] on input "number" at bounding box center [263, 243] width 166 height 29
type input "1"
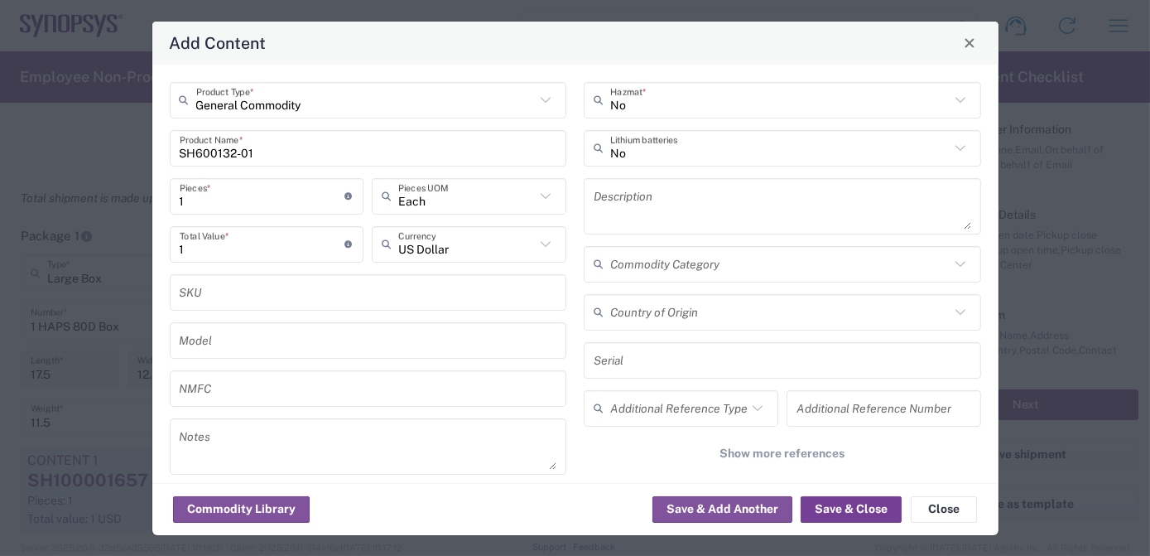
click at [861, 508] on button "Save & Close" at bounding box center [851, 509] width 101 height 26
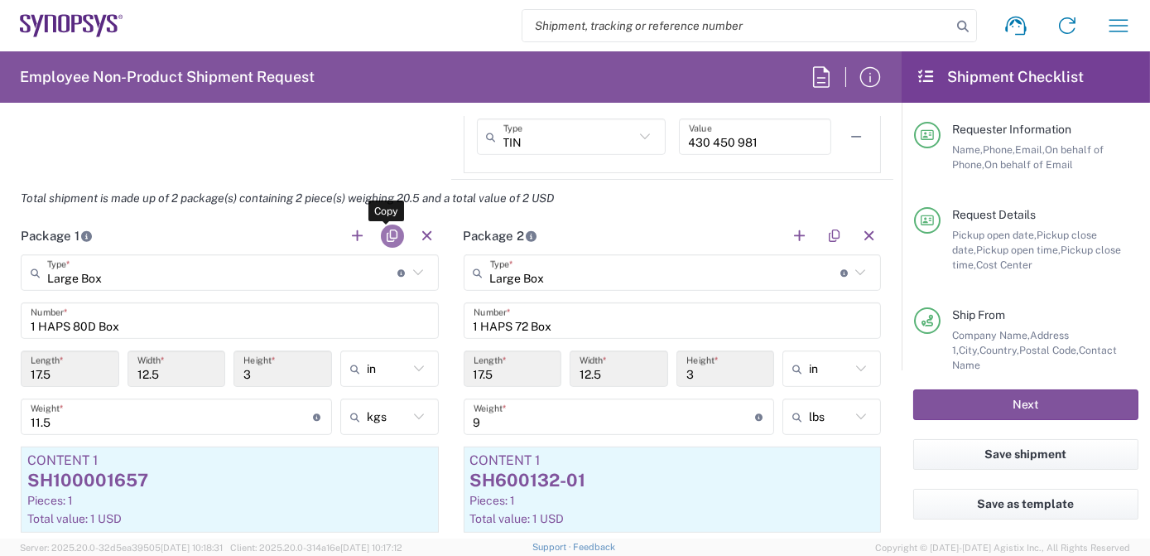
click at [382, 231] on button "button" at bounding box center [392, 235] width 23 height 23
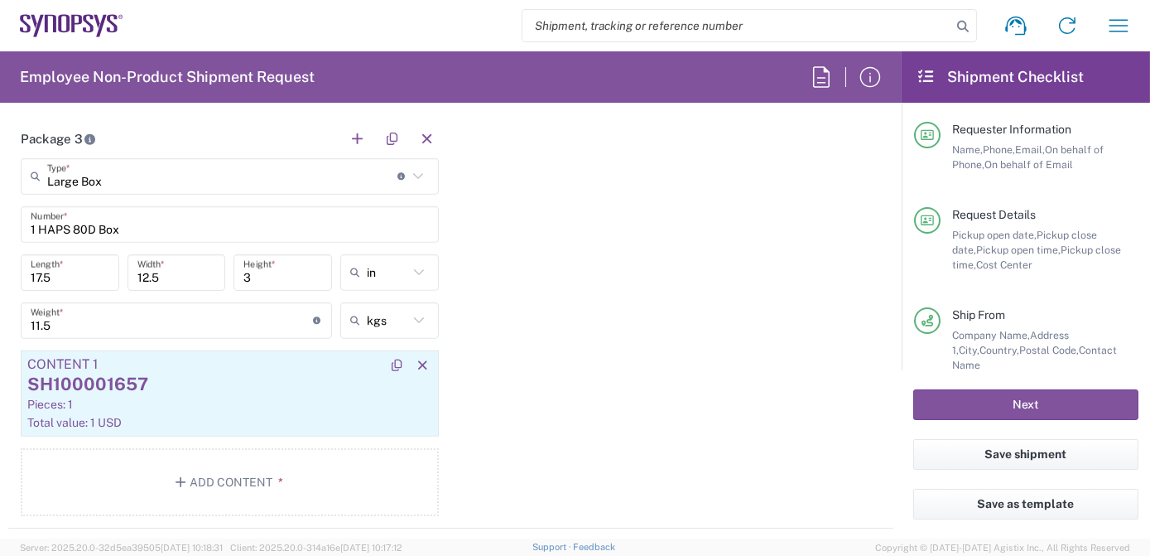
click at [203, 404] on div "Pieces: 1" at bounding box center [229, 404] width 405 height 15
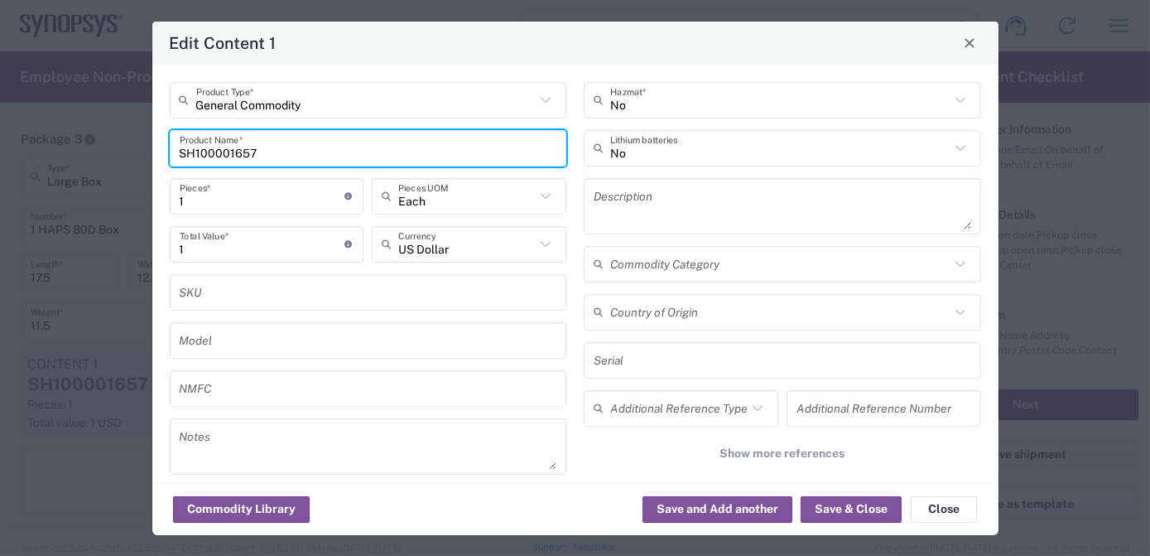
drag, startPoint x: 291, startPoint y: 147, endPoint x: 18, endPoint y: 137, distance: 273.4
click at [0, 132] on html "Shipment request Shipment tracking Employee non-product shipment request My shi…" at bounding box center [575, 278] width 1150 height 556
paste input "4 Boxes containing Power Supplies + HAPS Accessories"
type input "4 Boxes containing Power Supplies + HAPS Accessories"
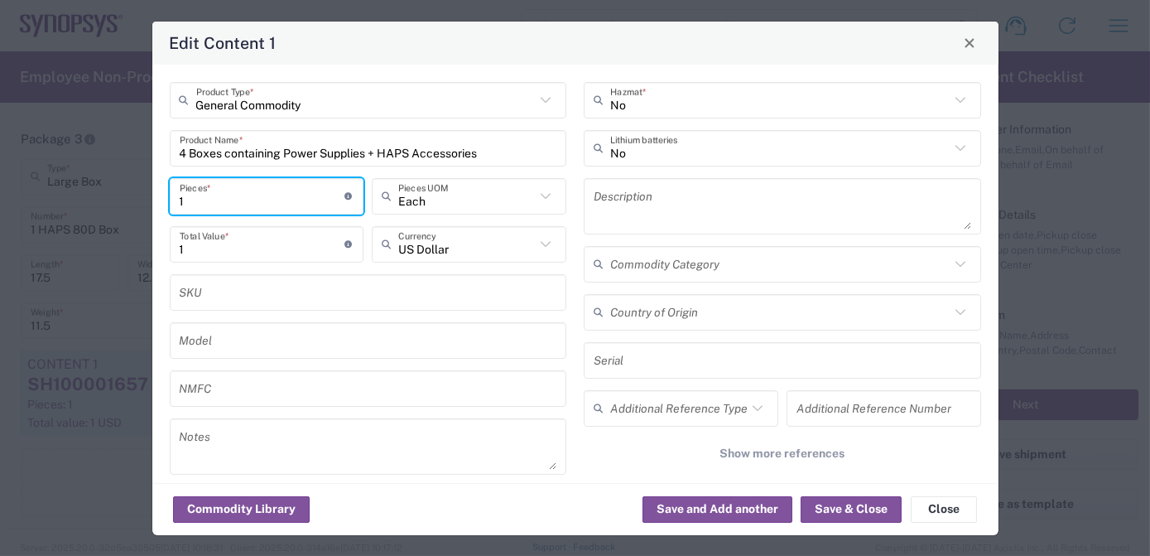
drag, startPoint x: 229, startPoint y: 204, endPoint x: 57, endPoint y: 190, distance: 171.9
click at [70, 190] on div "Edit Content 1 General Commodity Product Type * 4 Boxes containing Power Suppli…" at bounding box center [575, 278] width 1150 height 556
type input "4"
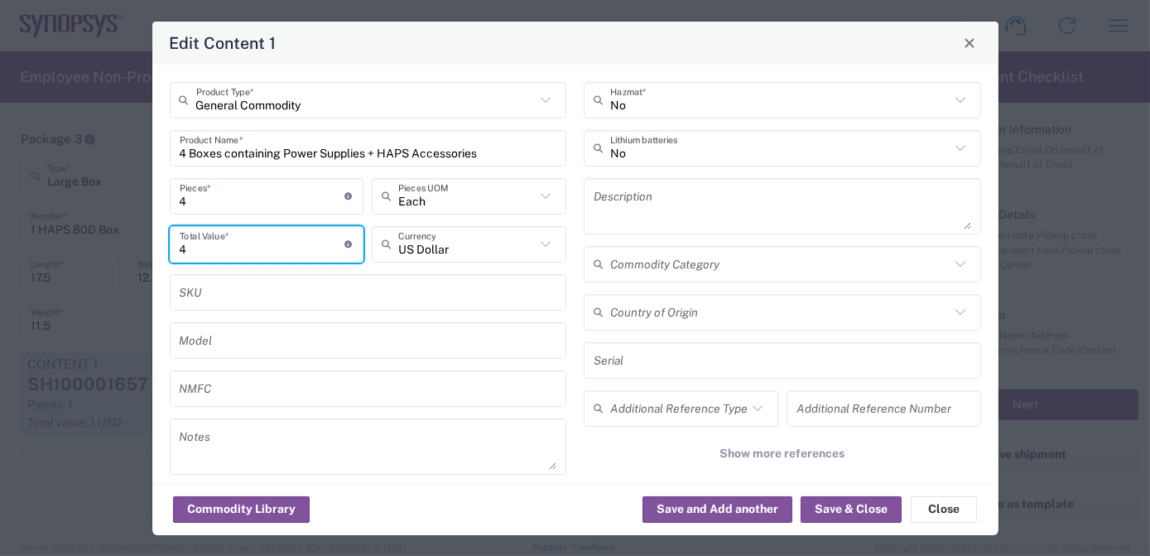
drag, startPoint x: 189, startPoint y: 254, endPoint x: 220, endPoint y: 272, distance: 36.4
click at [73, 237] on div "Edit Content 1 General Commodity Product Type * 4 Boxes containing Power Suppli…" at bounding box center [575, 278] width 1150 height 556
type input "1"
click at [835, 511] on button "Save & Close" at bounding box center [851, 509] width 101 height 26
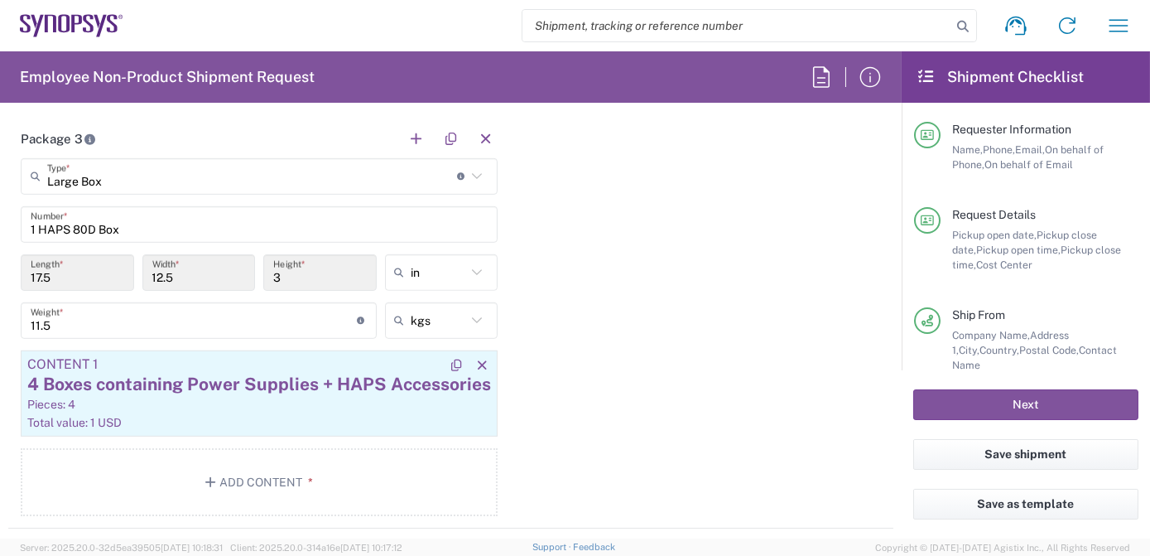
click at [224, 397] on div "Pieces: 4" at bounding box center [259, 404] width 464 height 15
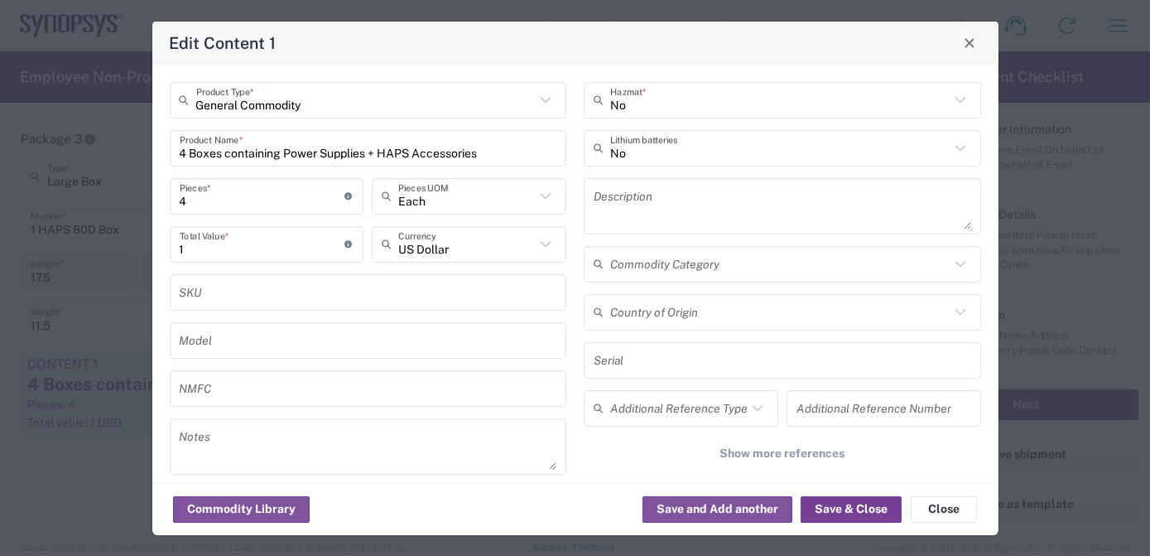
click at [869, 506] on button "Save & Close" at bounding box center [851, 509] width 101 height 26
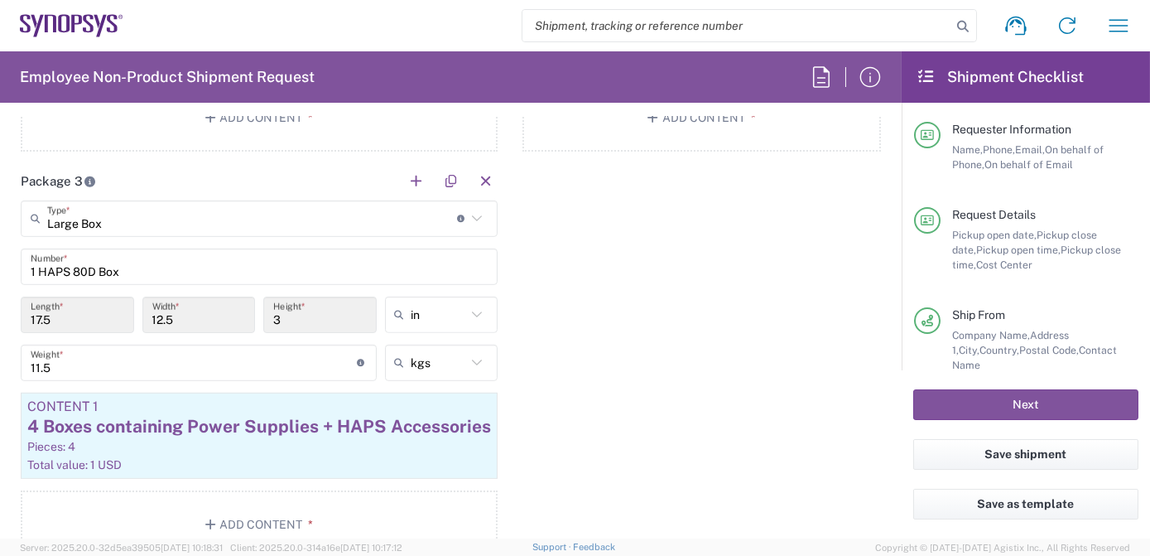
scroll to position [2032, 0]
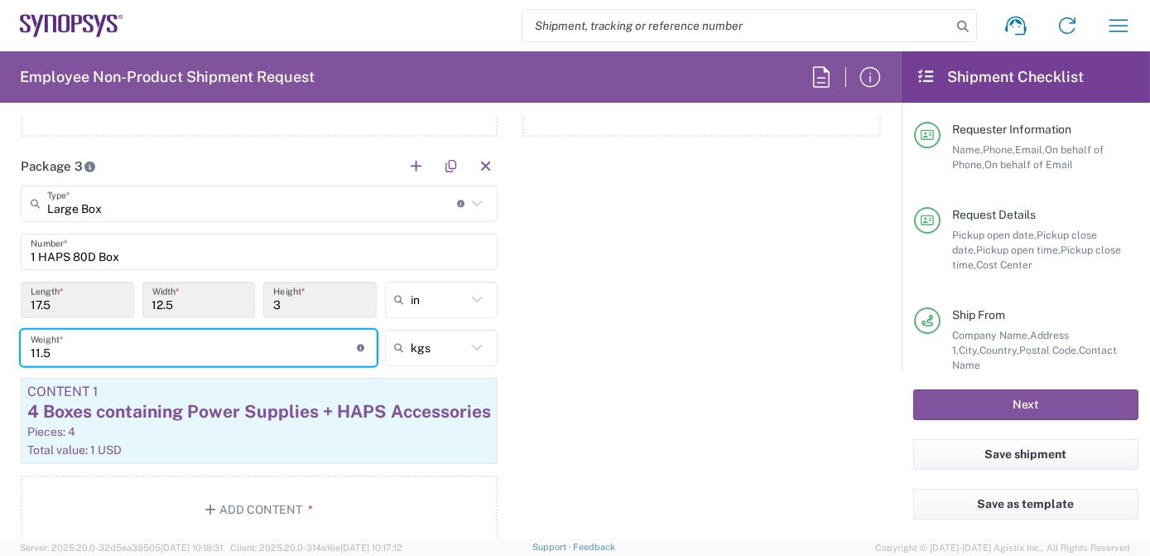
click at [110, 354] on input "11.5" at bounding box center [194, 347] width 326 height 29
click at [0, 349] on html "Shipment request Shipment tracking Employee non-product shipment request My shi…" at bounding box center [575, 278] width 1150 height 556
type input "13"
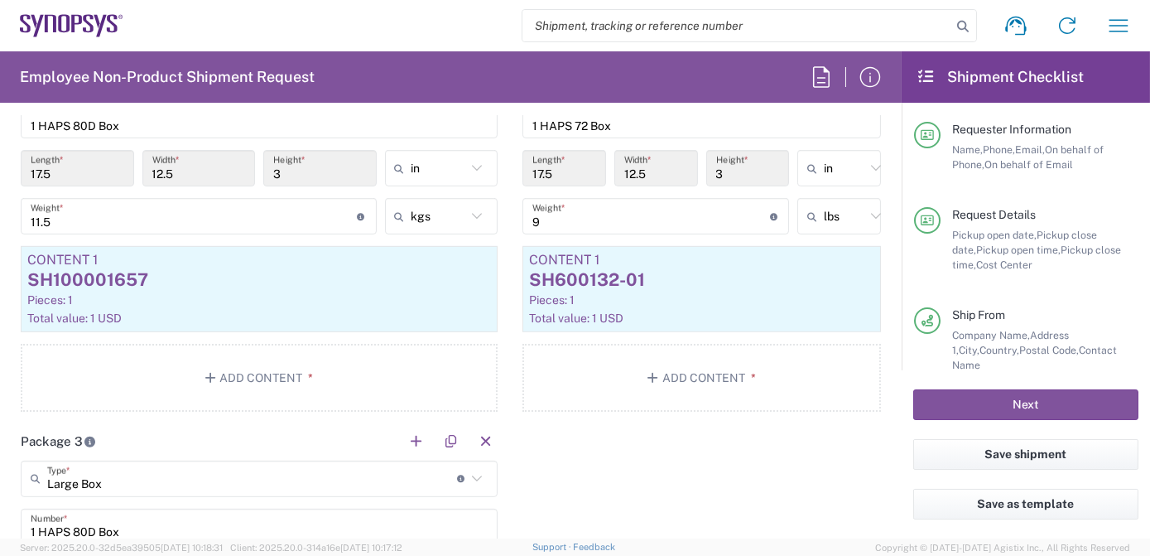
scroll to position [1599, 0]
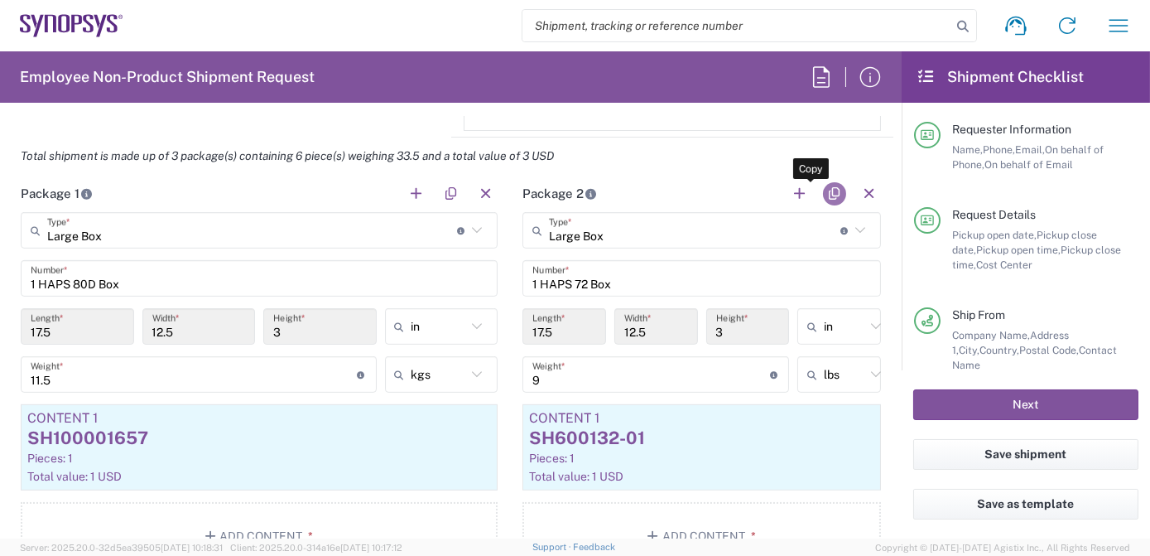
click at [823, 184] on button "button" at bounding box center [834, 193] width 23 height 23
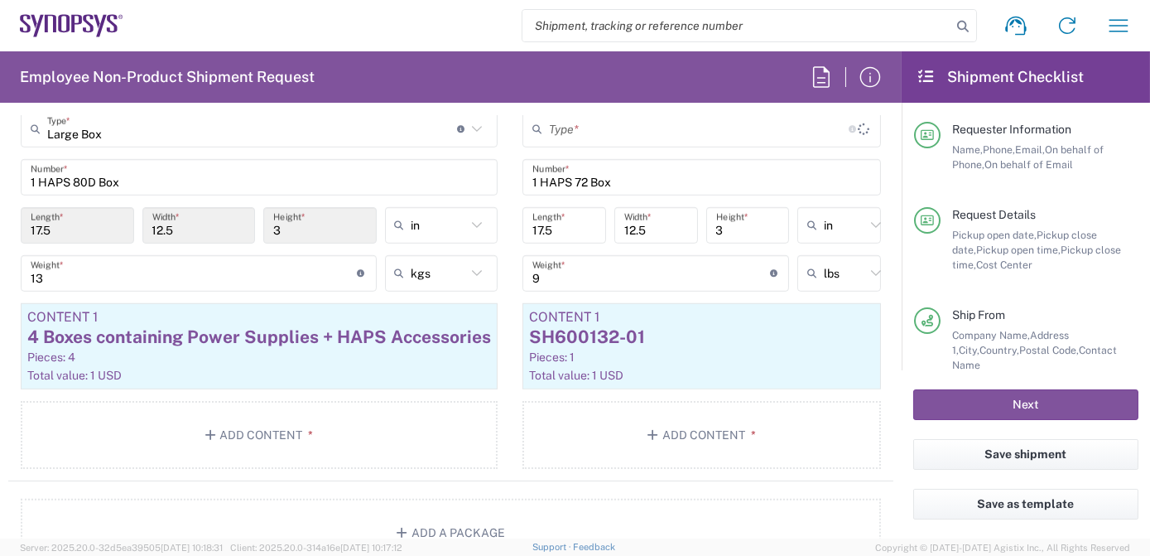
type input "Large Box"
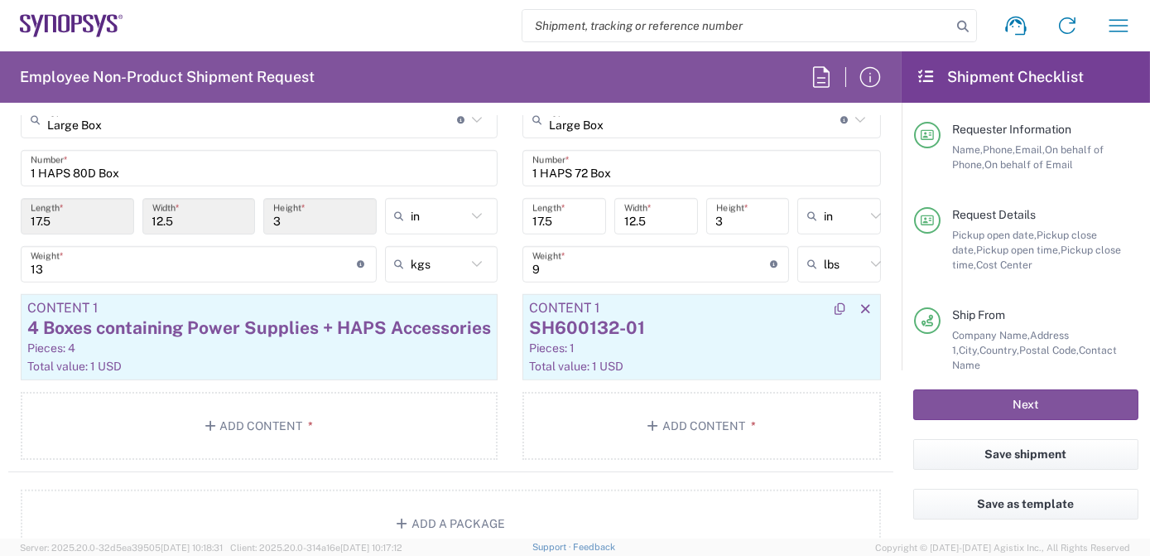
click at [676, 323] on div "SH600132-01" at bounding box center [701, 327] width 345 height 25
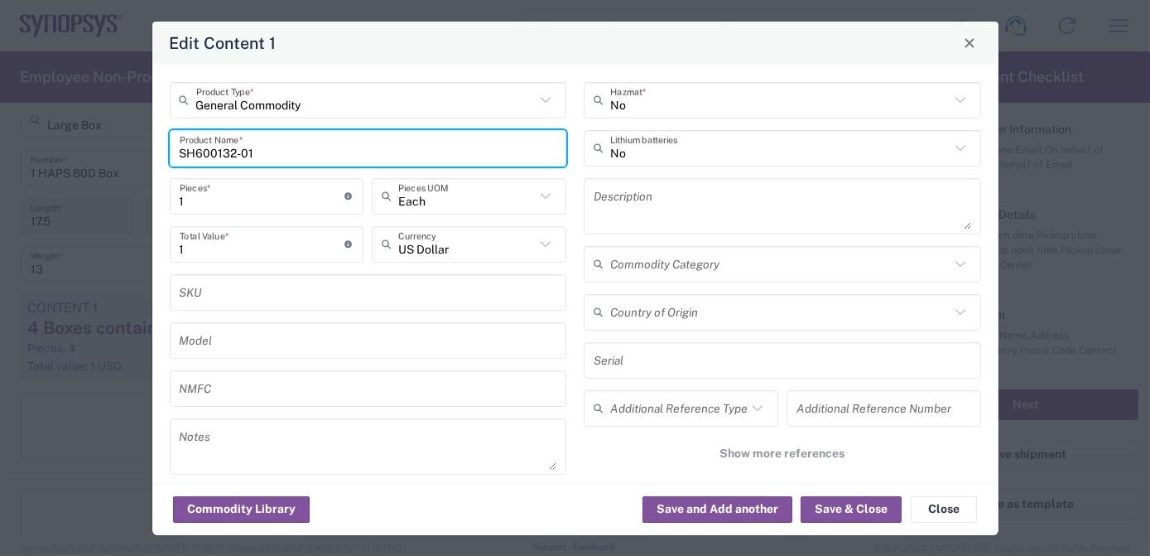
drag, startPoint x: 285, startPoint y: 146, endPoint x: 255, endPoint y: 178, distance: 43.9
click at [0, 135] on html "Shipment request Shipment tracking Employee non-product shipment request My shi…" at bounding box center [575, 278] width 1150 height 556
paste input "1 suitcase with HAPS Accessories"
type input "1 suitcase with HAPS Accessories"
click at [875, 515] on button "Save & Close" at bounding box center [851, 509] width 101 height 26
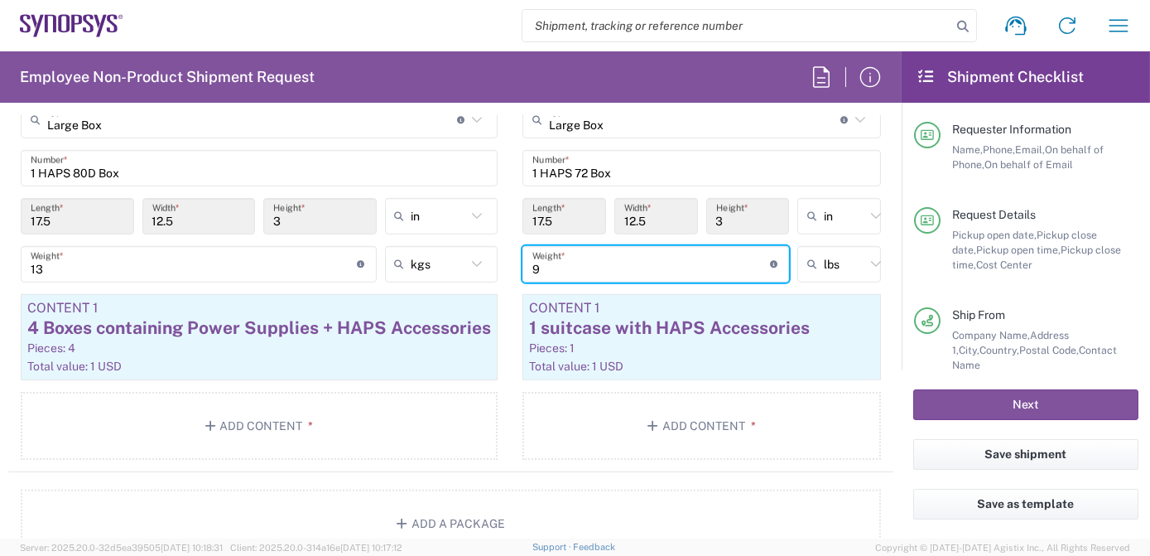
drag, startPoint x: 595, startPoint y: 261, endPoint x: 349, endPoint y: 239, distance: 246.9
click at [364, 240] on div "Package 1 Large Box Type * Material used to package goods Bale(s) Basket(s) Bol…" at bounding box center [450, 65] width 885 height 814
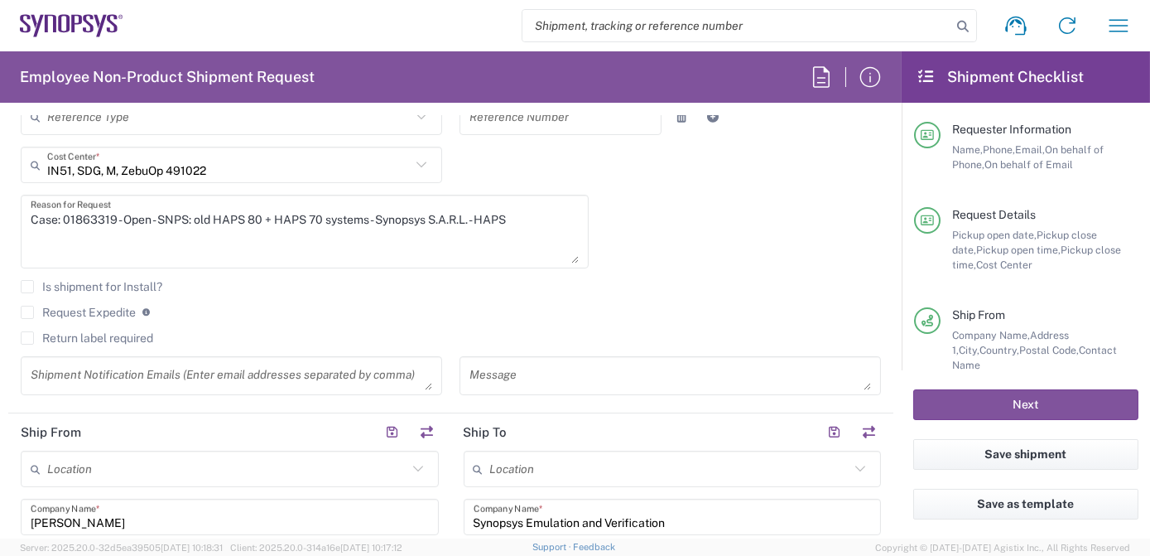
scroll to position [497, 0]
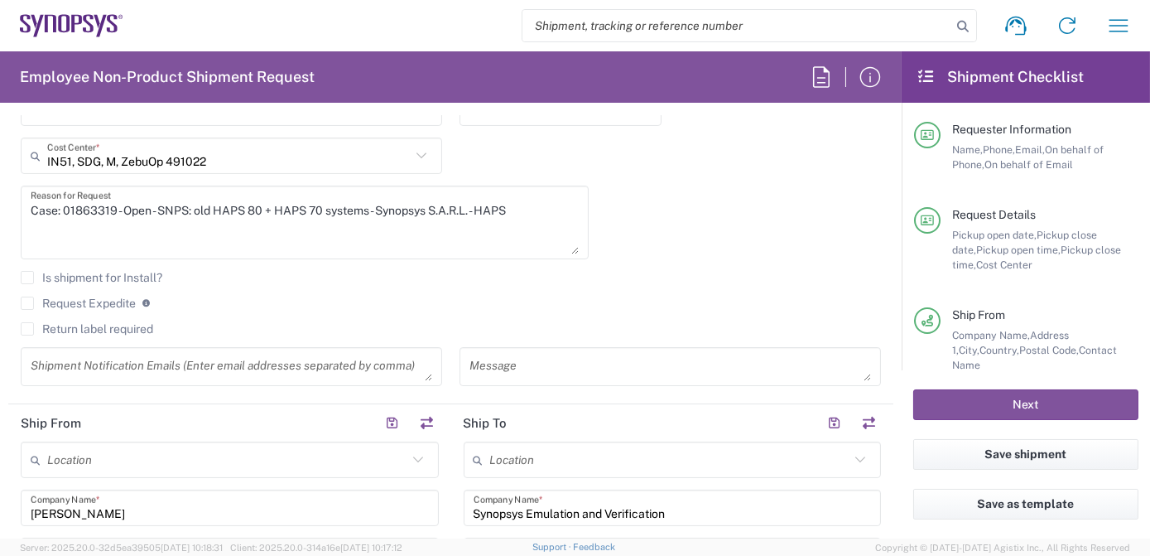
type input "3.8"
click at [161, 370] on textarea at bounding box center [232, 366] width 402 height 29
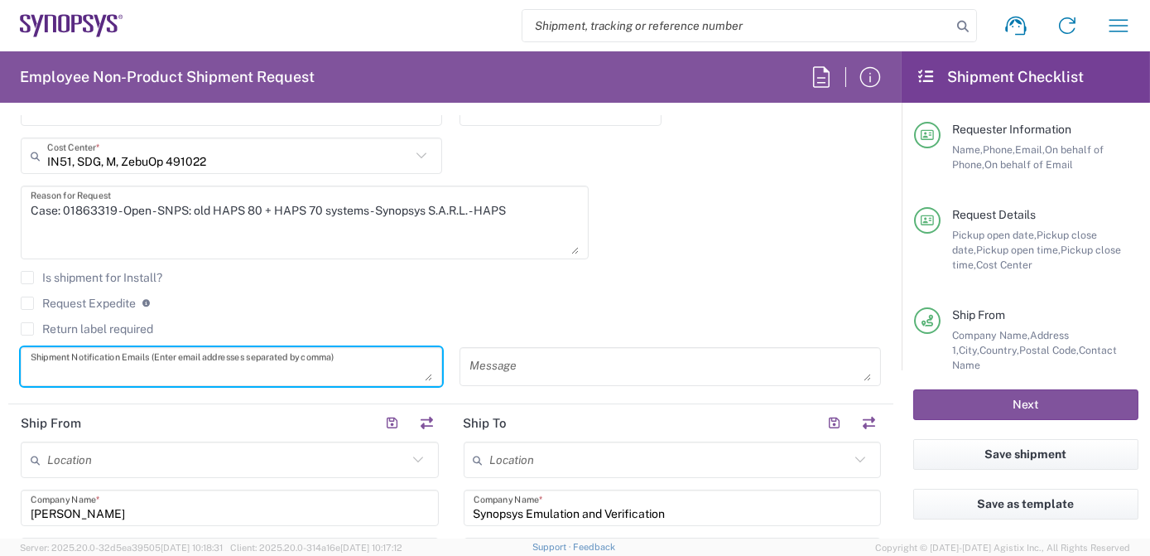
paste textarea "Said R'Kiki <[EMAIL_ADDRESS][DOMAIN_NAME]>; [PERSON_NAME] <[EMAIL_ADDRESS][DOMA…"
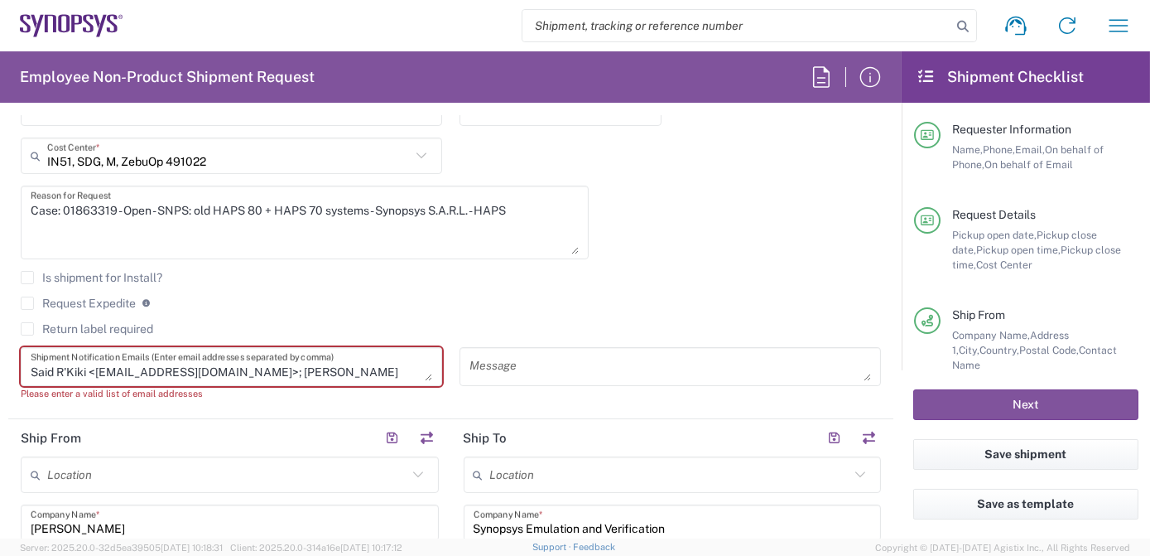
scroll to position [15, 0]
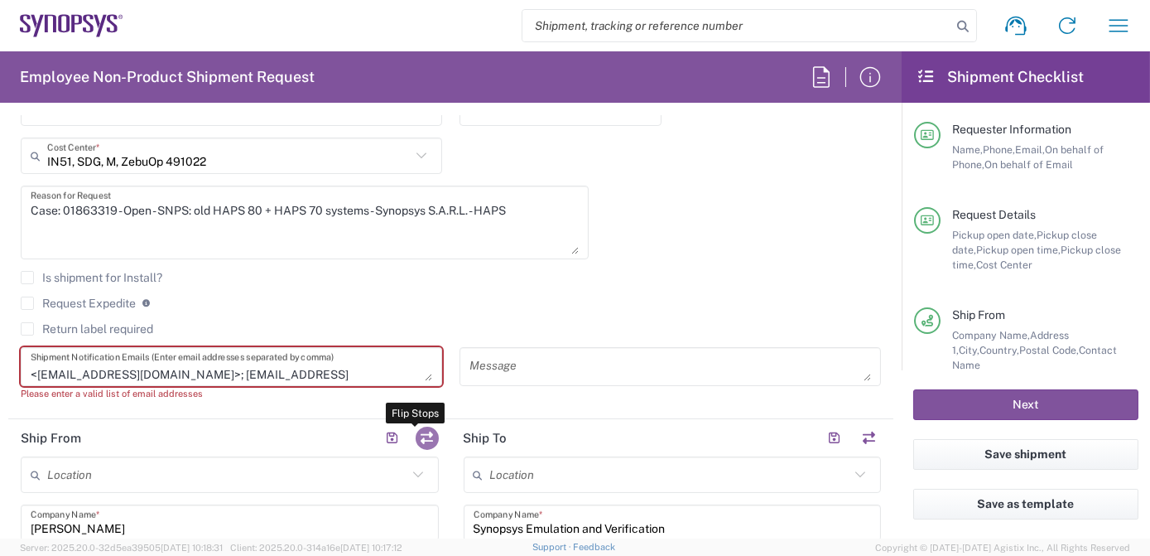
drag, startPoint x: 426, startPoint y: 374, endPoint x: 424, endPoint y: 427, distance: 53.0
click at [424, 427] on form "Requester Information [PERSON_NAME] Name * [PHONE_NUMBER] Phone * [EMAIL_ADDRES…" at bounding box center [451, 327] width 902 height 422
click at [421, 381] on textarea "Said R'Kiki <[EMAIL_ADDRESS][DOMAIN_NAME]>; [PERSON_NAME] <[EMAIL_ADDRESS][DOMA…" at bounding box center [232, 366] width 402 height 29
click at [392, 362] on textarea "Said R'Kiki <[EMAIL_ADDRESS][DOMAIN_NAME]>; [PERSON_NAME] <[EMAIL_ADDRESS][DOMA…" at bounding box center [232, 366] width 402 height 29
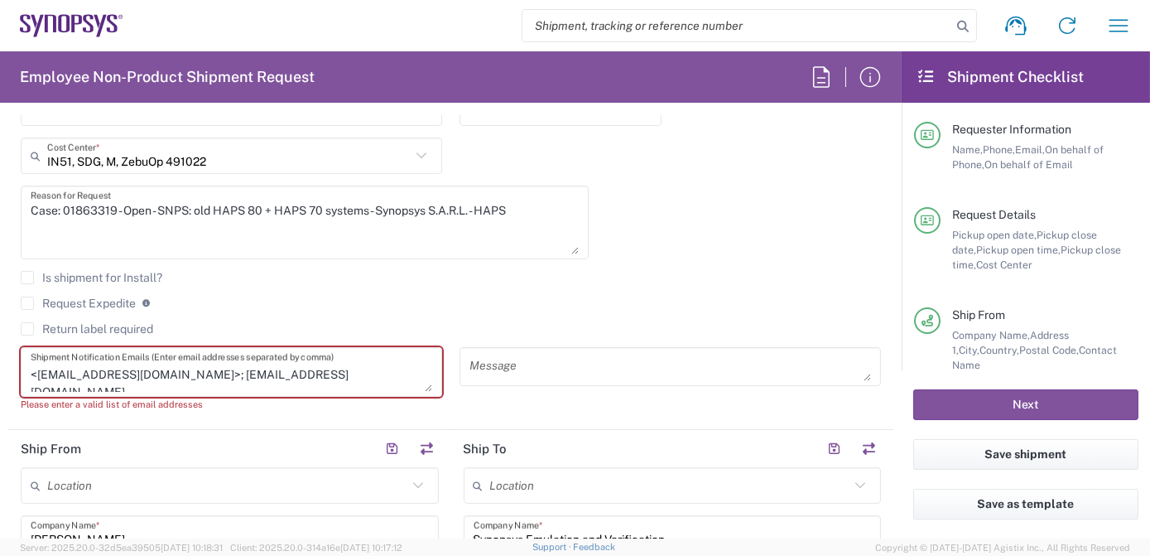
scroll to position [7, 0]
click at [495, 363] on textarea at bounding box center [670, 366] width 402 height 29
click at [382, 378] on textarea "Said R'Kiki <[EMAIL_ADDRESS][DOMAIN_NAME]>; [PERSON_NAME] <[EMAIL_ADDRESS][DOMA…" at bounding box center [232, 372] width 402 height 40
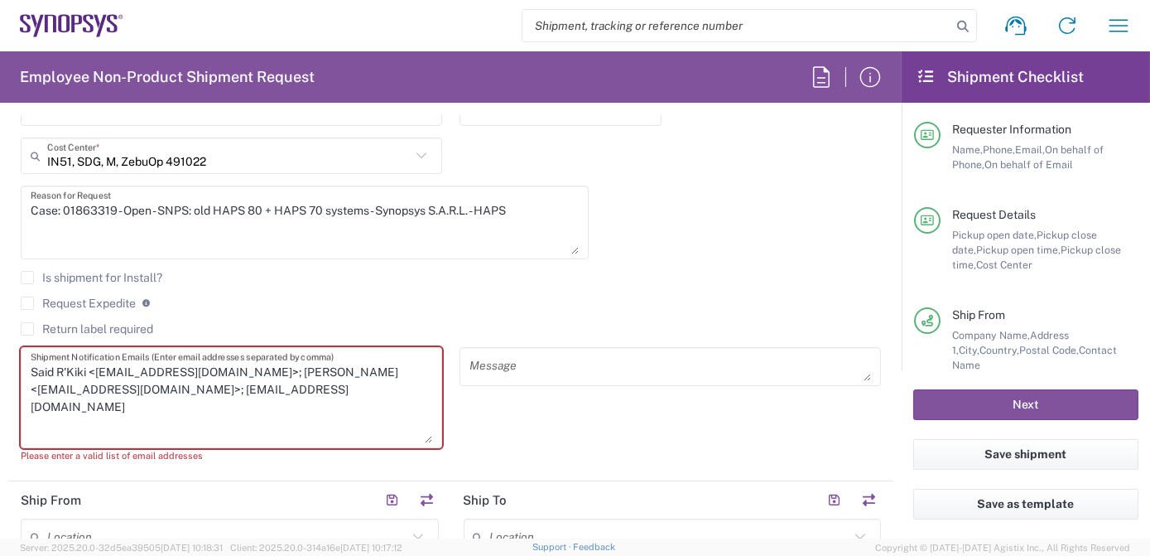
scroll to position [0, 0]
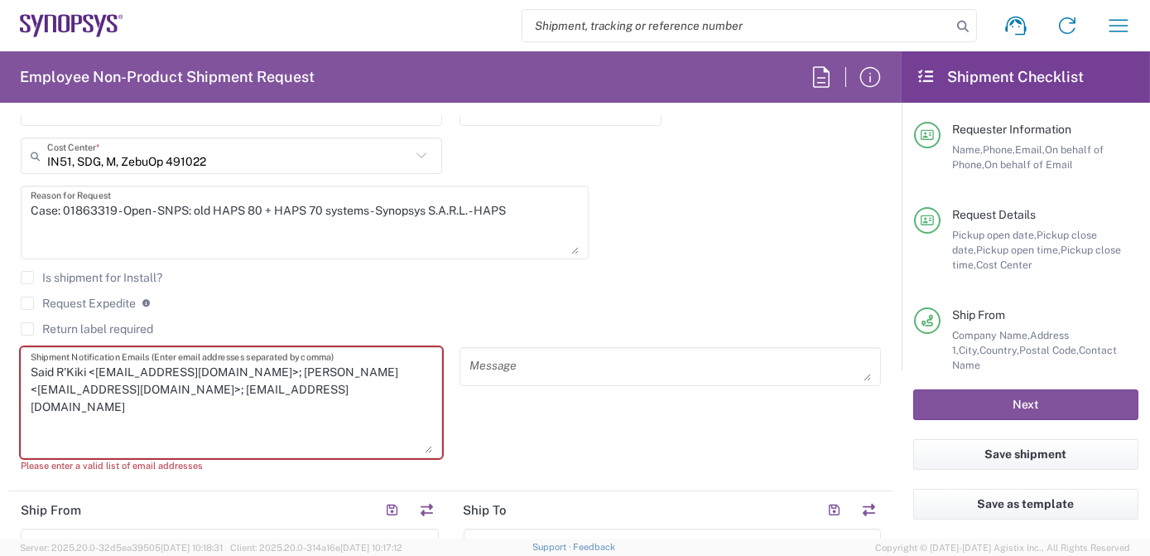
drag, startPoint x: 421, startPoint y: 388, endPoint x: 404, endPoint y: 449, distance: 63.7
click at [404, 449] on textarea "Said R'Kiki <[EMAIL_ADDRESS][DOMAIN_NAME]>; [PERSON_NAME] <[EMAIL_ADDRESS][DOMA…" at bounding box center [232, 402] width 402 height 101
drag, startPoint x: 97, startPoint y: 367, endPoint x: -3, endPoint y: 361, distance: 100.4
click at [0, 361] on html "Shipment request Shipment tracking Employee non-product shipment request My shi…" at bounding box center [575, 278] width 1150 height 556
click at [150, 368] on textarea "[EMAIL_ADDRESS][DOMAIN_NAME]>; [PERSON_NAME] <[EMAIL_ADDRESS][DOMAIN_NAME]>; [E…" at bounding box center [232, 402] width 402 height 101
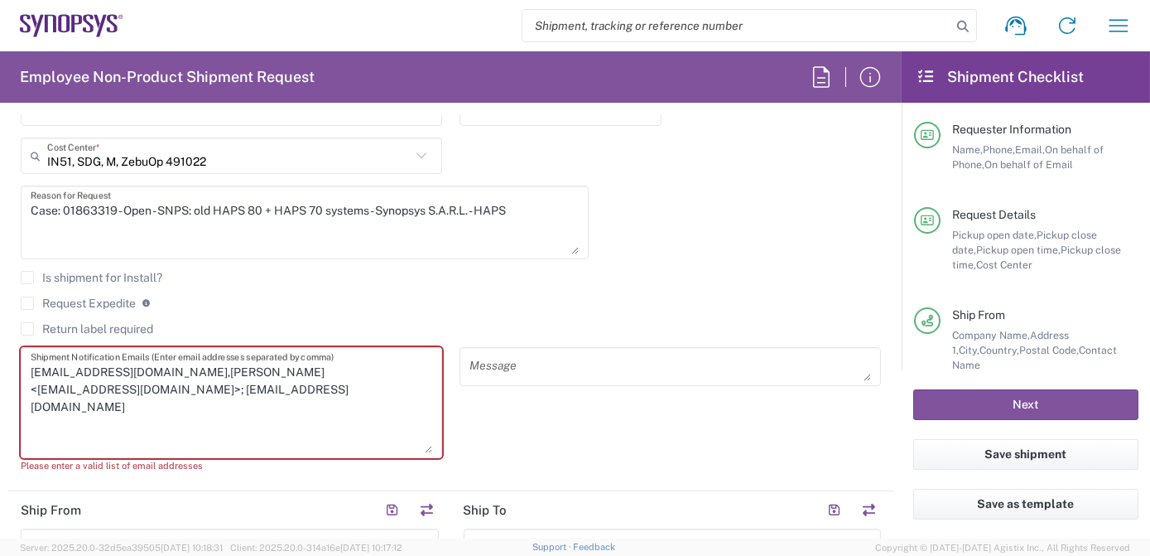
drag, startPoint x: 226, startPoint y: 369, endPoint x: 142, endPoint y: 368, distance: 84.5
click at [142, 368] on textarea "[EMAIL_ADDRESS][DOMAIN_NAME],[PERSON_NAME] <[EMAIL_ADDRESS][DOMAIN_NAME]>; [EMA…" at bounding box center [232, 402] width 402 height 101
click at [289, 369] on textarea "[EMAIL_ADDRESS][DOMAIN_NAME],[EMAIL_ADDRESS][DOMAIN_NAME]>; [EMAIL_ADDRESS][DOM…" at bounding box center [232, 402] width 402 height 101
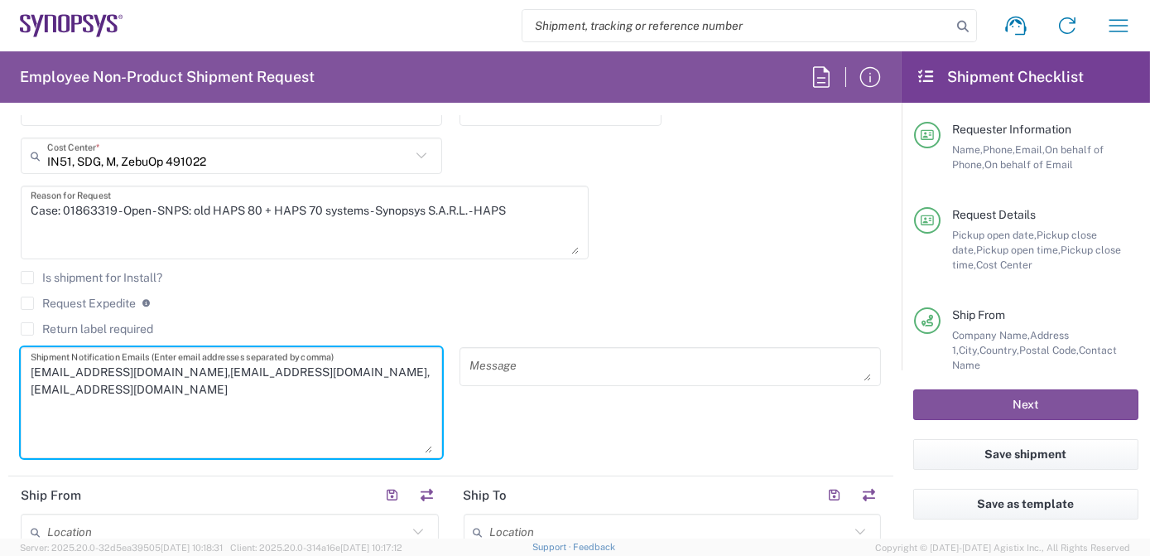
type textarea "[EMAIL_ADDRESS][DOMAIN_NAME],[EMAIL_ADDRESS][DOMAIN_NAME],[EMAIL_ADDRESS][DOMAI…"
click at [580, 365] on textarea at bounding box center [670, 366] width 402 height 29
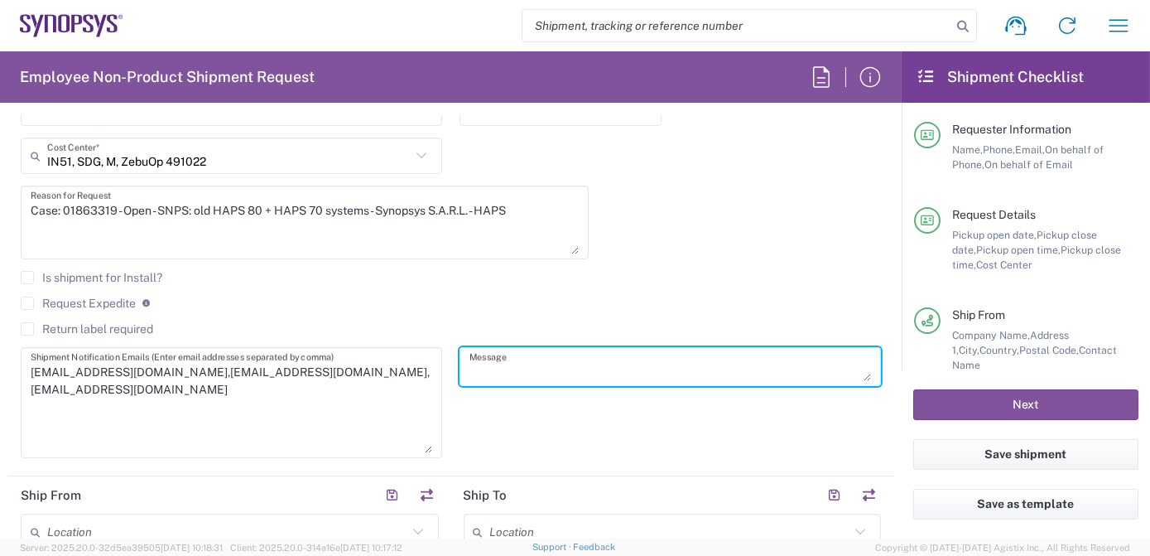
paste textarea "pickup to happen on 10/30 please"
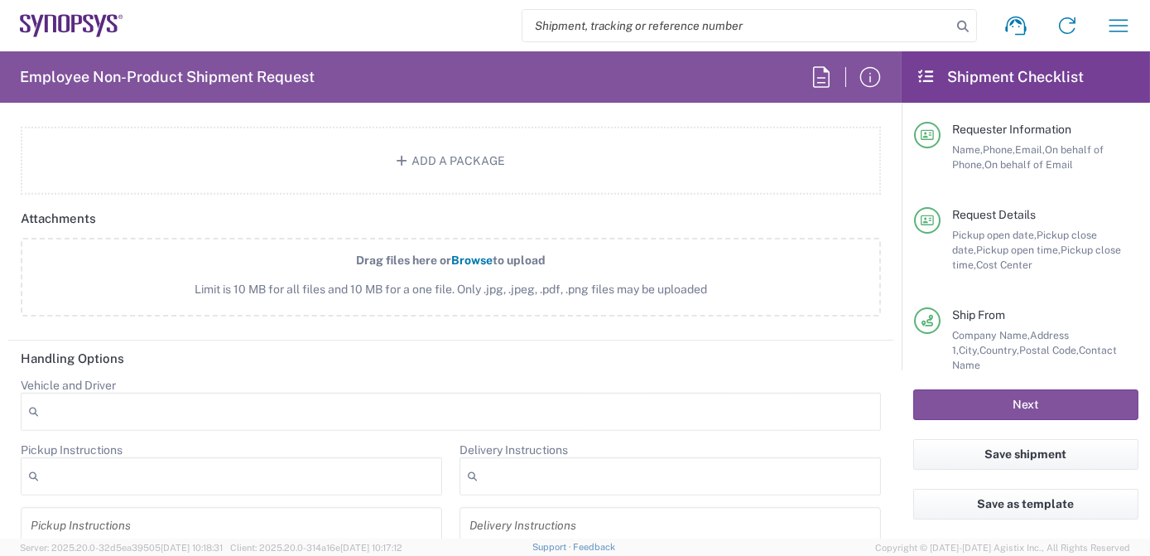
scroll to position [2555, 0]
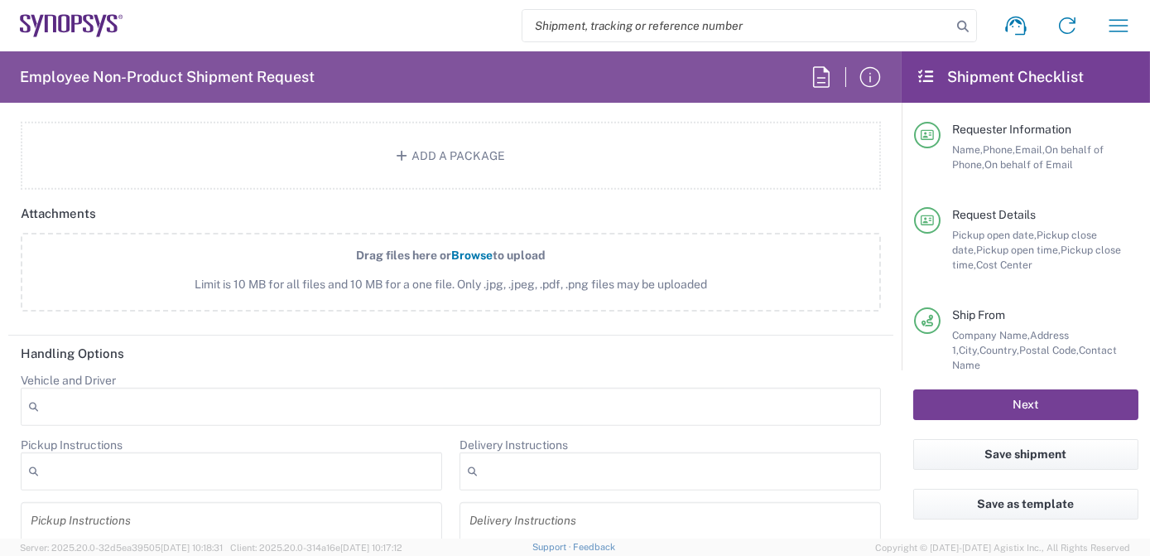
type textarea "pickup to happen on 10/30 please"
click at [1015, 398] on button "Next" at bounding box center [1025, 404] width 225 height 31
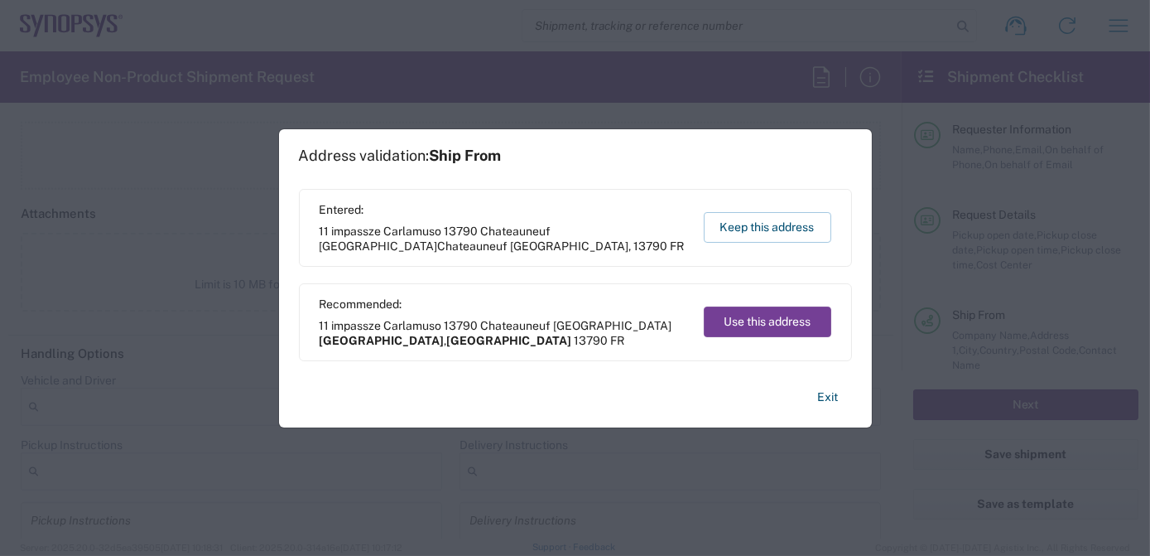
click at [770, 315] on button "Use this address" at bounding box center [768, 321] width 128 height 31
type input "[GEOGRAPHIC_DATA]"
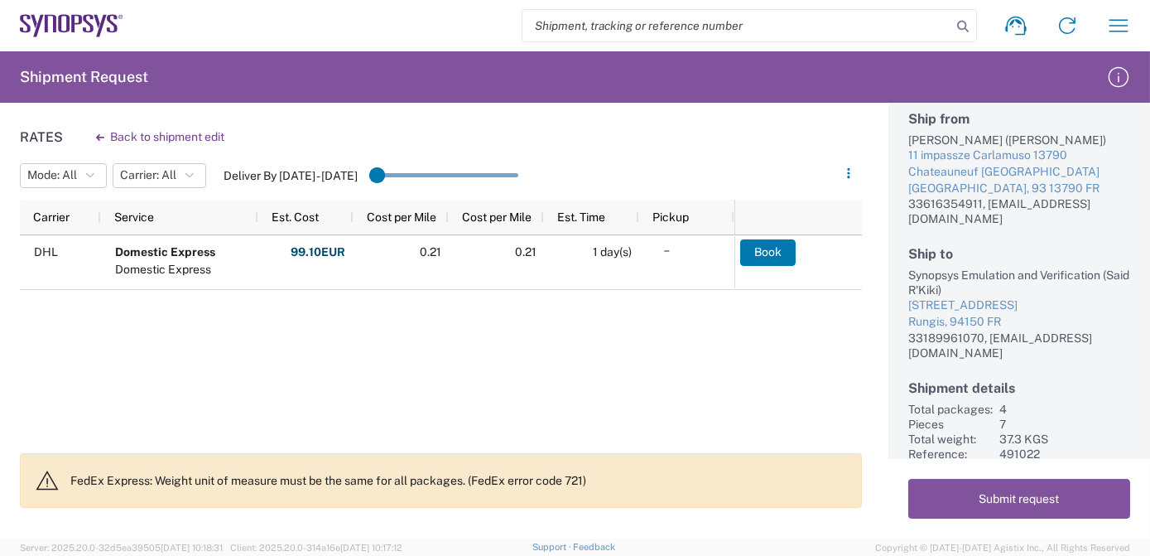
scroll to position [83, 0]
click at [1013, 500] on button "Submit request" at bounding box center [1019, 499] width 222 height 40
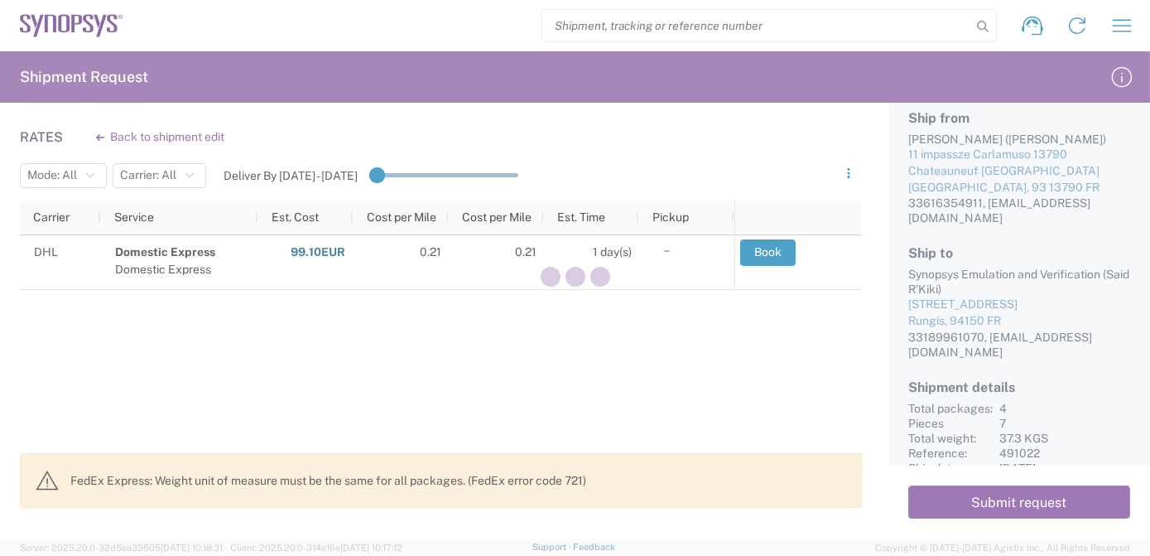
scroll to position [76, 0]
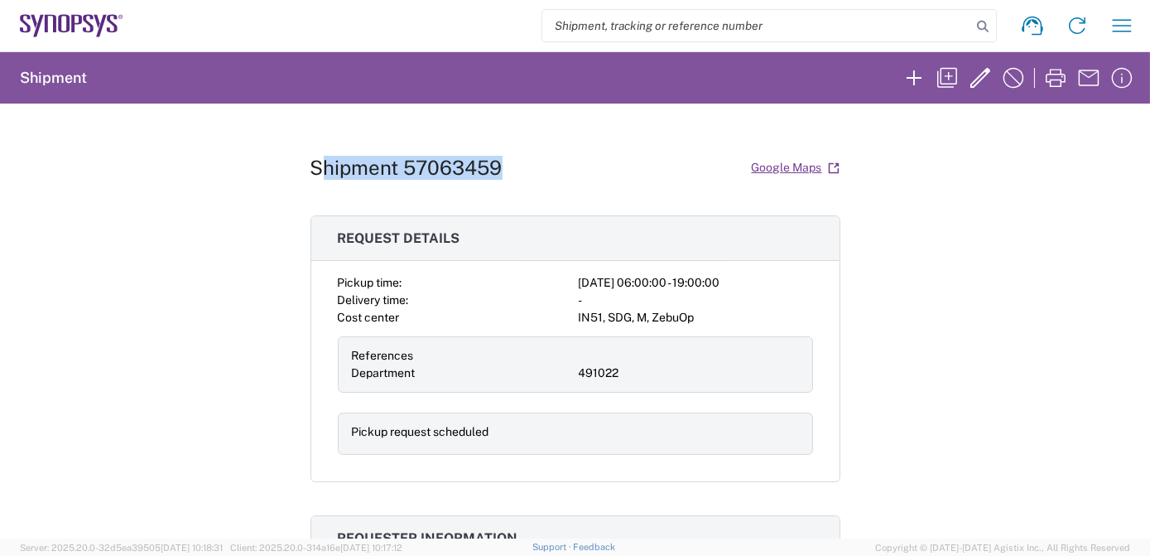
drag, startPoint x: 326, startPoint y: 169, endPoint x: 516, endPoint y: 170, distance: 189.6
click at [516, 170] on div "Shipment 57063459 Google Maps" at bounding box center [576, 167] width 530 height 29
click at [302, 161] on div "Shipment 57063459 Google Maps Request details Pickup time: [DATE] 06:00:00 - 19…" at bounding box center [575, 321] width 1150 height 435
drag, startPoint x: 302, startPoint y: 161, endPoint x: 495, endPoint y: 164, distance: 193.0
click at [495, 164] on div "Shipment 57063459 Google Maps Request details Pickup time: [DATE] 06:00:00 - 19…" at bounding box center [575, 321] width 1150 height 435
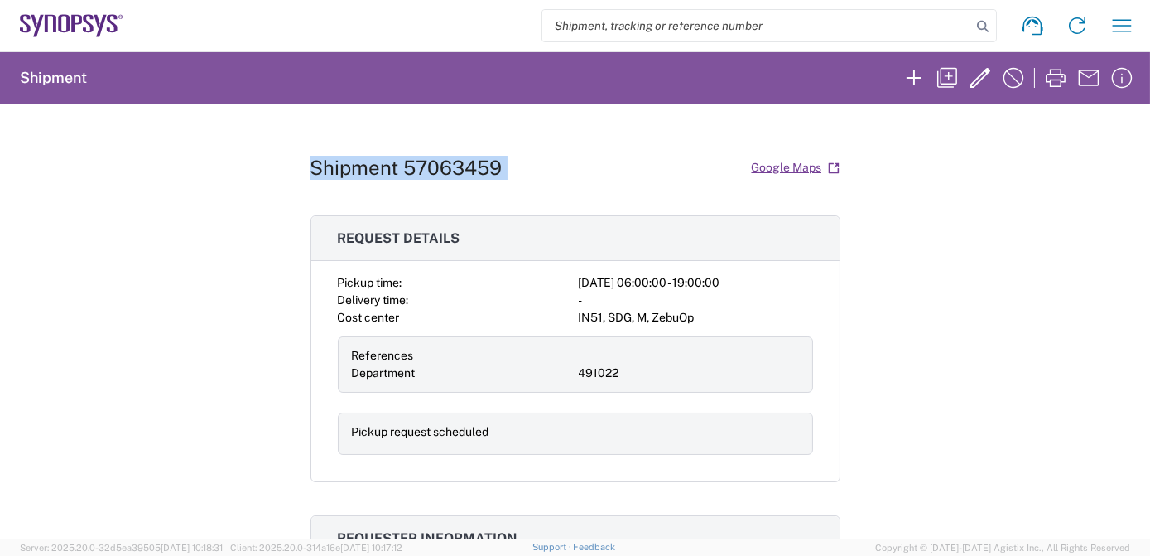
copy div "Shipment 57063459 Google Maps"
click at [166, 276] on div "Shipment 57063459 Google Maps Request details Pickup time: [DATE] 06:00:00 - 19…" at bounding box center [575, 321] width 1150 height 435
